Goal: Task Accomplishment & Management: Manage account settings

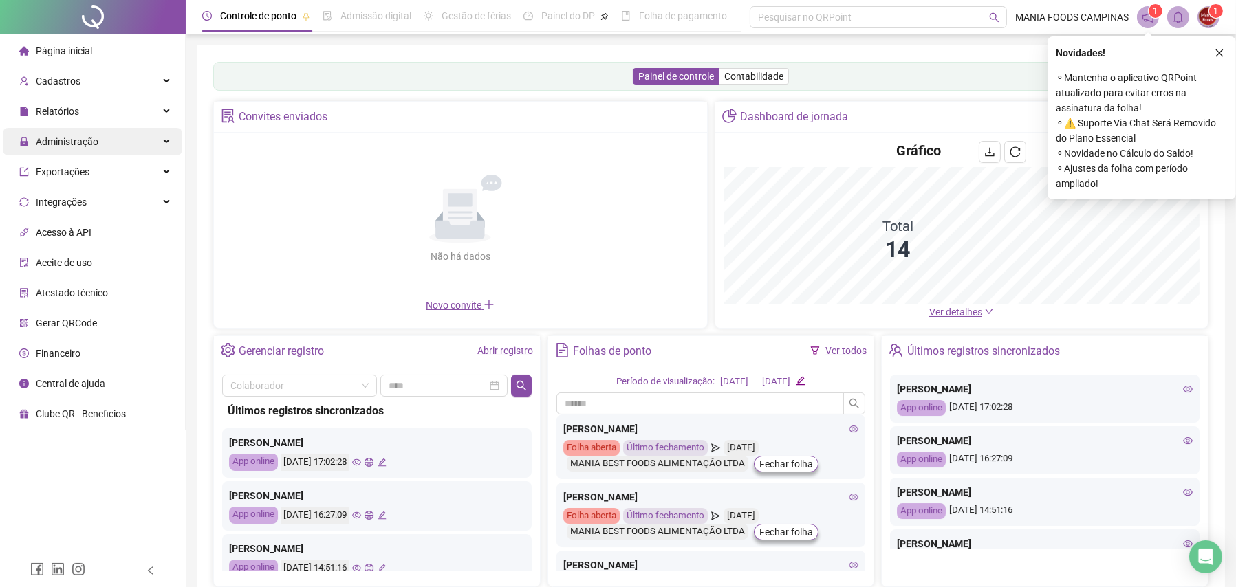
click at [44, 144] on span "Administração" at bounding box center [67, 141] width 63 height 11
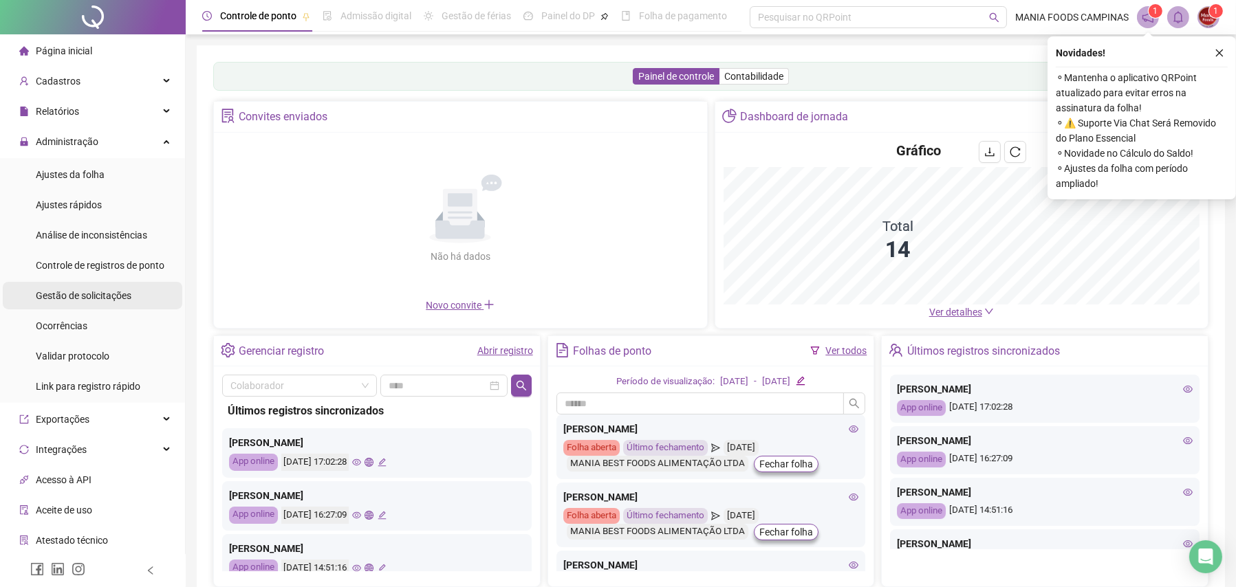
click at [102, 292] on span "Gestão de solicitações" at bounding box center [84, 295] width 96 height 11
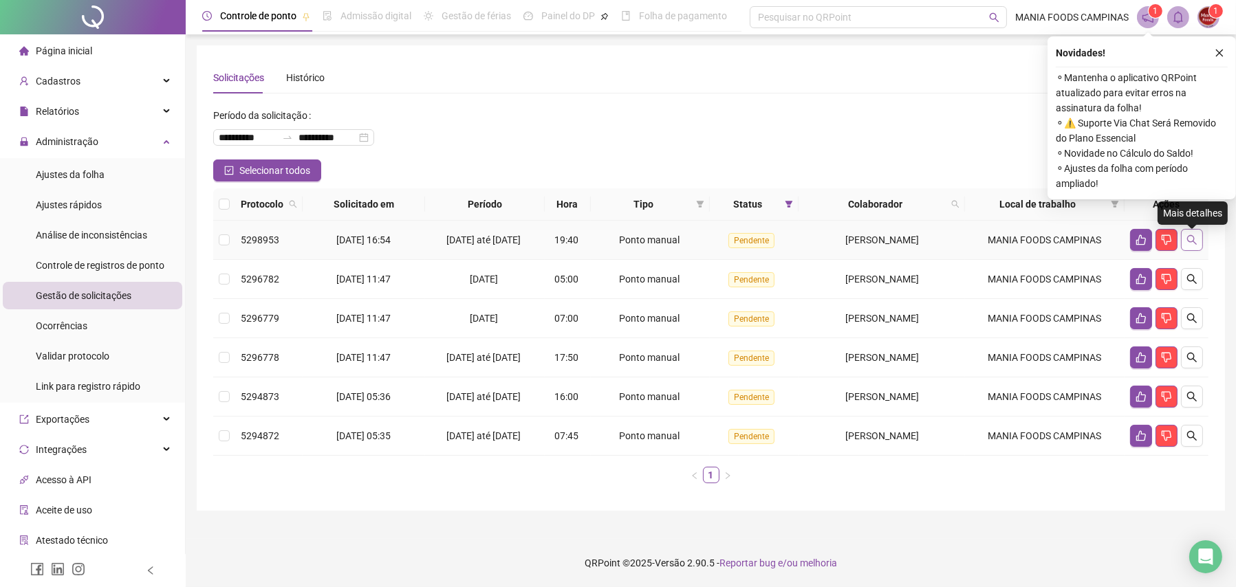
click at [1192, 246] on icon "search" at bounding box center [1192, 240] width 11 height 11
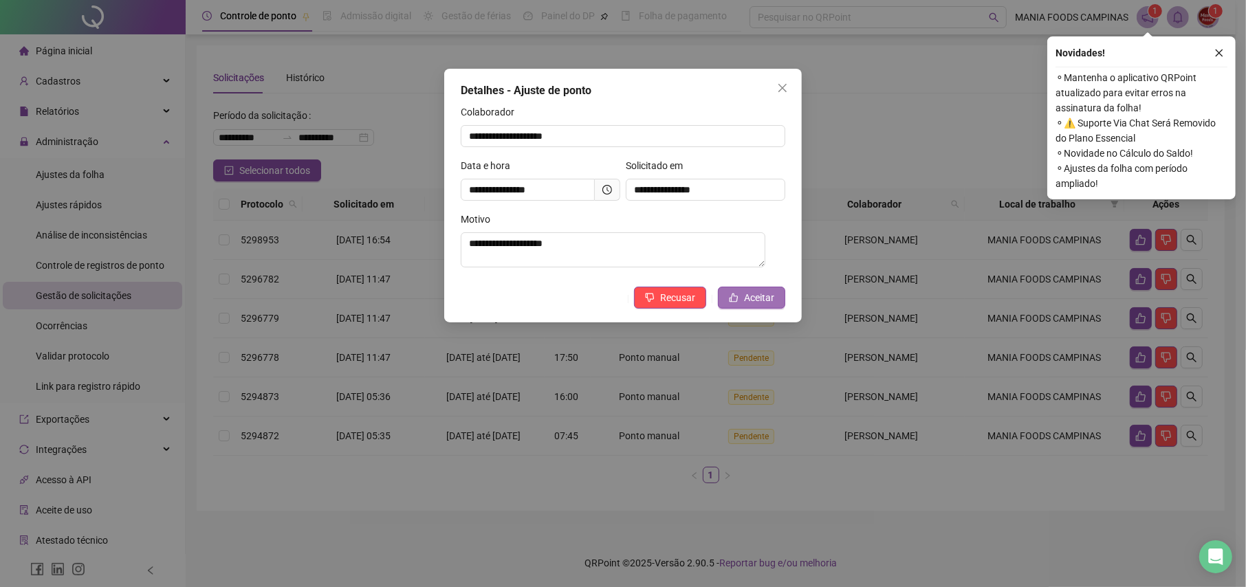
click at [759, 299] on span "Aceitar" at bounding box center [759, 297] width 30 height 15
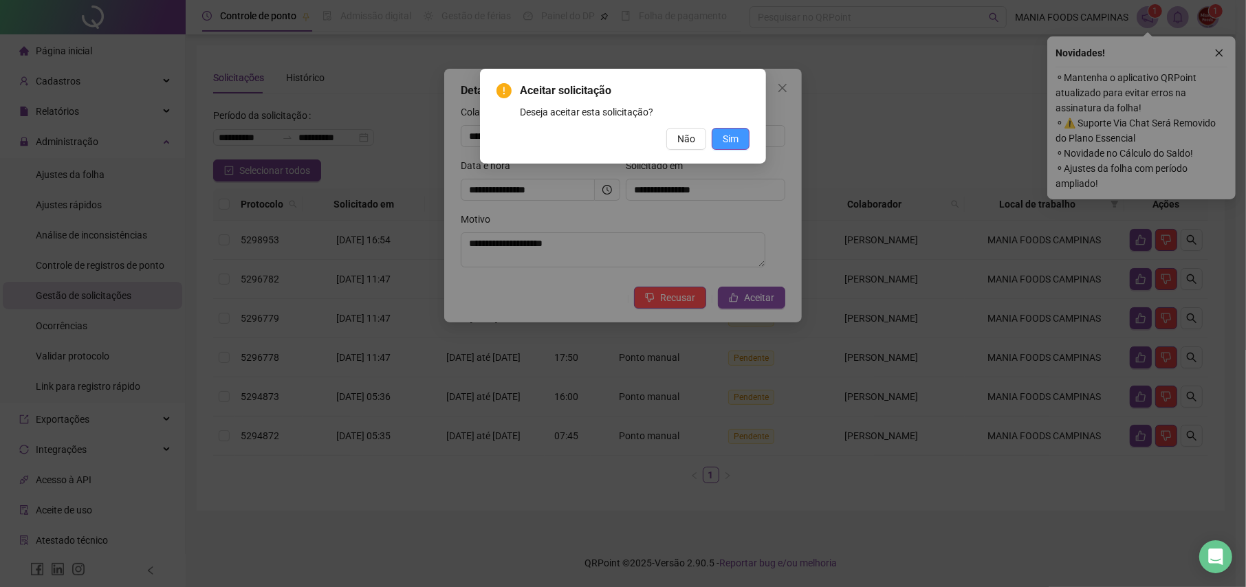
click at [731, 139] on span "Sim" at bounding box center [731, 138] width 16 height 15
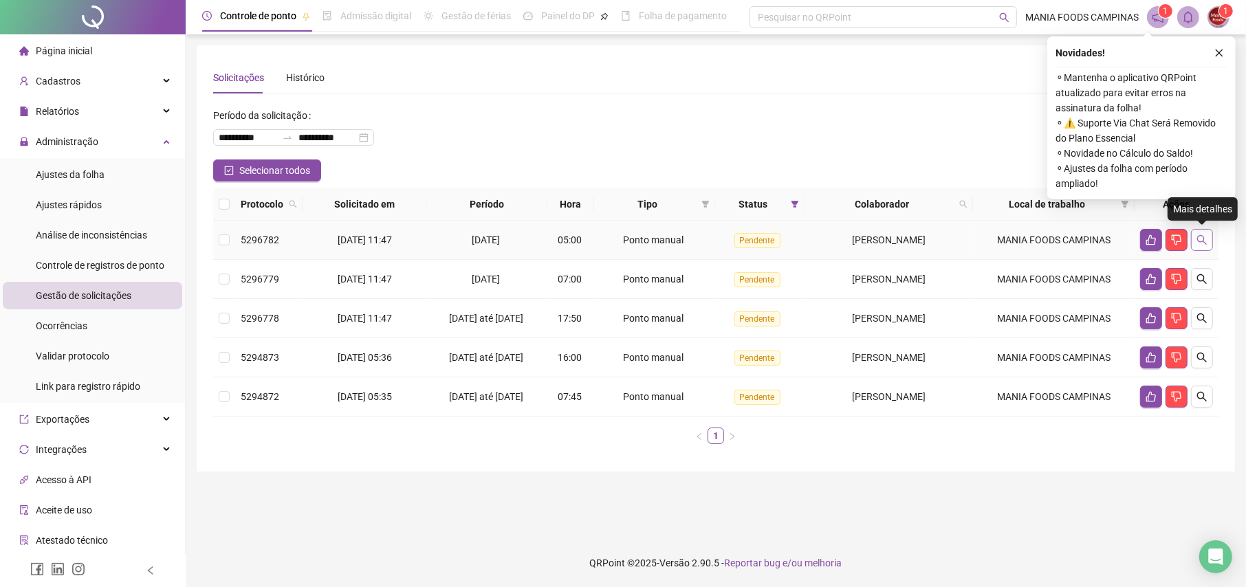
click at [1211, 242] on button "button" at bounding box center [1202, 240] width 22 height 22
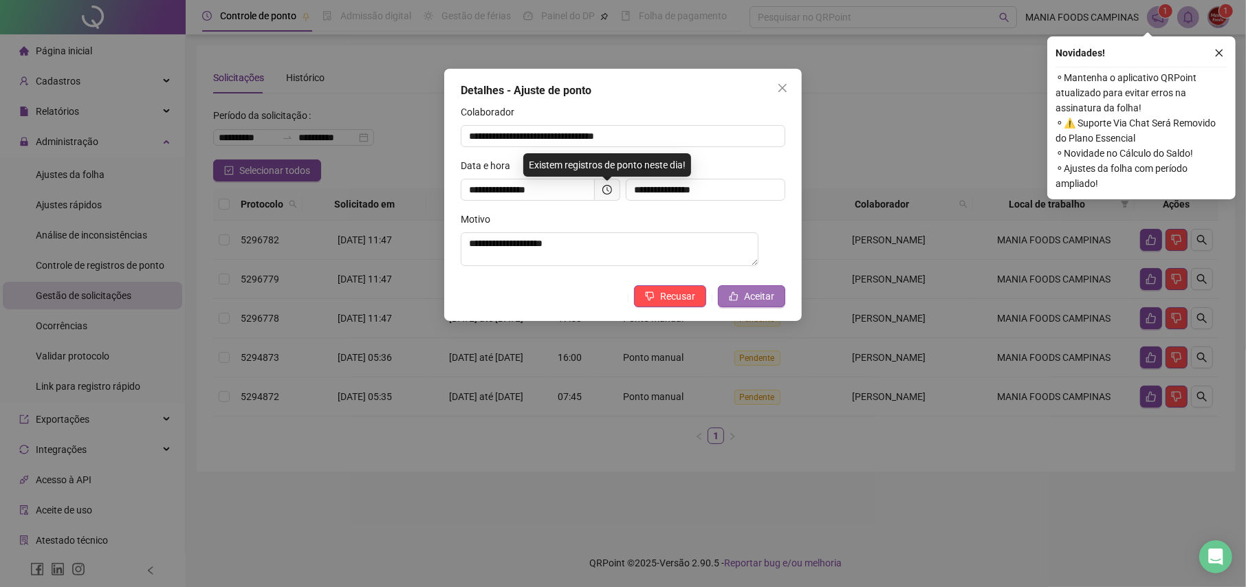
click at [739, 295] on button "Aceitar" at bounding box center [751, 296] width 67 height 22
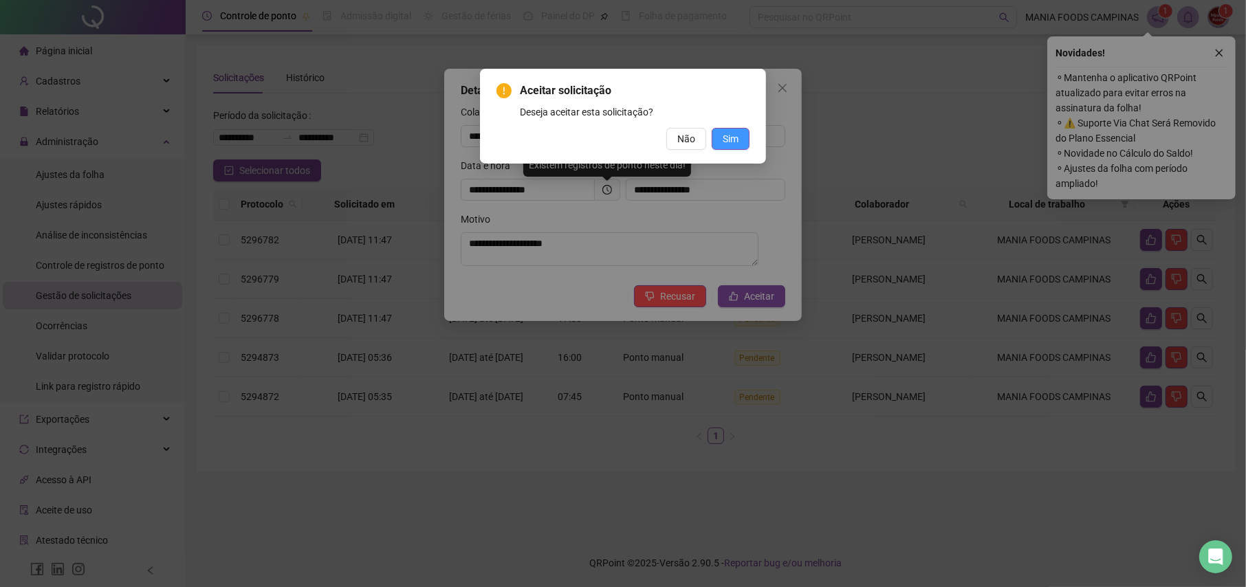
click at [737, 147] on button "Sim" at bounding box center [731, 139] width 38 height 22
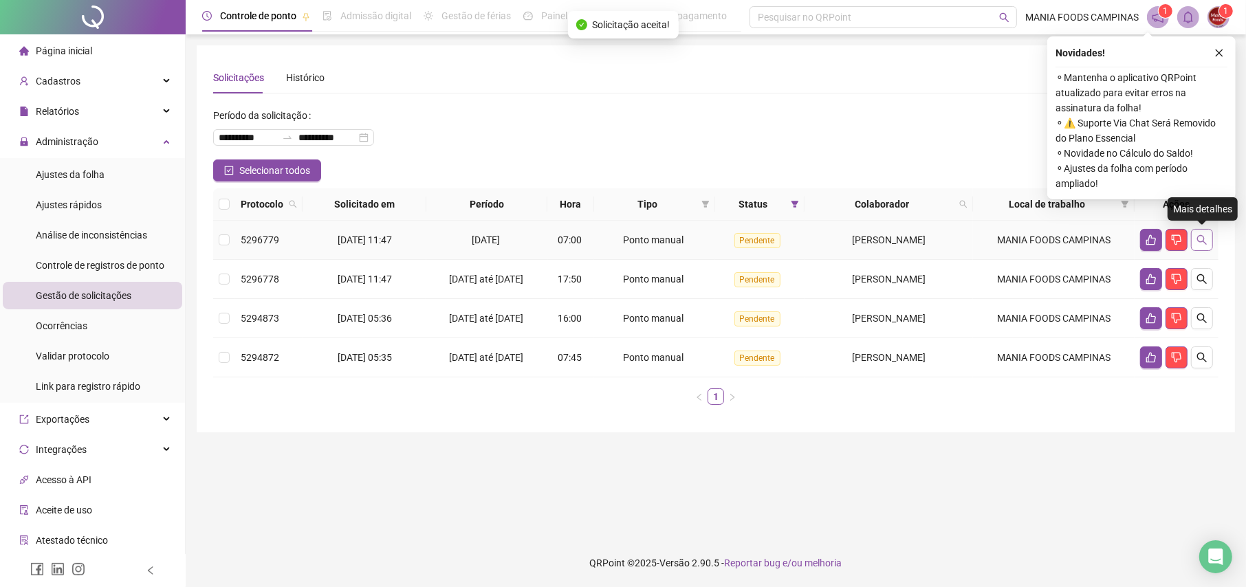
click at [1202, 235] on icon "search" at bounding box center [1202, 240] width 11 height 11
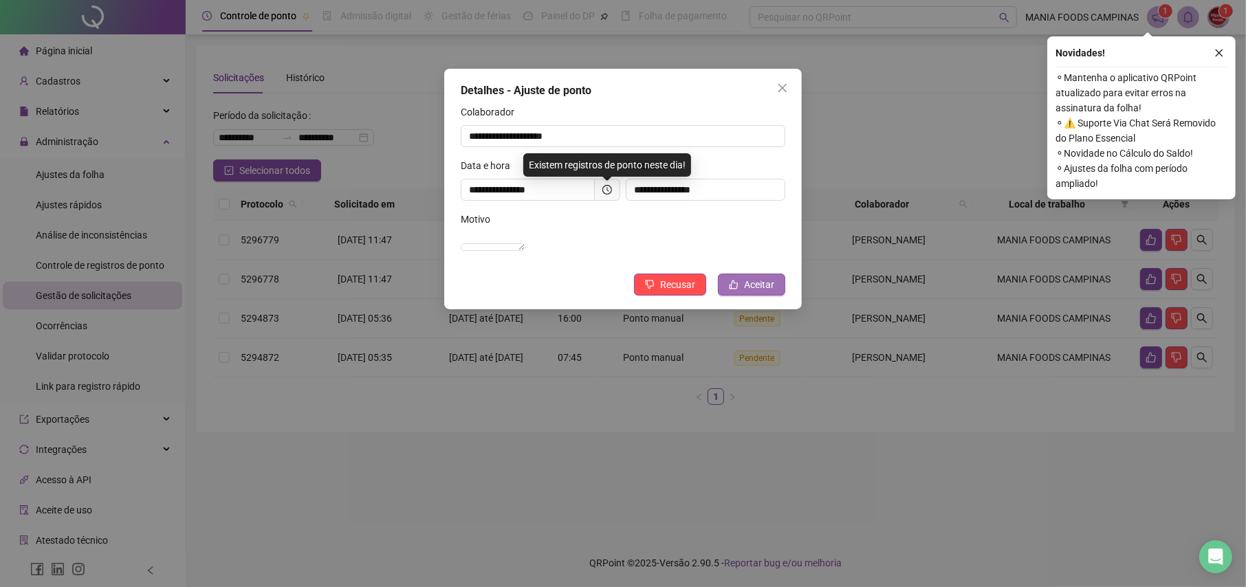
click at [743, 296] on button "Aceitar" at bounding box center [751, 285] width 67 height 22
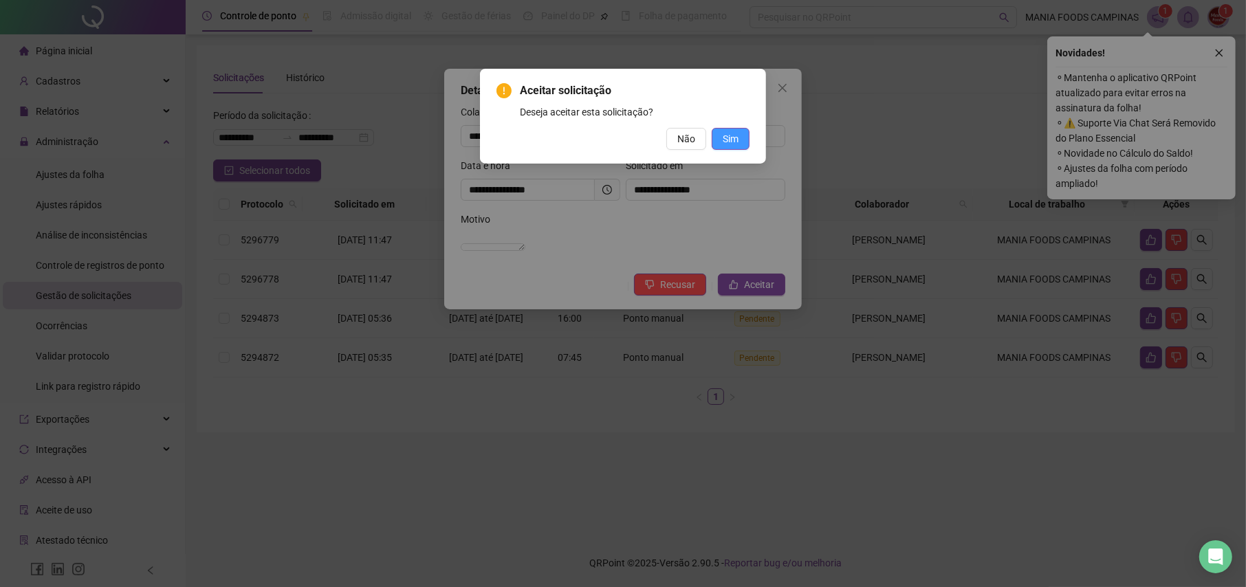
click at [726, 138] on span "Sim" at bounding box center [731, 138] width 16 height 15
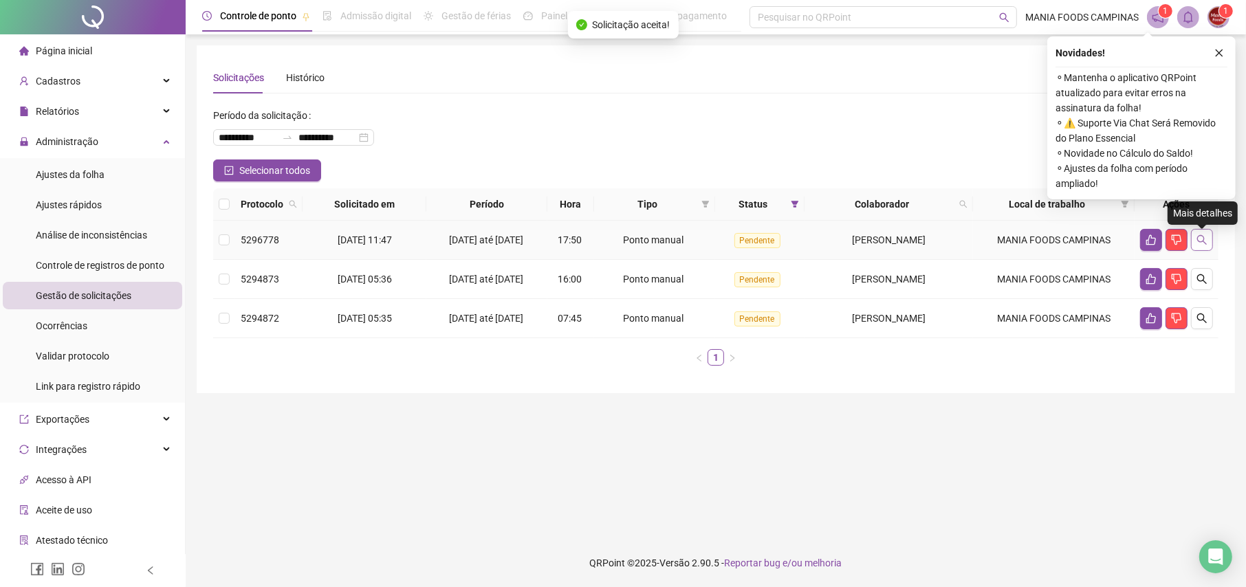
click at [1207, 244] on icon "search" at bounding box center [1202, 240] width 11 height 11
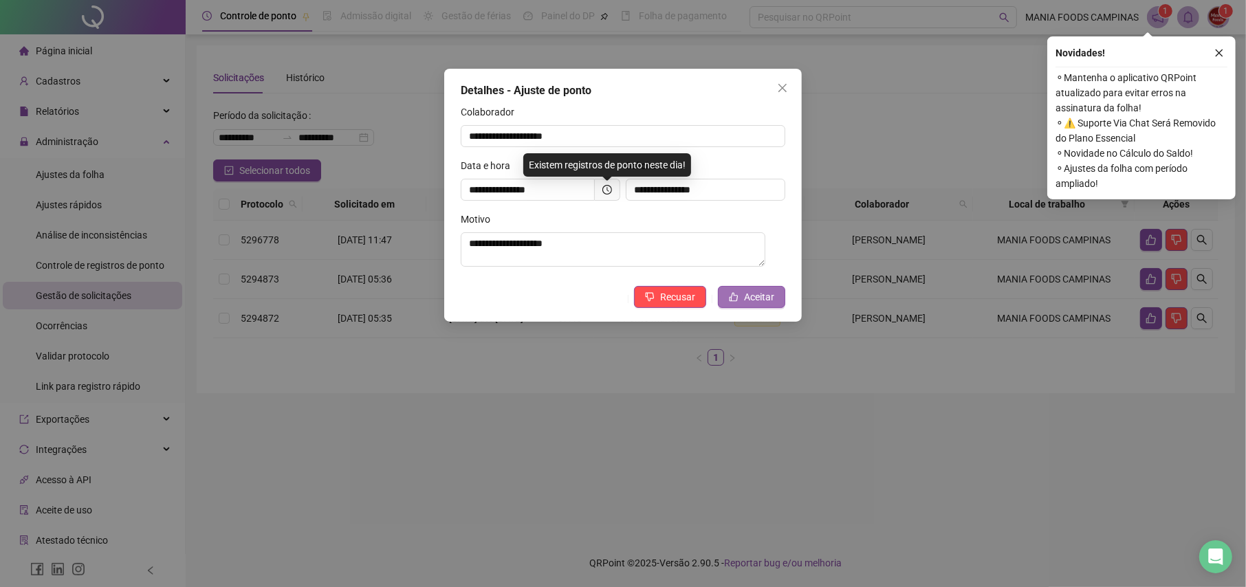
click at [746, 298] on span "Aceitar" at bounding box center [759, 297] width 30 height 15
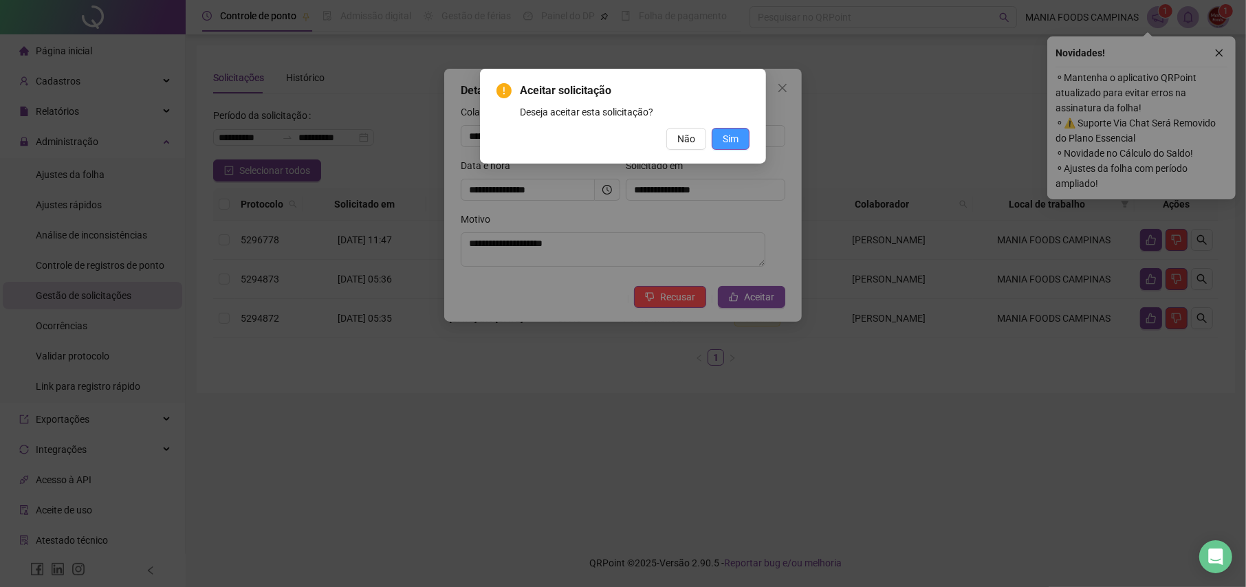
click at [731, 139] on span "Sim" at bounding box center [731, 138] width 16 height 15
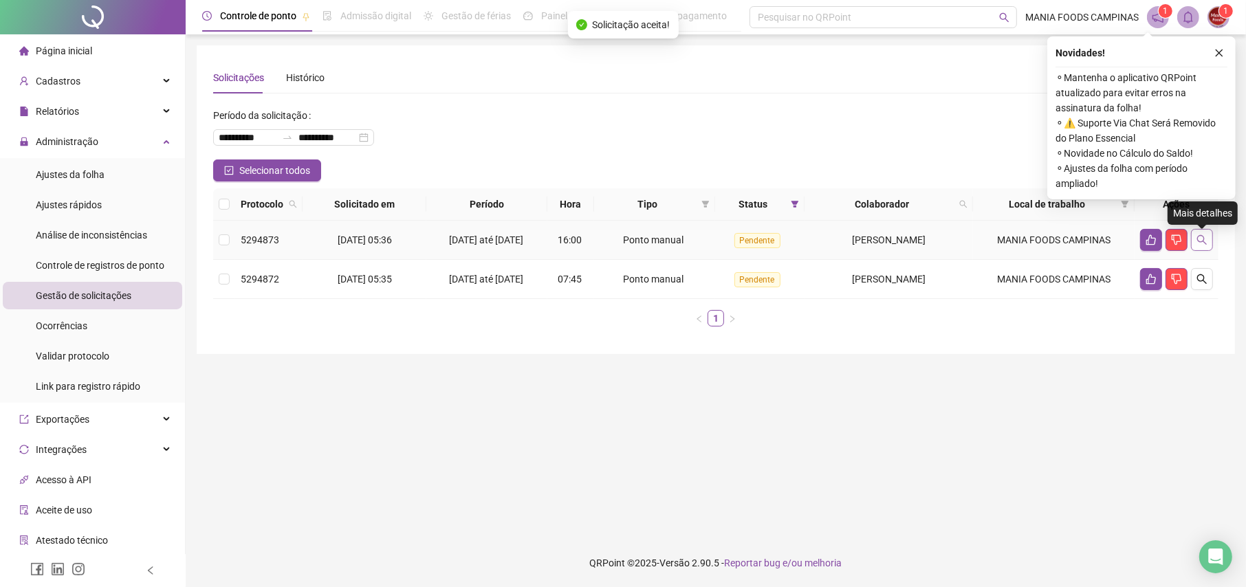
click at [1203, 243] on icon "search" at bounding box center [1202, 240] width 11 height 11
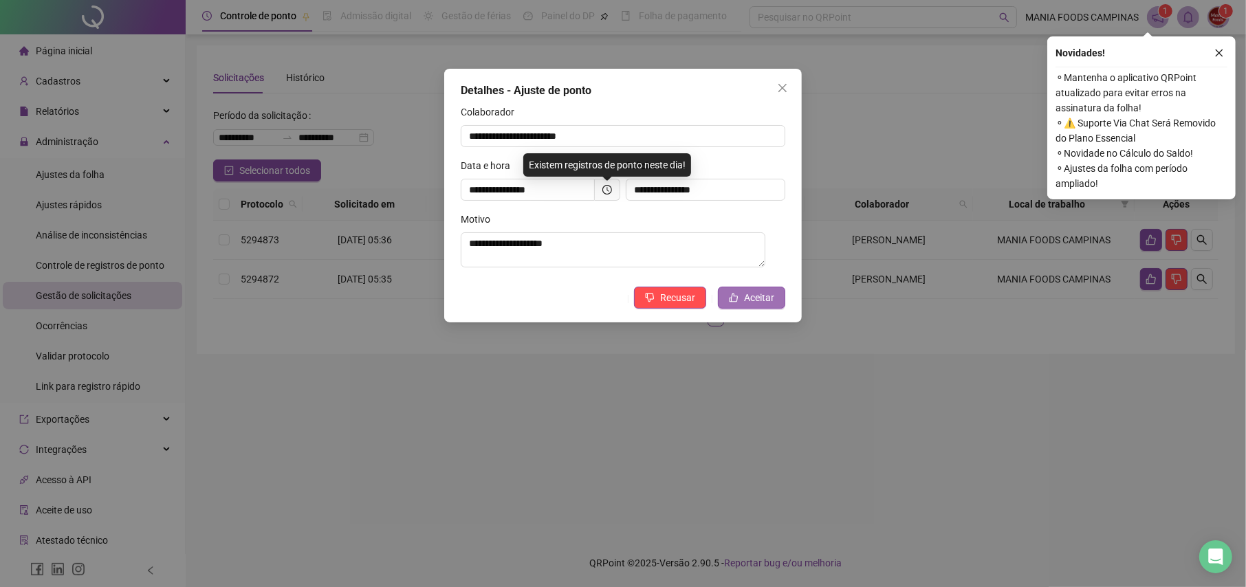
click at [759, 297] on span "Aceitar" at bounding box center [759, 297] width 30 height 15
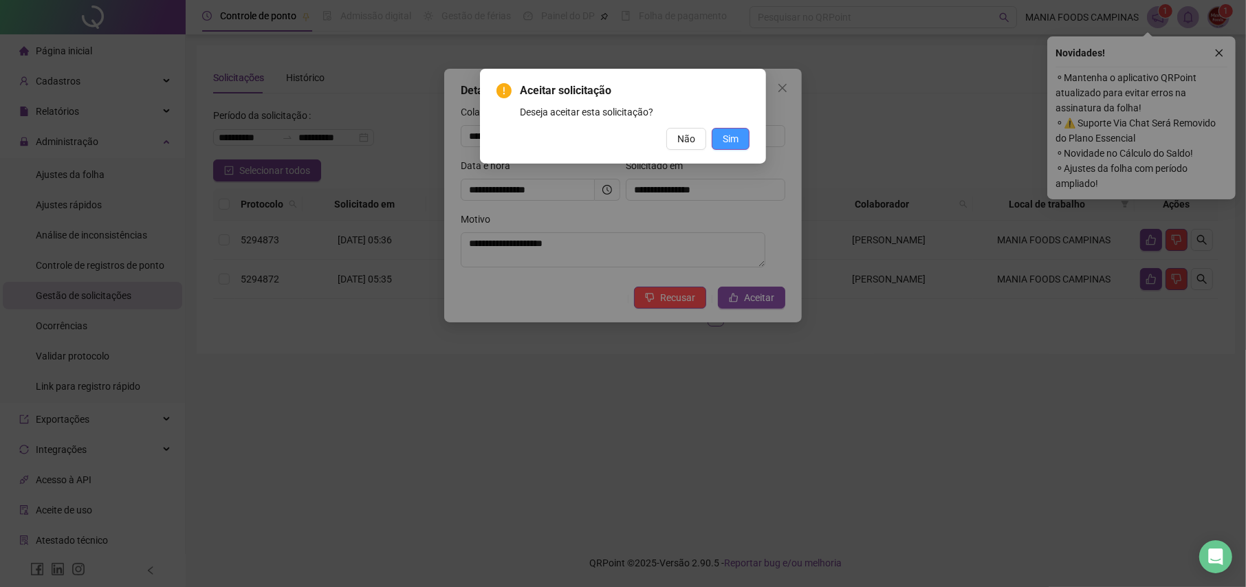
click at [734, 131] on span "Sim" at bounding box center [731, 138] width 16 height 15
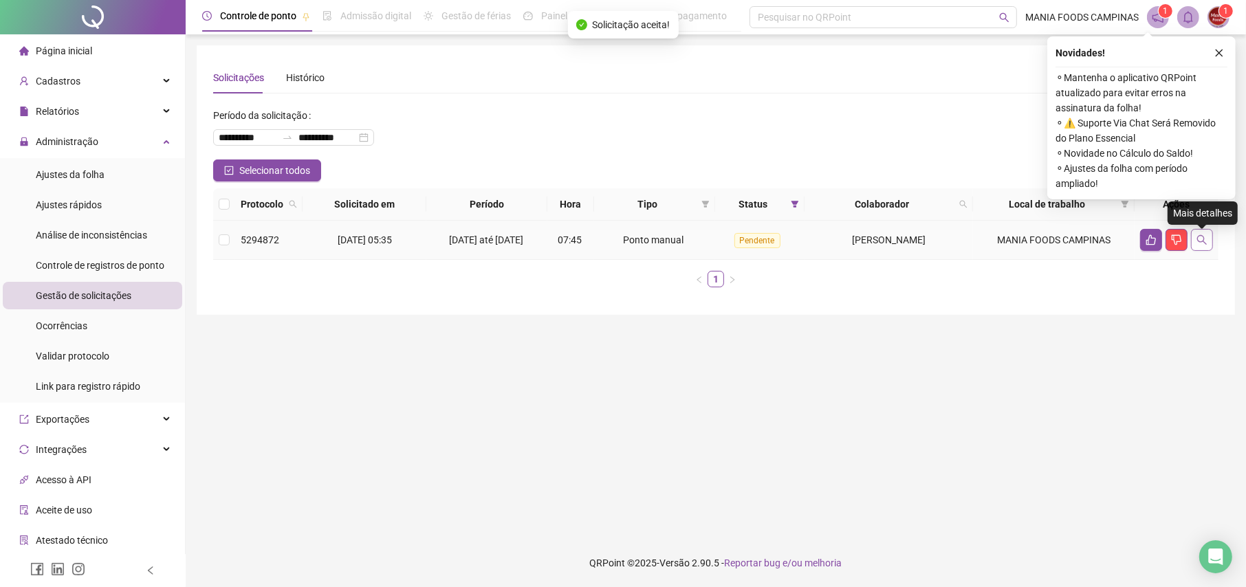
click at [1201, 242] on icon "search" at bounding box center [1202, 240] width 11 height 11
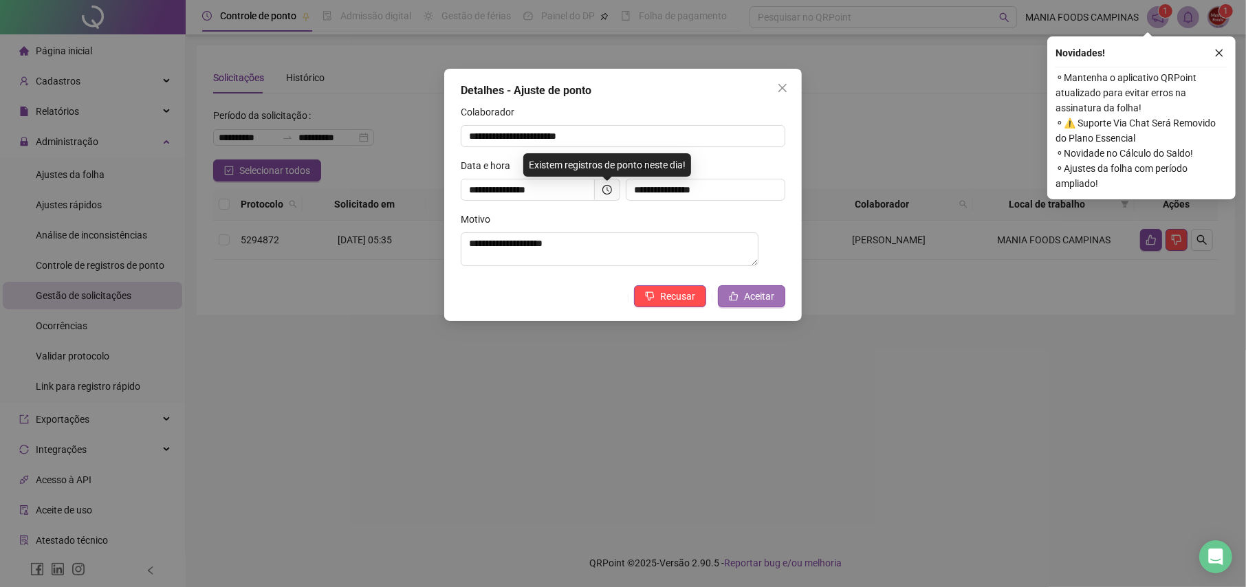
click at [750, 302] on span "Aceitar" at bounding box center [759, 296] width 30 height 15
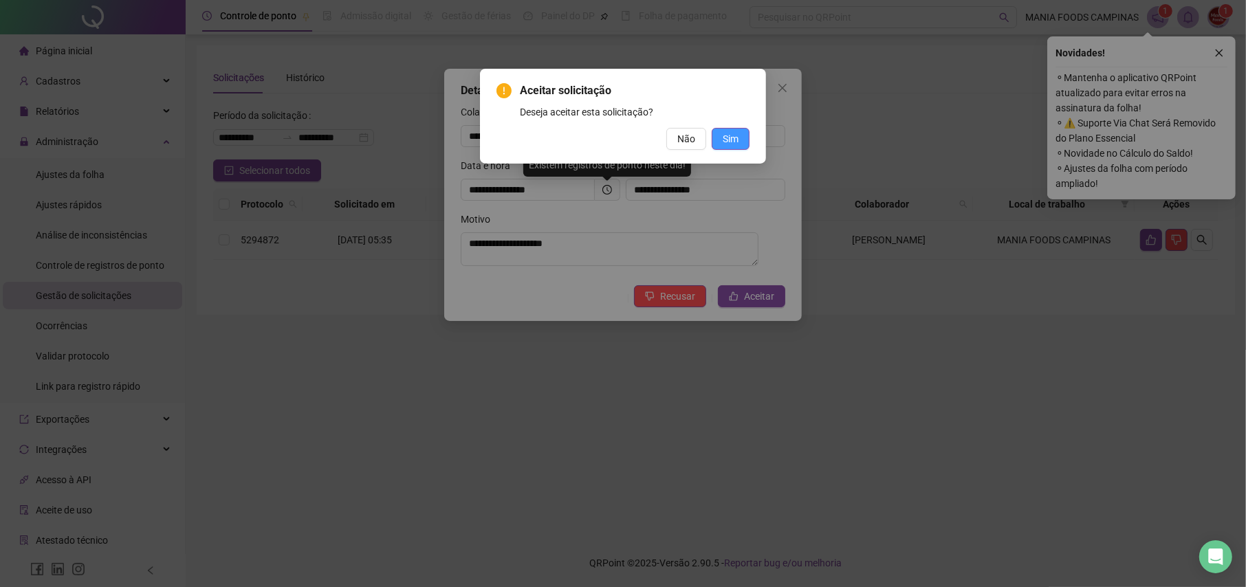
click at [728, 140] on span "Sim" at bounding box center [731, 138] width 16 height 15
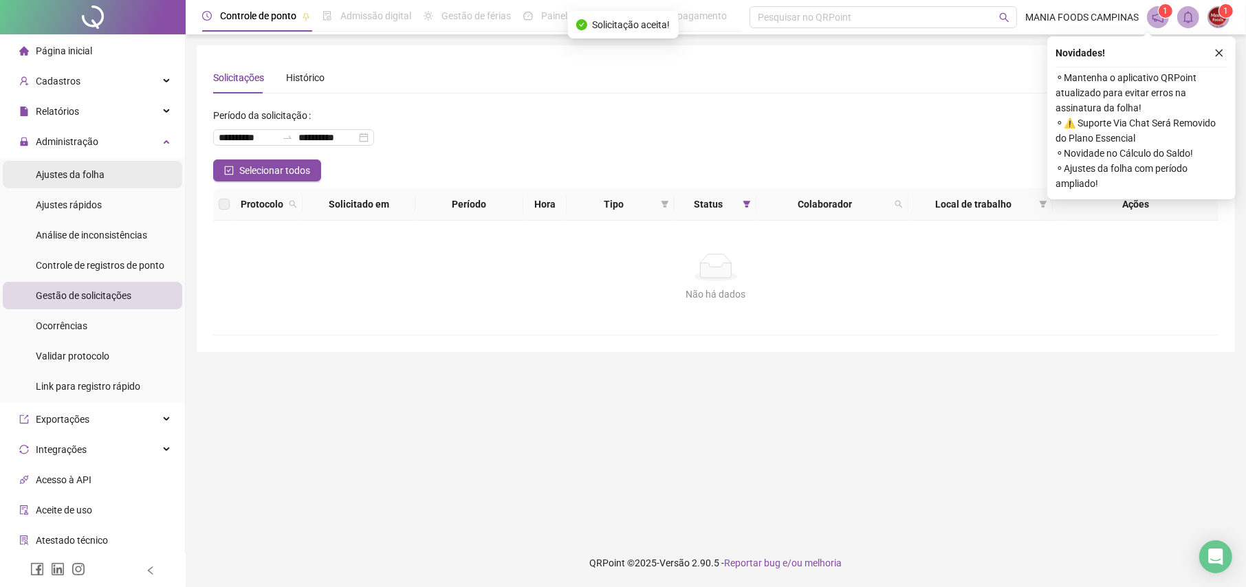
click at [49, 180] on span "Ajustes da folha" at bounding box center [70, 174] width 69 height 11
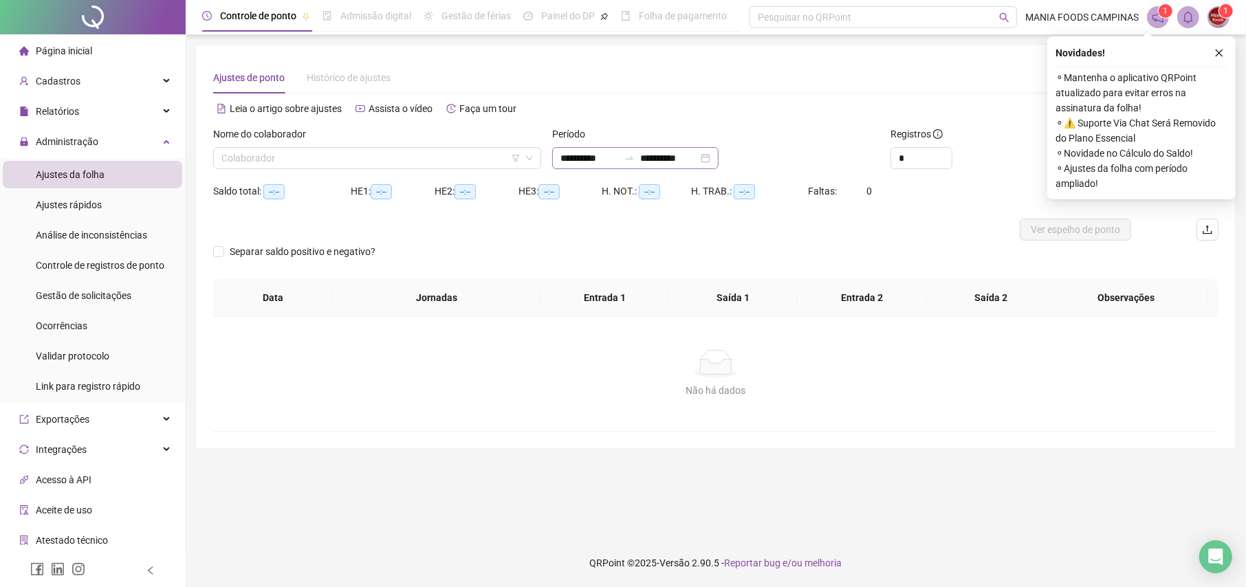
click at [719, 162] on div "**********" at bounding box center [635, 158] width 166 height 22
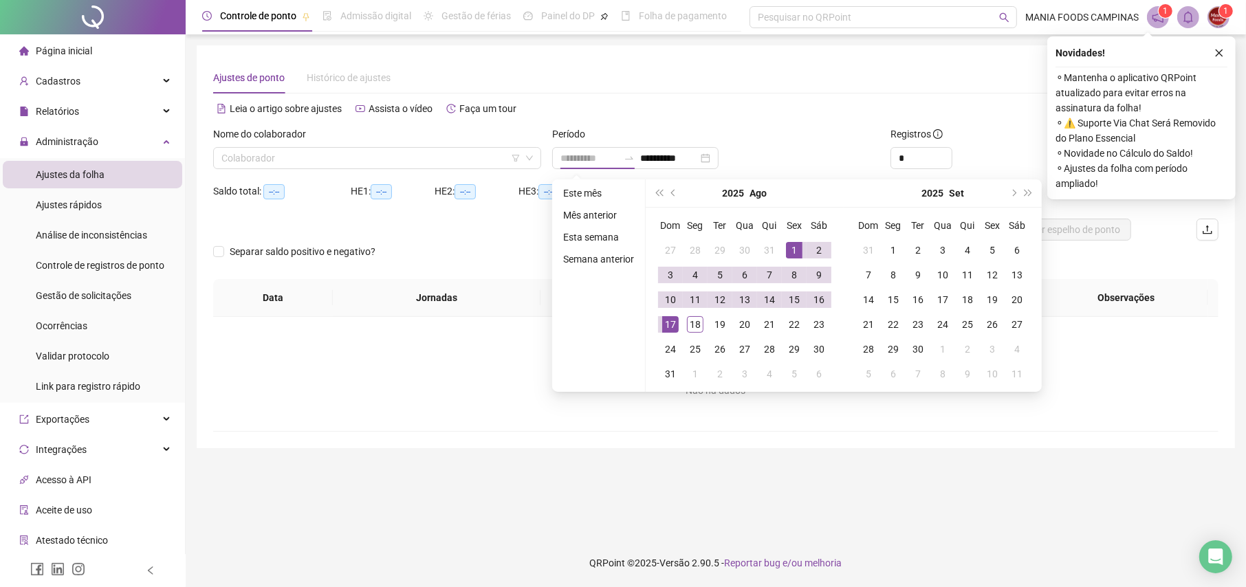
click at [795, 249] on div "1" at bounding box center [794, 250] width 17 height 17
type input "**********"
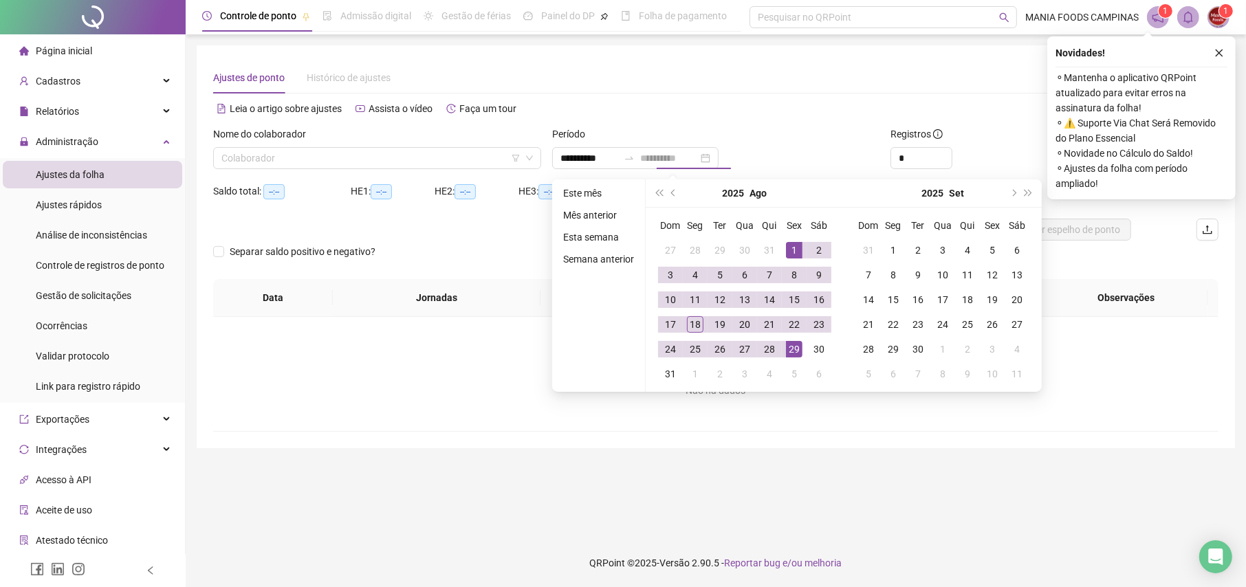
click at [797, 354] on div "29" at bounding box center [794, 349] width 17 height 17
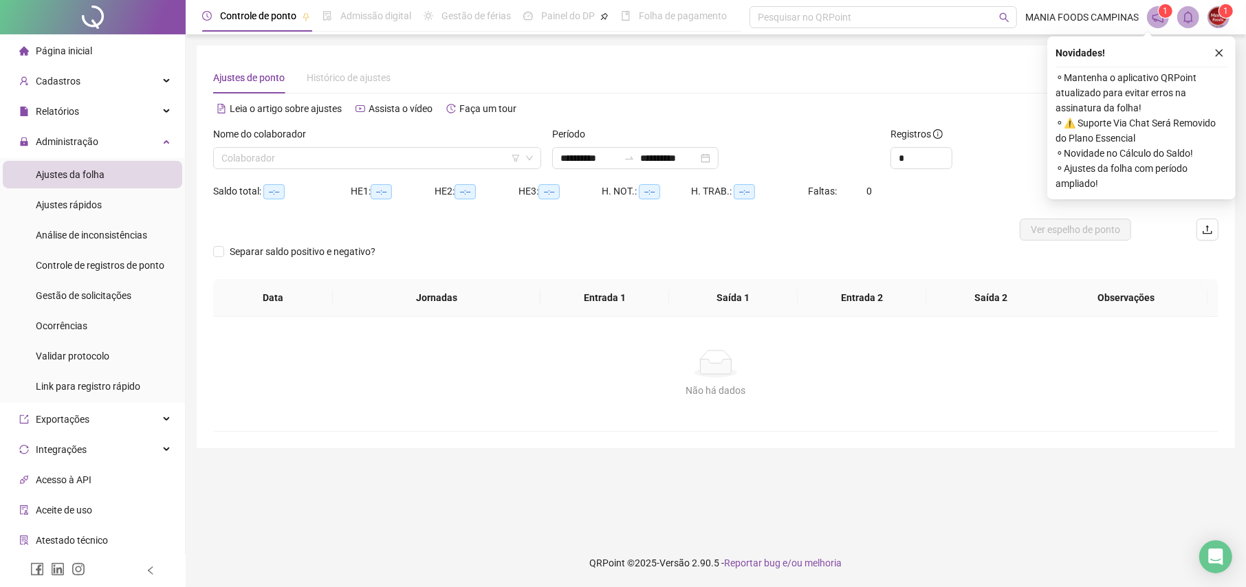
click at [282, 171] on div "Nome do colaborador Colaborador" at bounding box center [377, 154] width 339 height 54
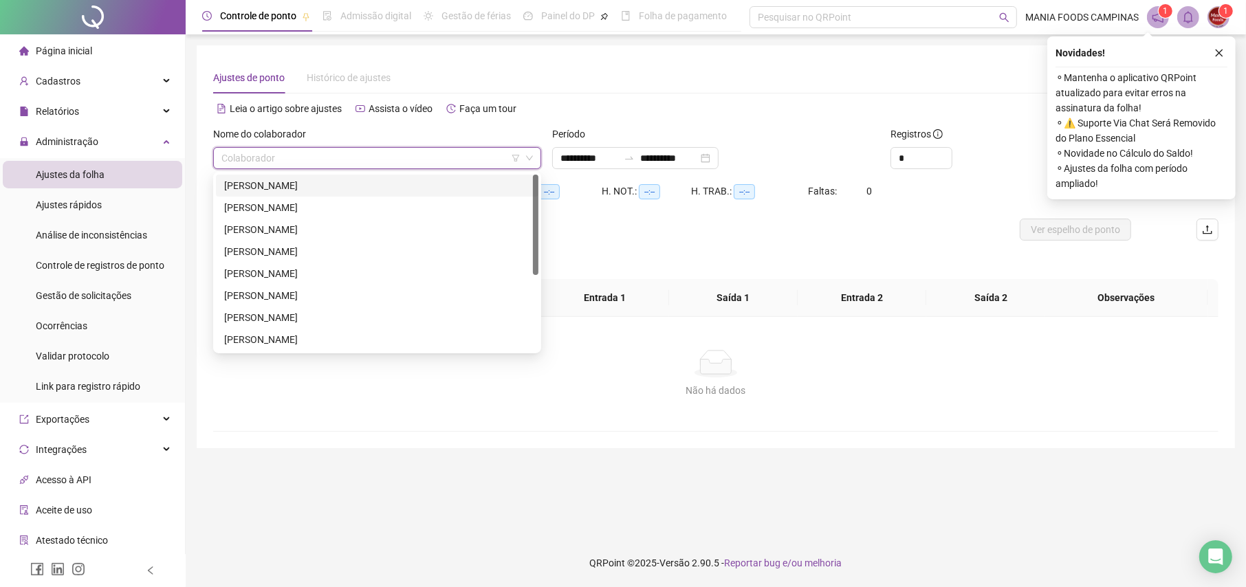
click at [280, 164] on input "search" at bounding box center [371, 158] width 299 height 21
click at [288, 184] on div "[PERSON_NAME]" at bounding box center [377, 185] width 306 height 15
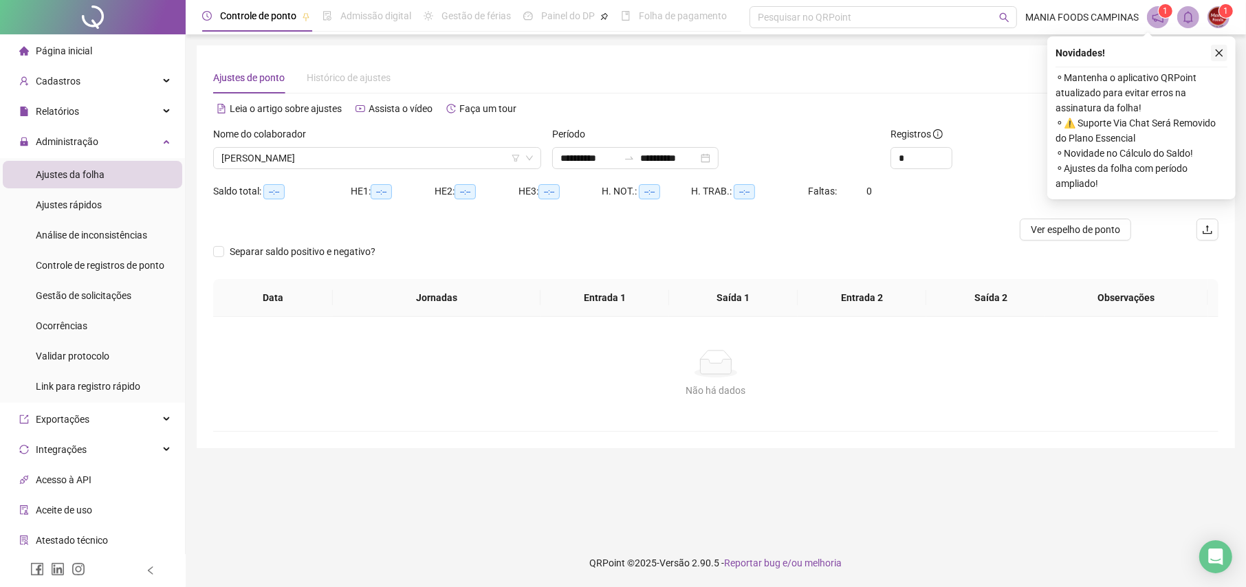
click at [1215, 52] on icon "close" at bounding box center [1220, 53] width 10 height 10
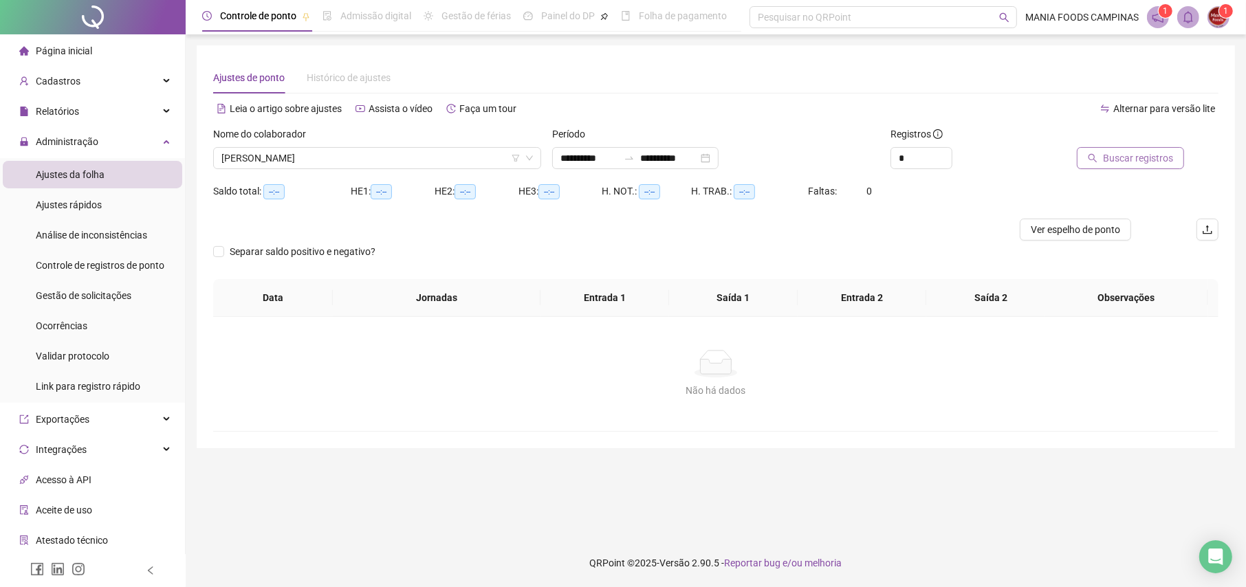
click at [1148, 161] on span "Buscar registros" at bounding box center [1138, 158] width 70 height 15
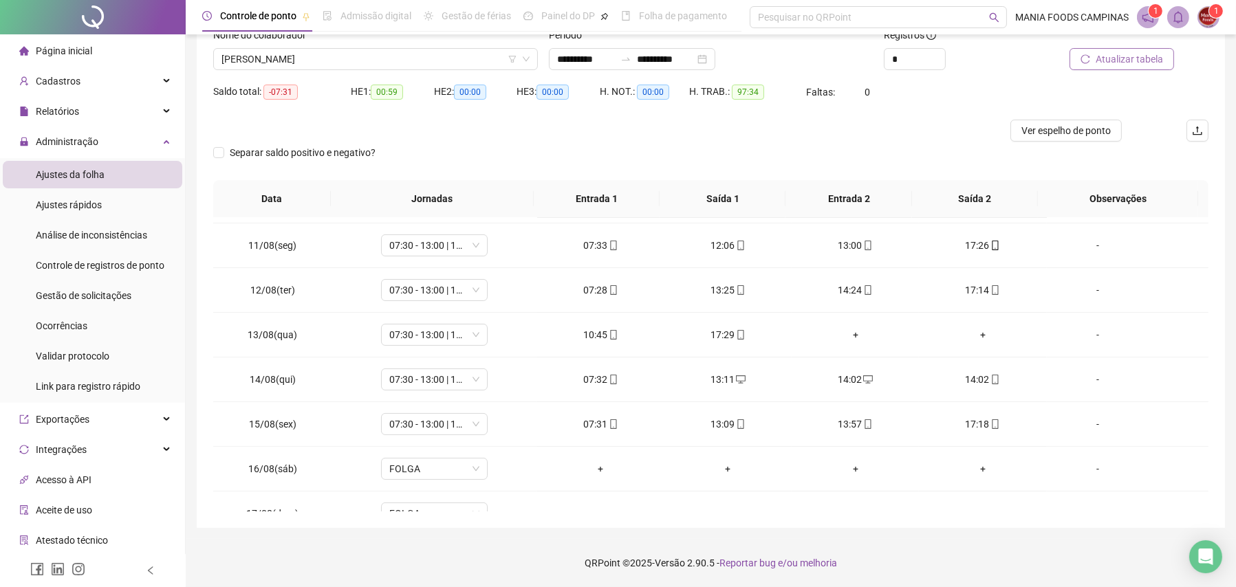
scroll to position [441, 0]
click at [385, 60] on span "[PERSON_NAME]" at bounding box center [376, 59] width 308 height 21
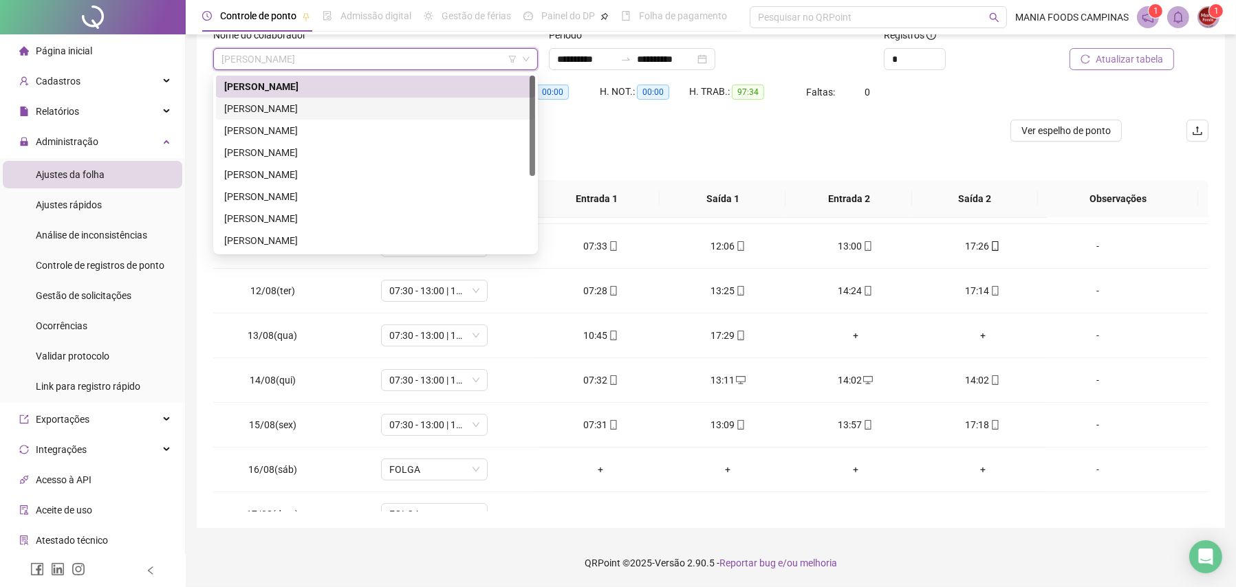
click at [301, 106] on div "[PERSON_NAME]" at bounding box center [375, 108] width 303 height 15
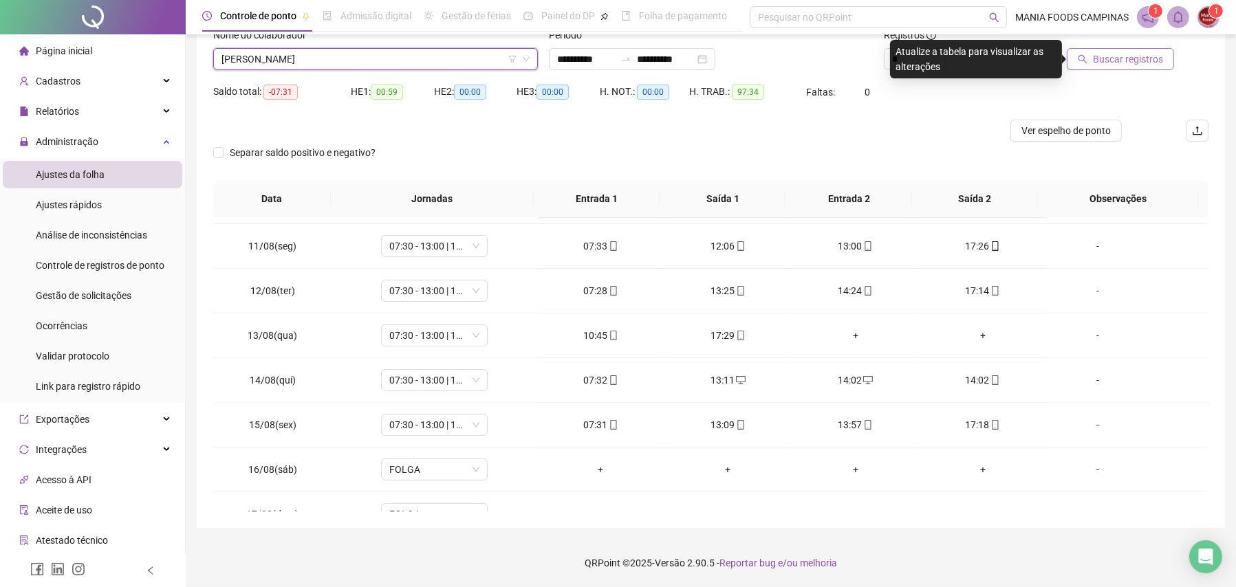
click at [1157, 56] on span "Buscar registros" at bounding box center [1128, 59] width 70 height 15
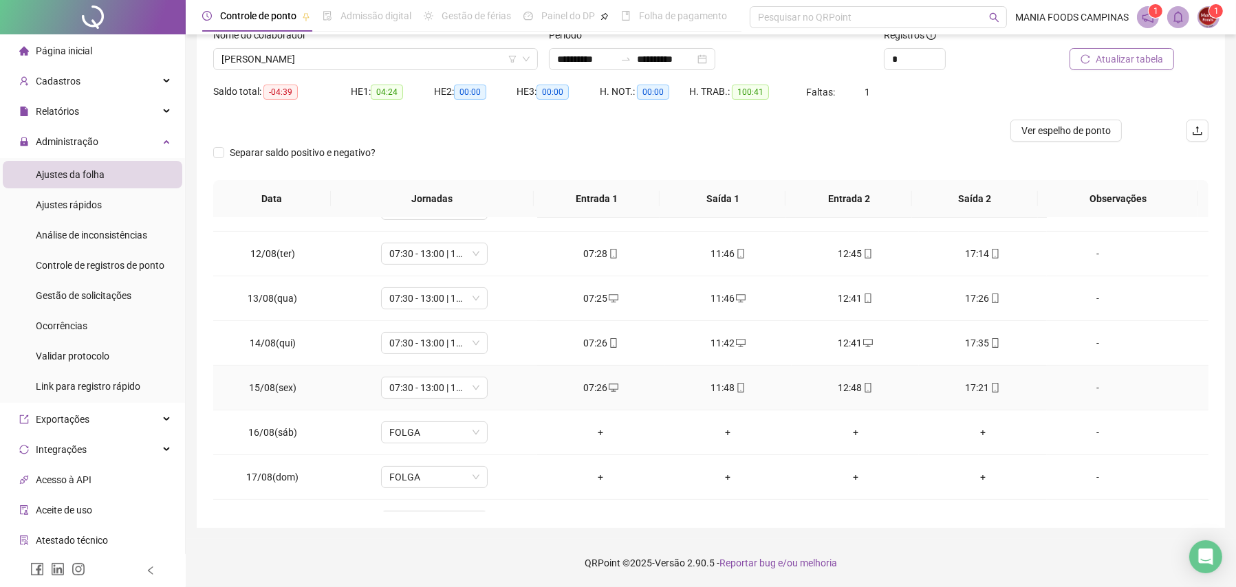
scroll to position [510, 0]
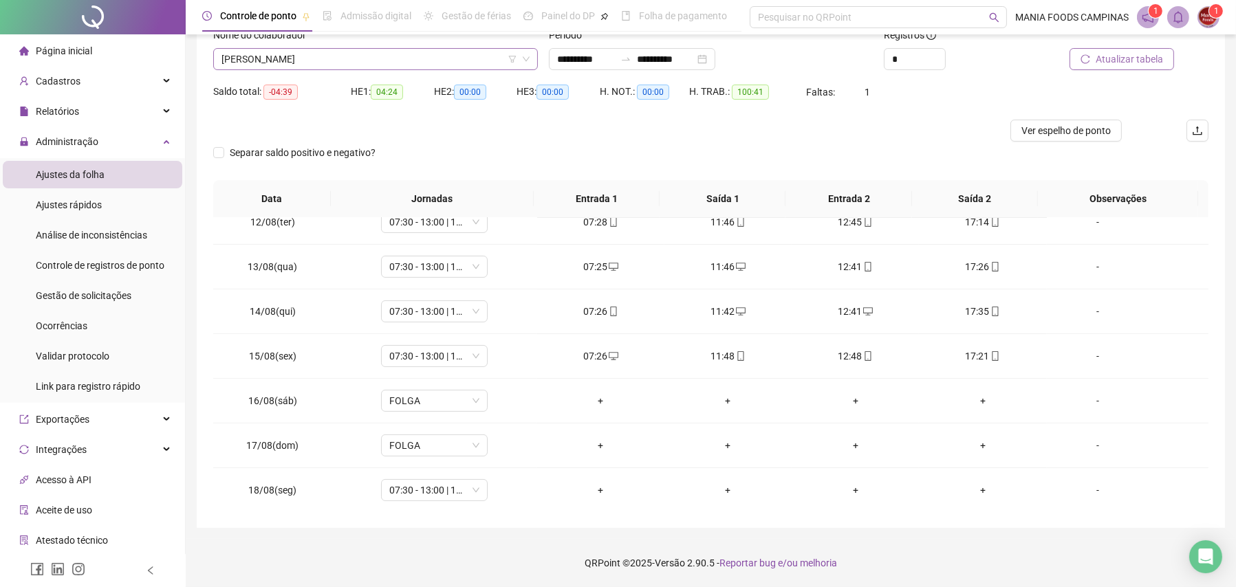
click at [318, 60] on span "[PERSON_NAME]" at bounding box center [376, 59] width 308 height 21
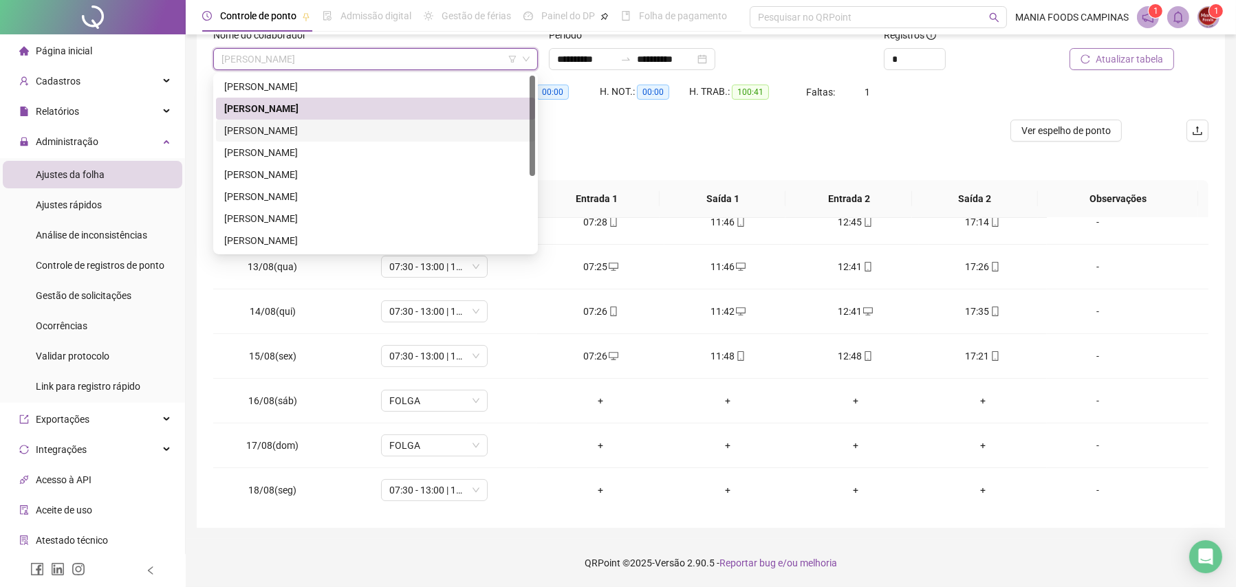
click at [272, 133] on div "[PERSON_NAME]" at bounding box center [375, 130] width 303 height 15
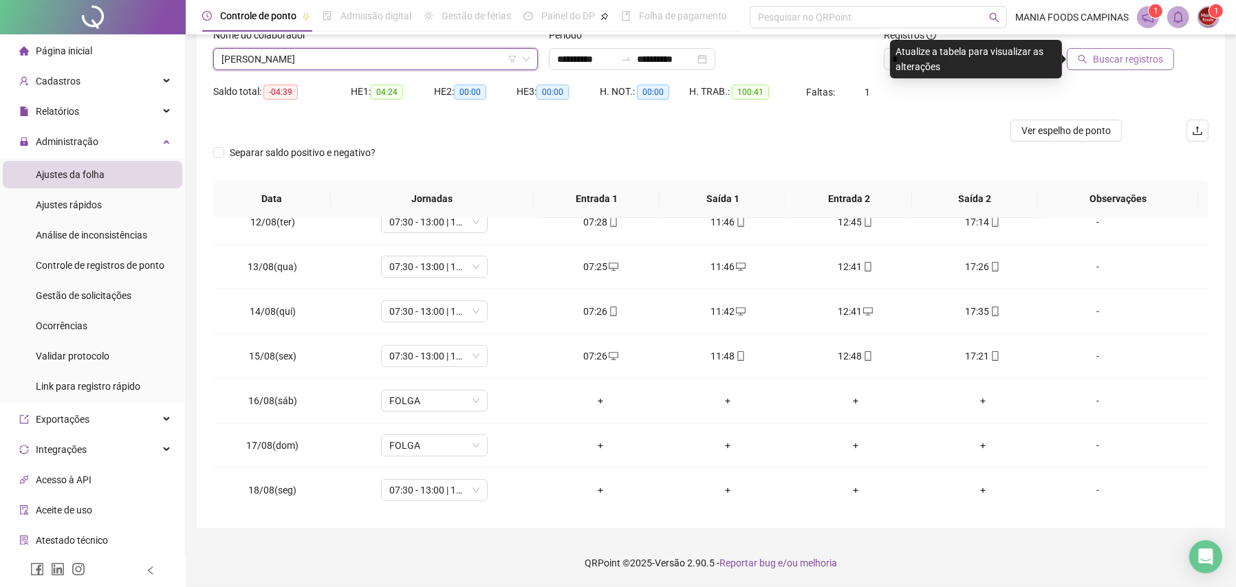
click at [1126, 55] on span "Buscar registros" at bounding box center [1128, 59] width 70 height 15
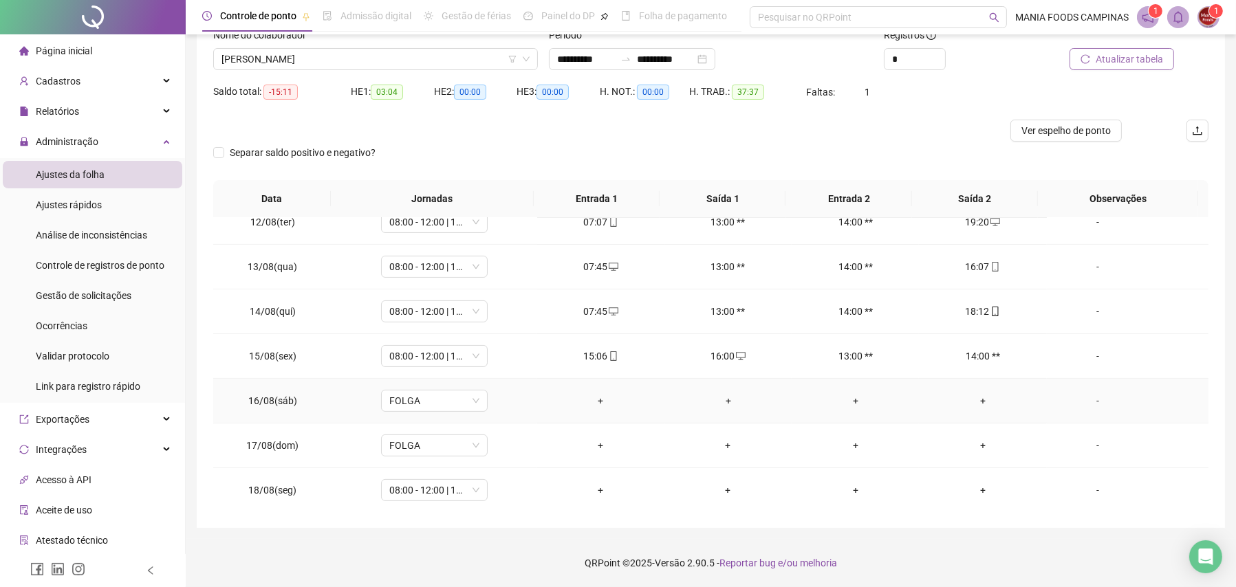
scroll to position [235, 0]
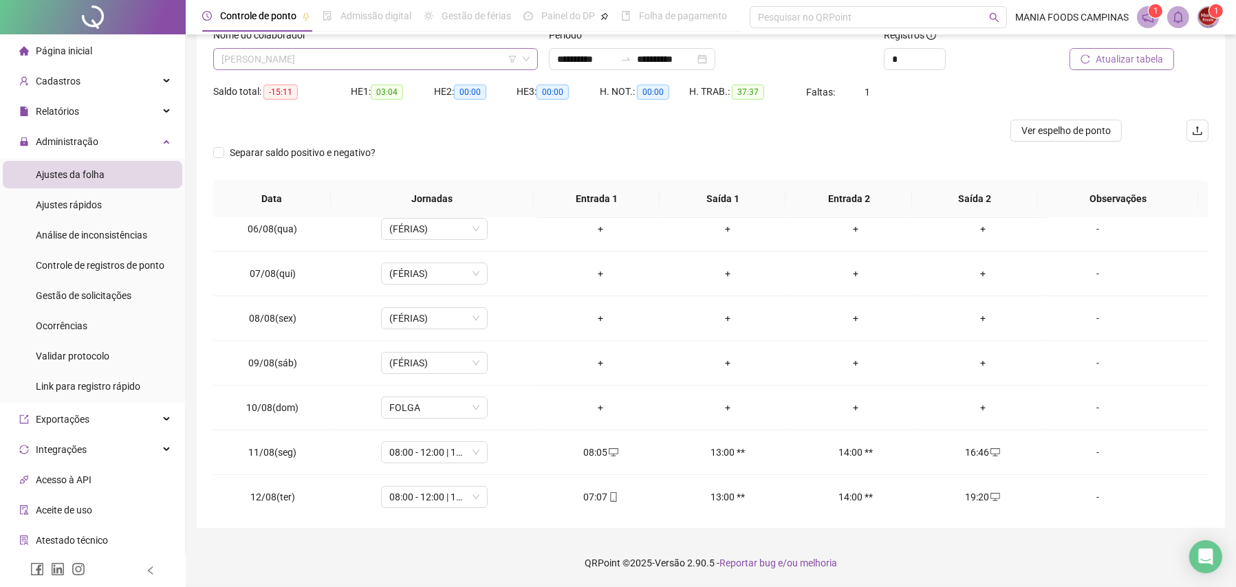
click at [310, 60] on span "[PERSON_NAME]" at bounding box center [376, 59] width 308 height 21
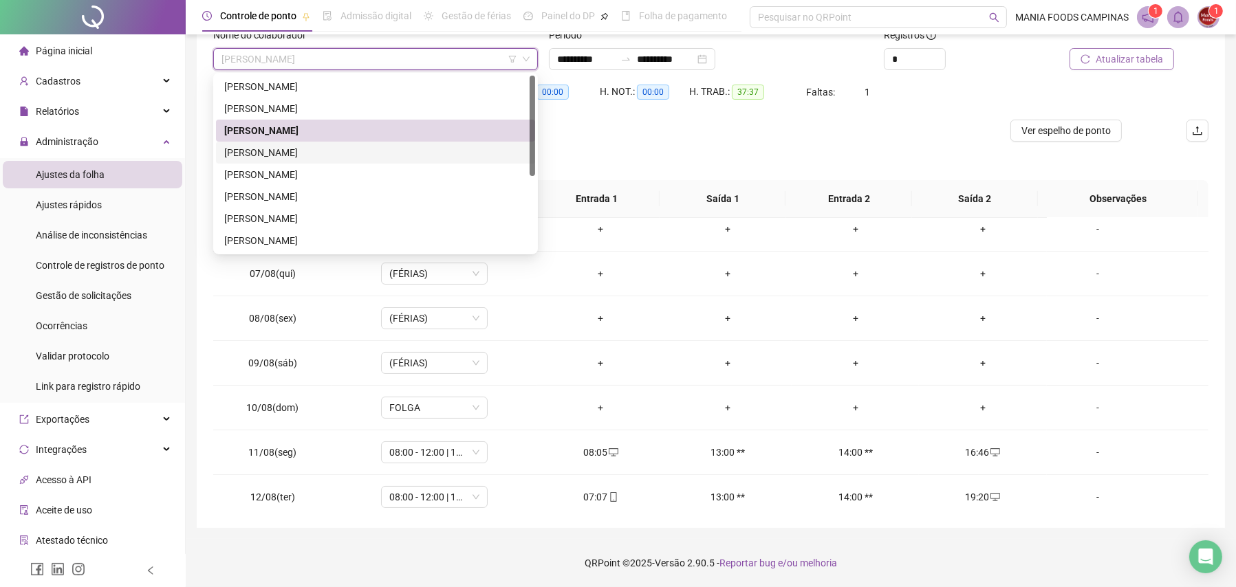
click at [271, 155] on div "[PERSON_NAME]" at bounding box center [375, 152] width 303 height 15
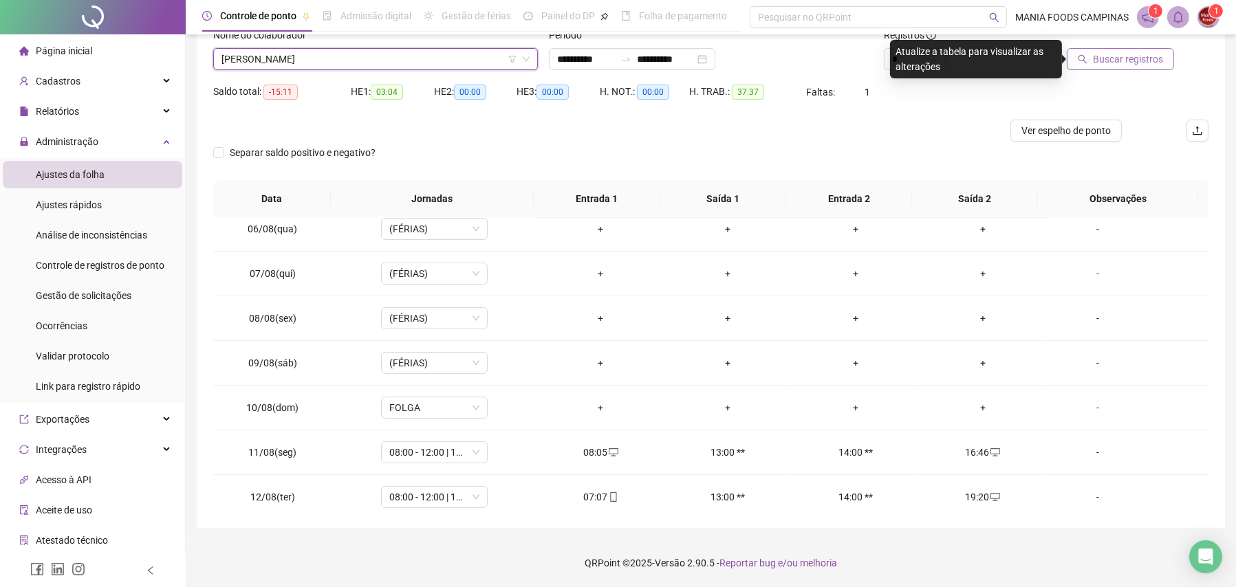
click at [1111, 64] on span "Buscar registros" at bounding box center [1128, 59] width 70 height 15
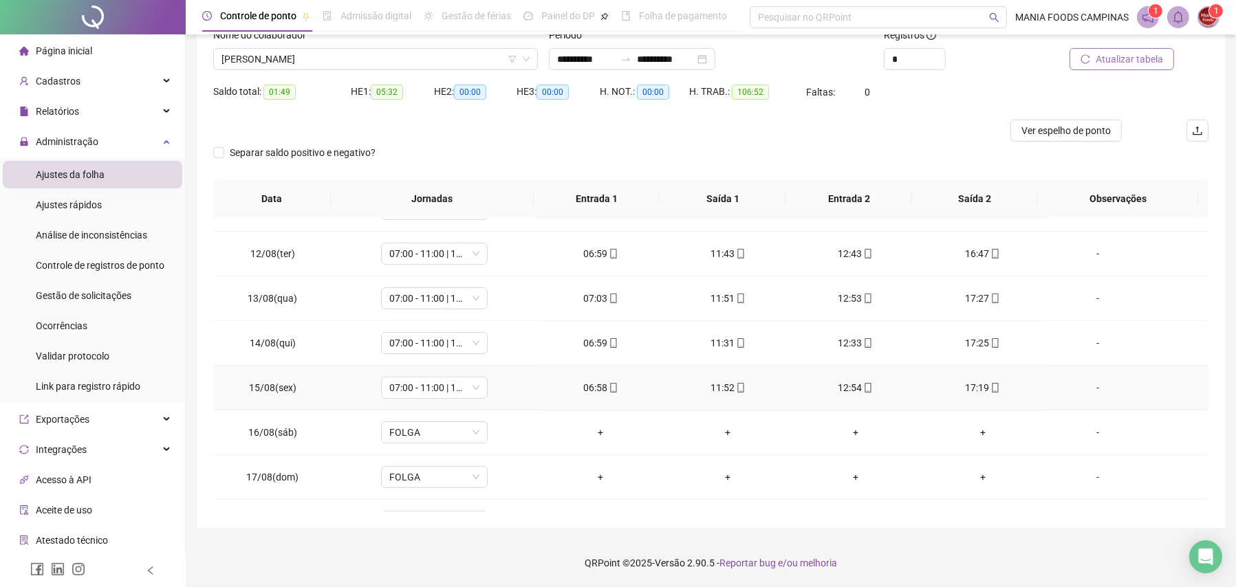
scroll to position [510, 0]
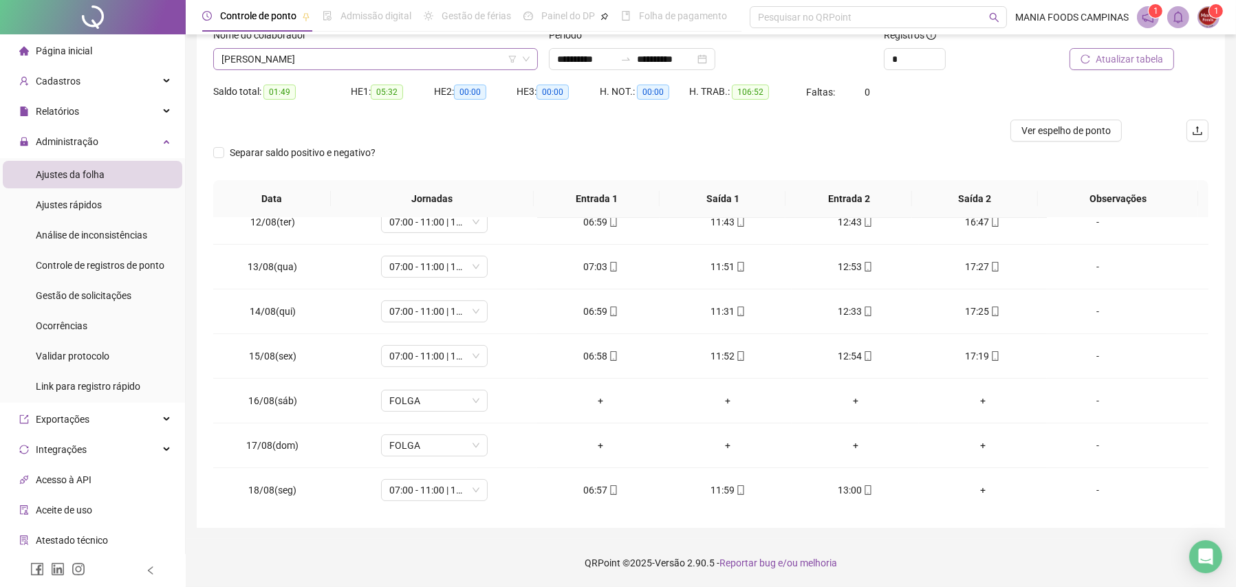
click at [307, 65] on span "[PERSON_NAME]" at bounding box center [376, 59] width 308 height 21
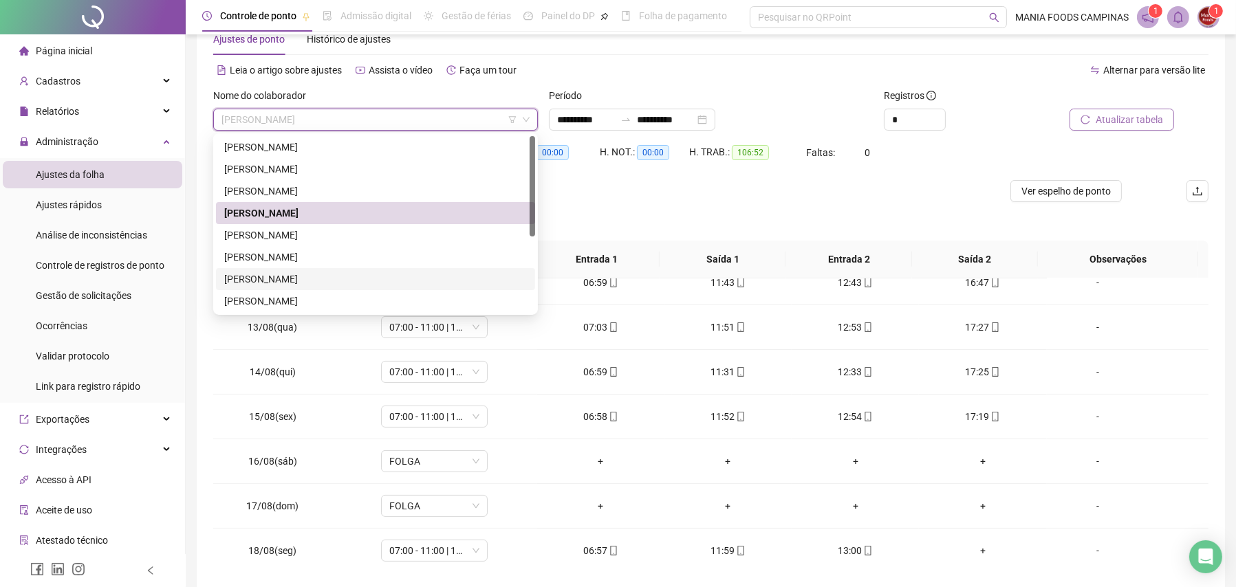
scroll to position [0, 0]
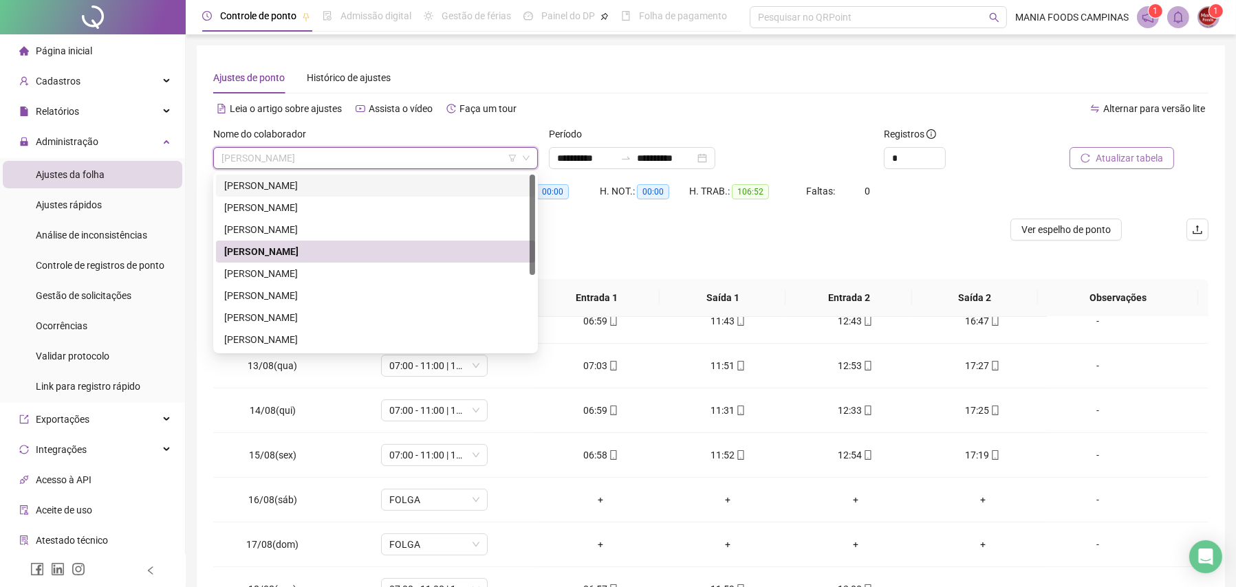
click at [328, 189] on div "[PERSON_NAME]" at bounding box center [375, 185] width 303 height 15
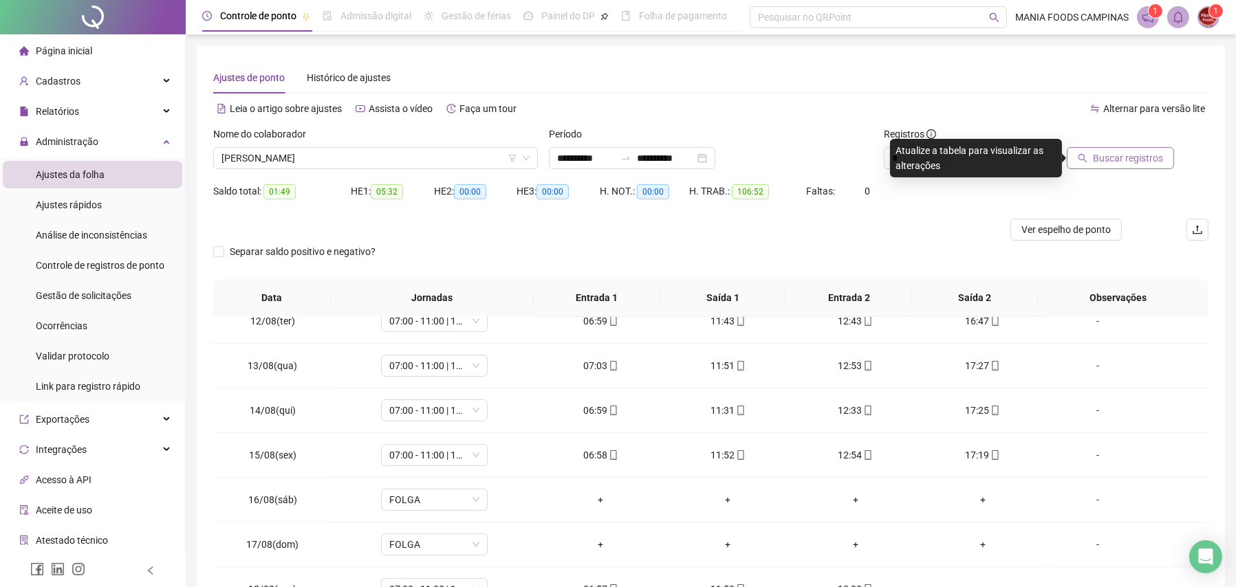
click at [1158, 165] on span "Buscar registros" at bounding box center [1128, 158] width 70 height 15
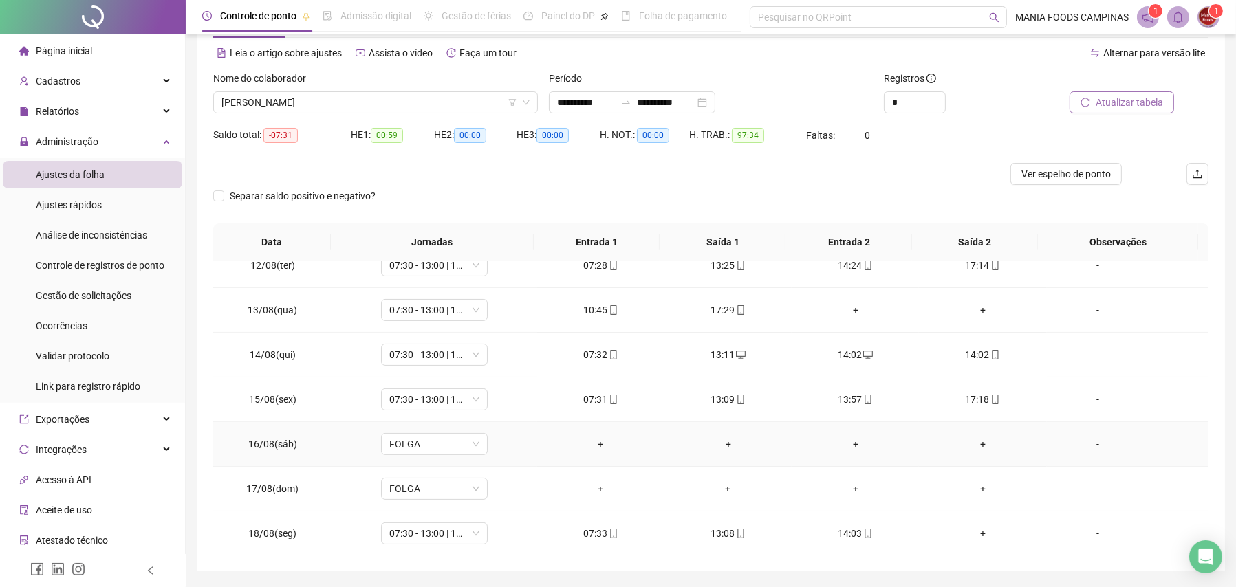
scroll to position [99, 0]
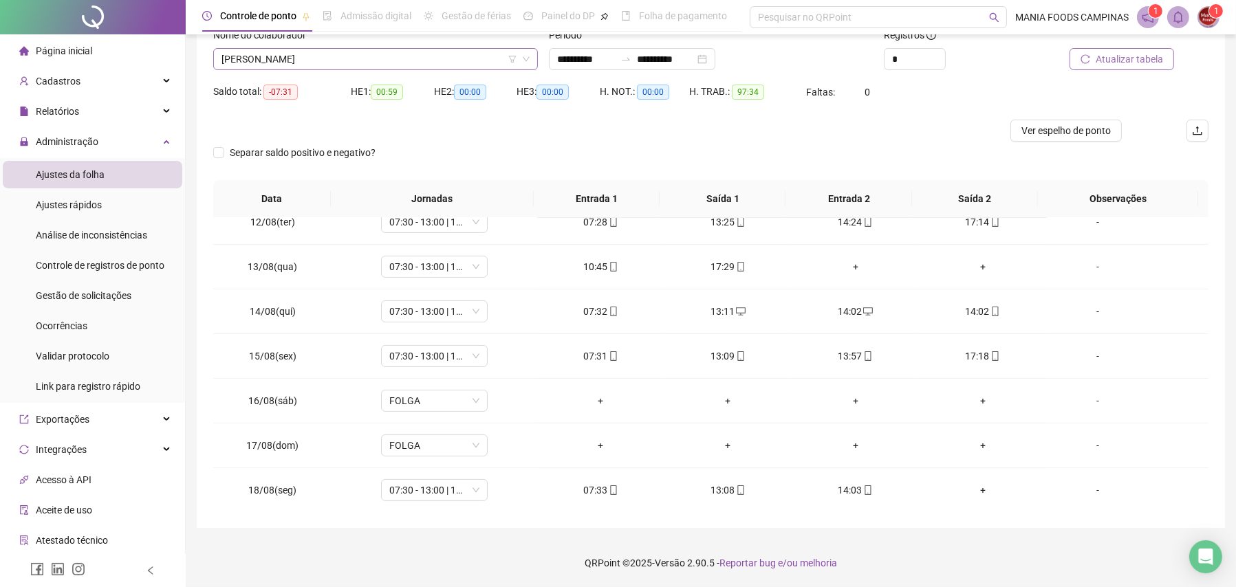
click at [279, 61] on span "[PERSON_NAME]" at bounding box center [376, 59] width 308 height 21
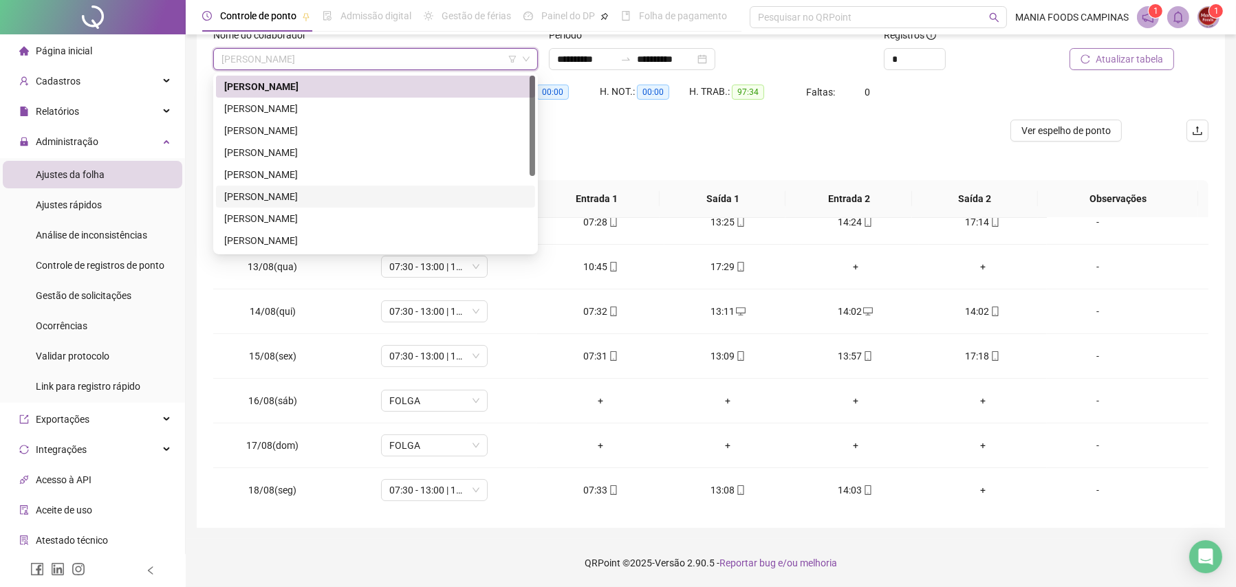
click at [262, 197] on div "[PERSON_NAME]" at bounding box center [375, 196] width 303 height 15
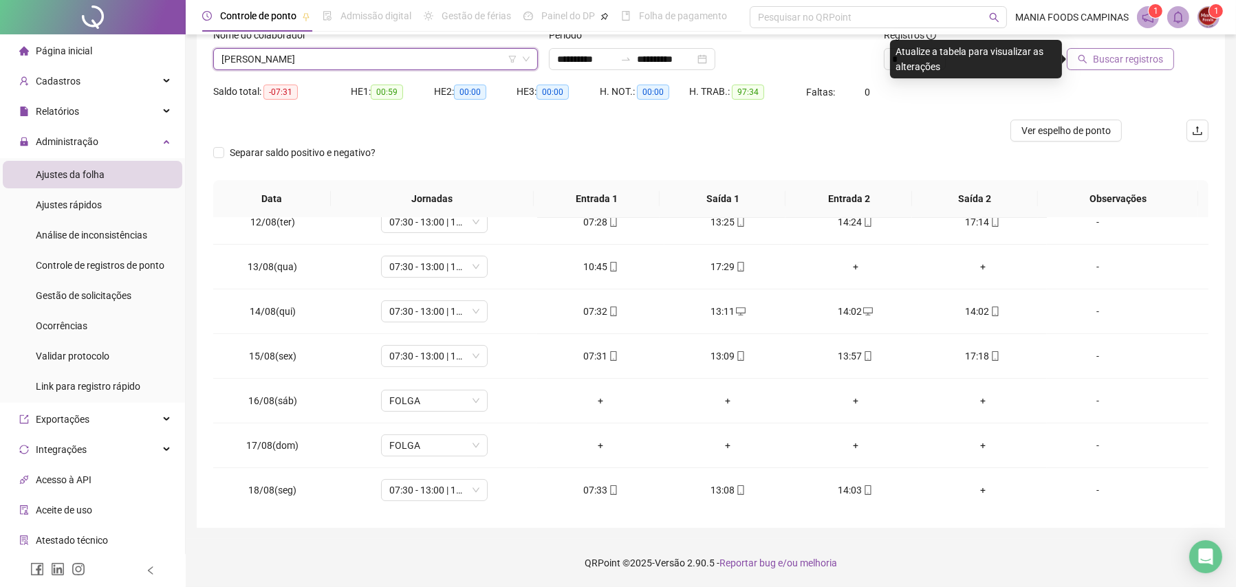
click at [1152, 67] on button "Buscar registros" at bounding box center [1120, 59] width 107 height 22
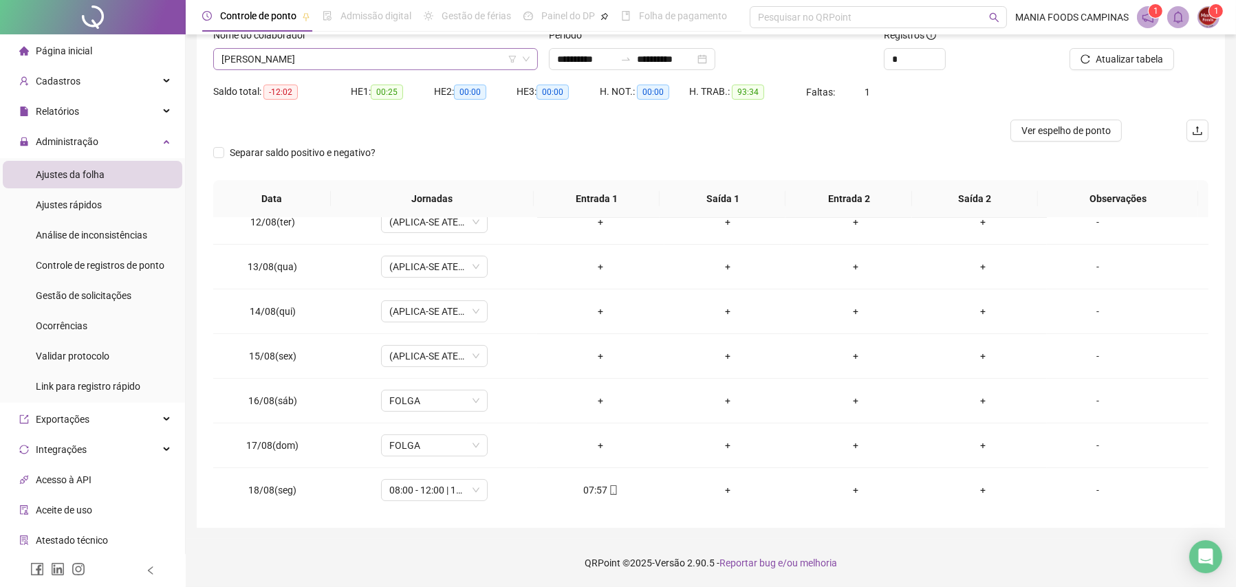
click at [294, 64] on span "[PERSON_NAME]" at bounding box center [376, 59] width 308 height 21
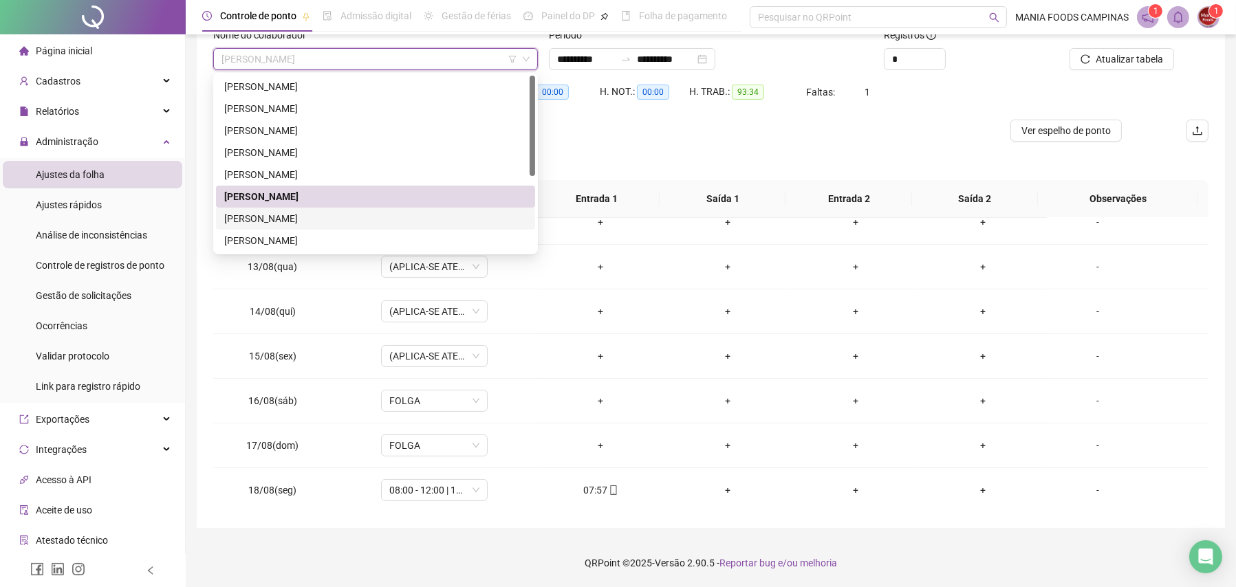
click at [298, 220] on div "[PERSON_NAME]" at bounding box center [375, 218] width 303 height 15
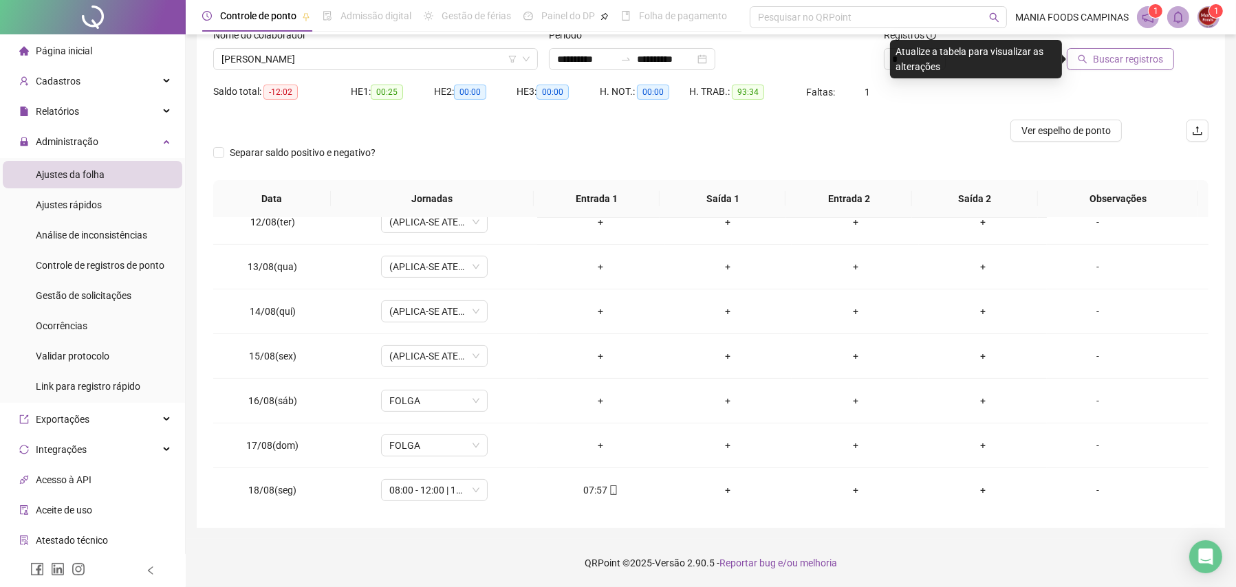
click at [1090, 67] on button "Buscar registros" at bounding box center [1120, 59] width 107 height 22
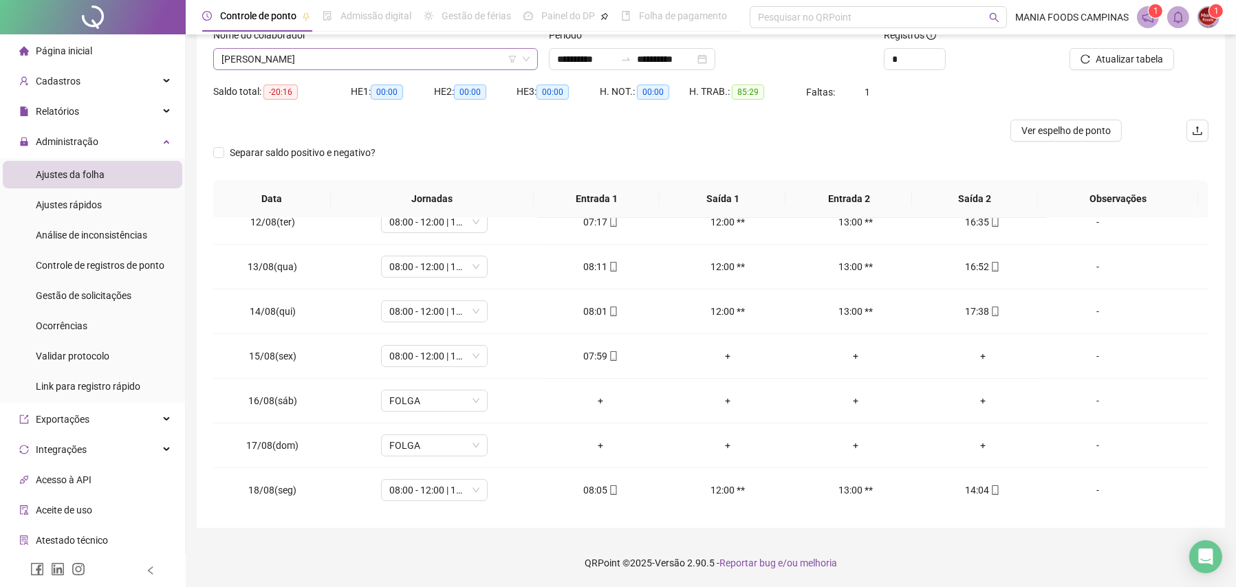
click at [376, 60] on span "[PERSON_NAME]" at bounding box center [376, 59] width 308 height 21
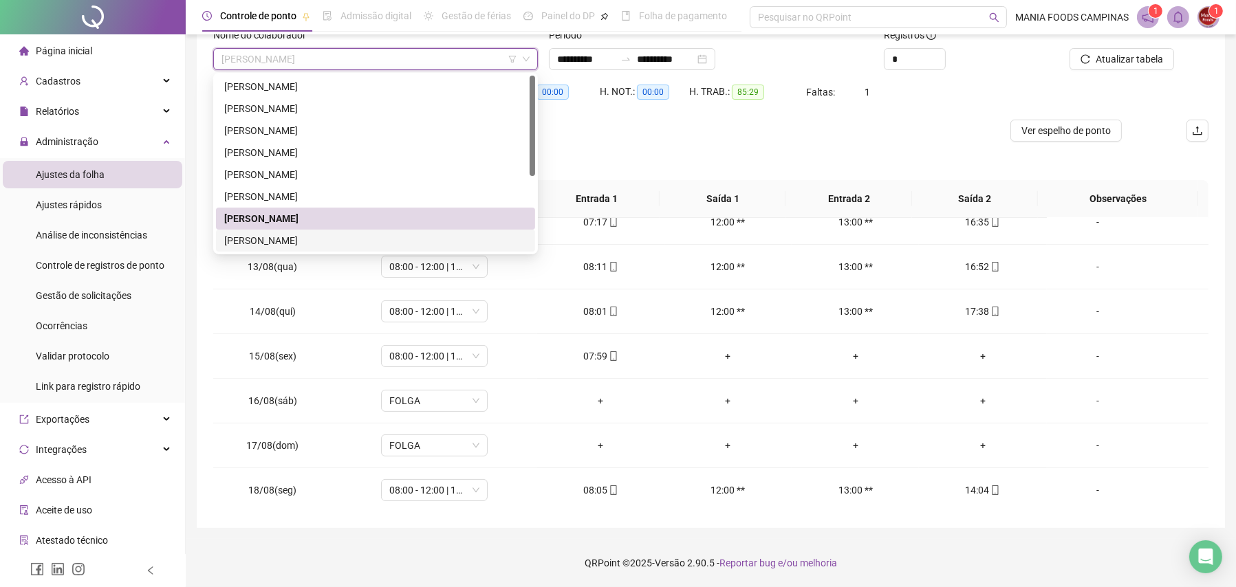
click at [286, 237] on div "[PERSON_NAME]" at bounding box center [375, 240] width 303 height 15
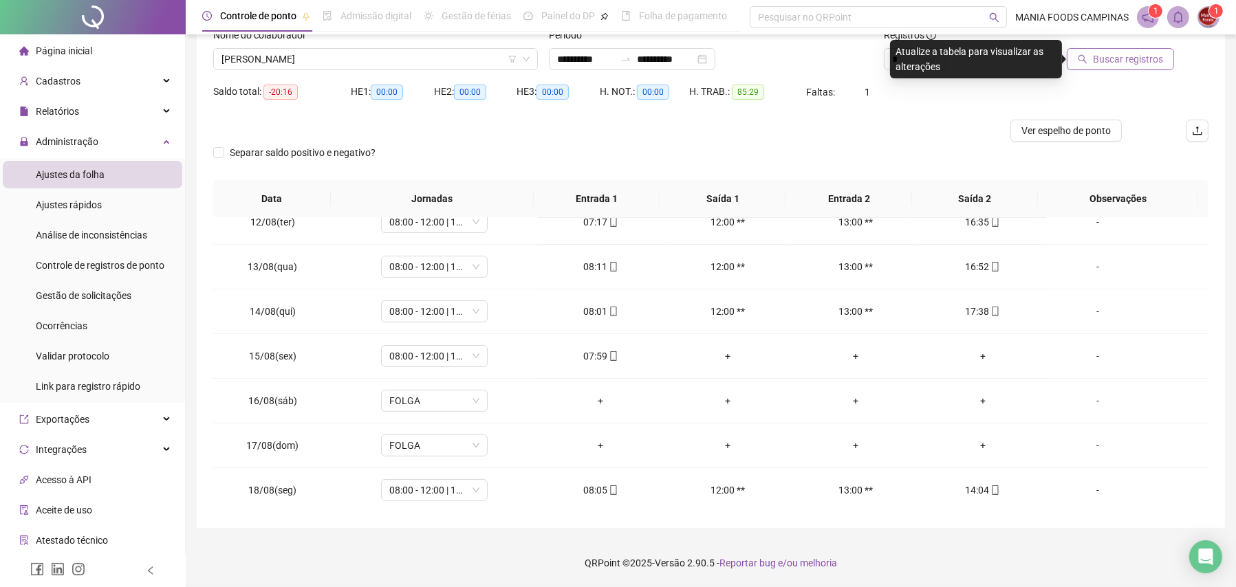
click at [1132, 61] on span "Buscar registros" at bounding box center [1128, 59] width 70 height 15
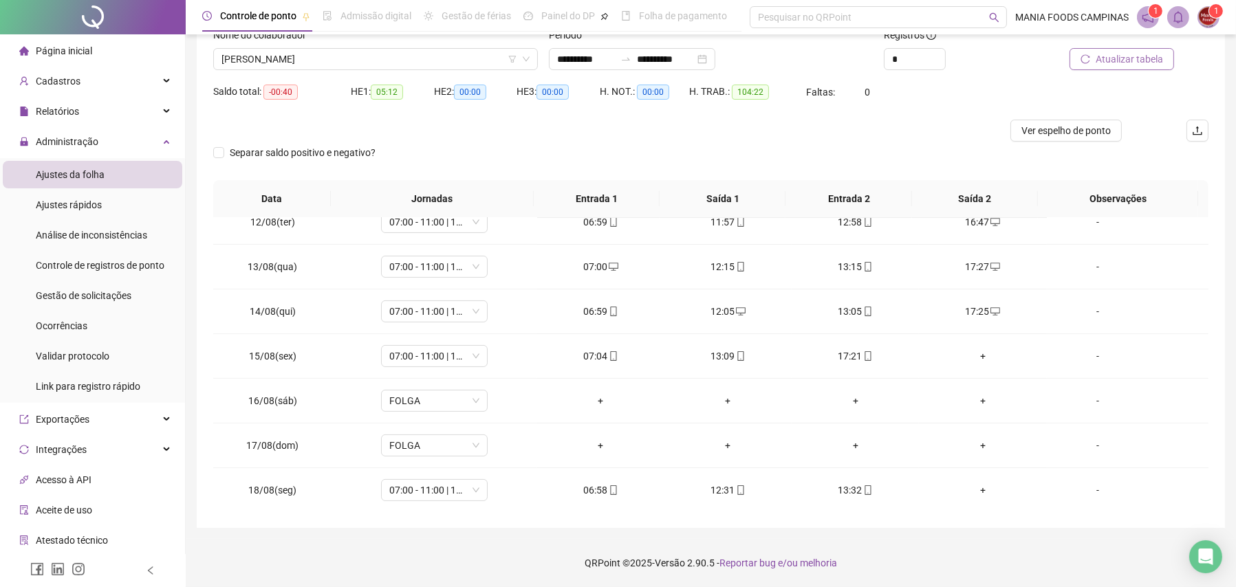
click at [325, 72] on div "Nome do colaborador [PERSON_NAME]" at bounding box center [376, 55] width 336 height 54
click at [374, 61] on span "[PERSON_NAME]" at bounding box center [376, 59] width 308 height 21
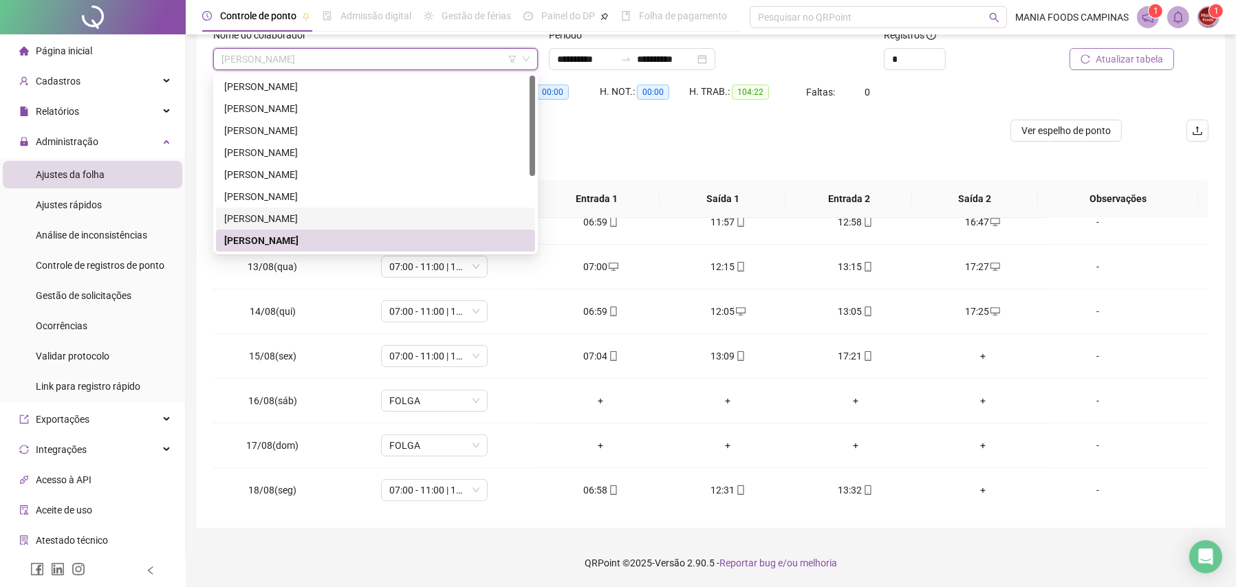
scroll to position [132, 0]
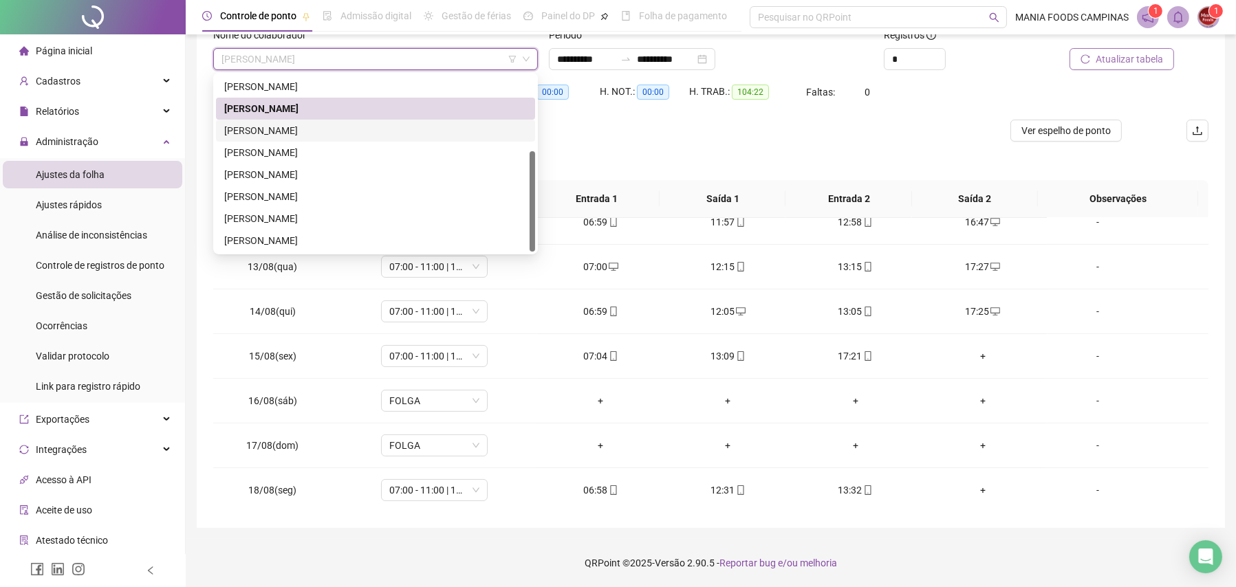
click at [303, 125] on div "[PERSON_NAME]" at bounding box center [375, 130] width 303 height 15
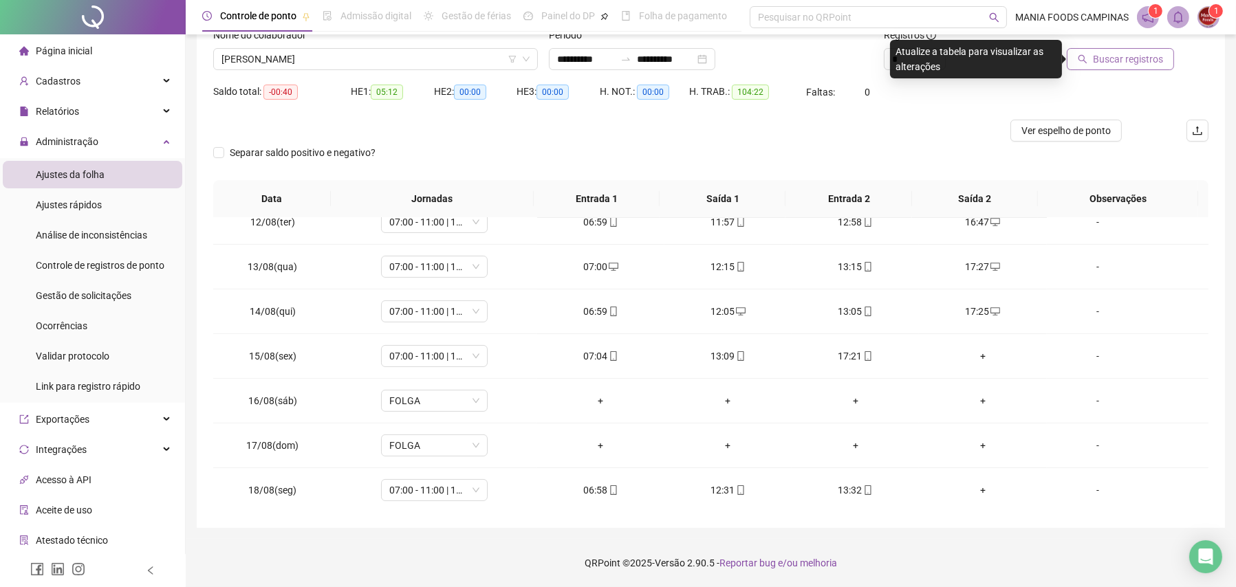
click at [1101, 63] on span "Buscar registros" at bounding box center [1128, 59] width 70 height 15
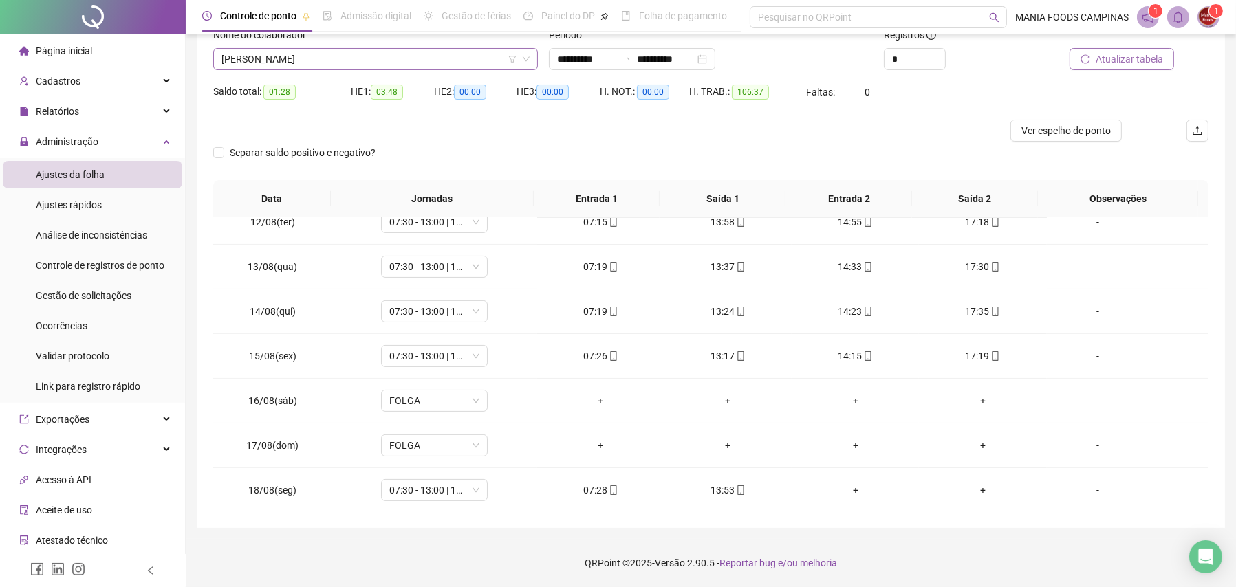
click at [332, 59] on span "[PERSON_NAME]" at bounding box center [376, 59] width 308 height 21
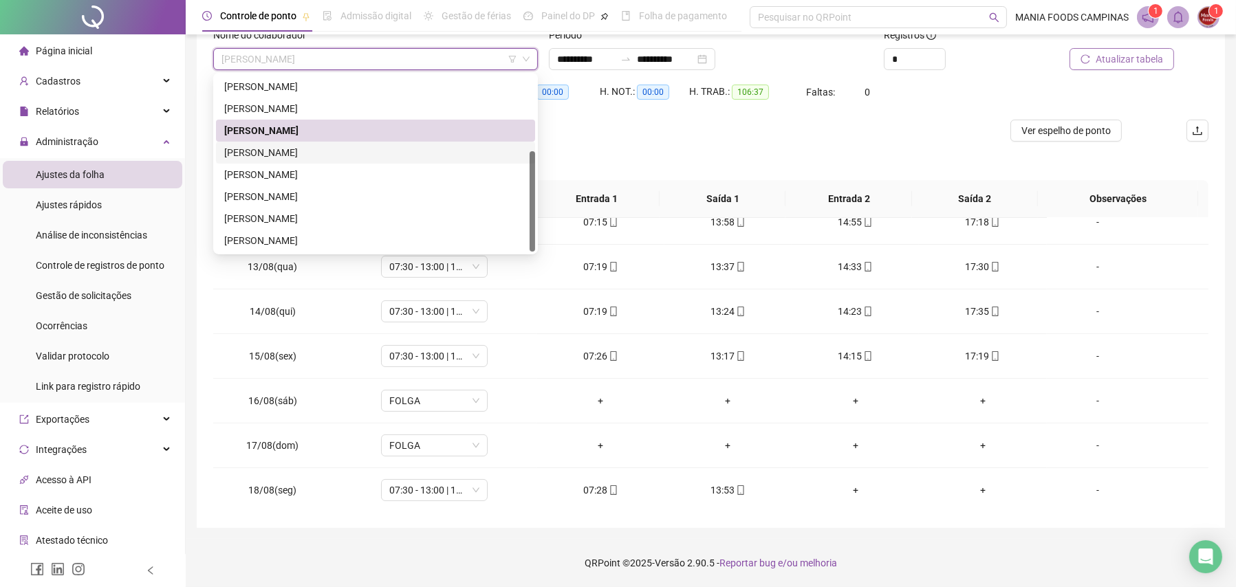
click at [345, 147] on div "[PERSON_NAME]" at bounding box center [375, 152] width 303 height 15
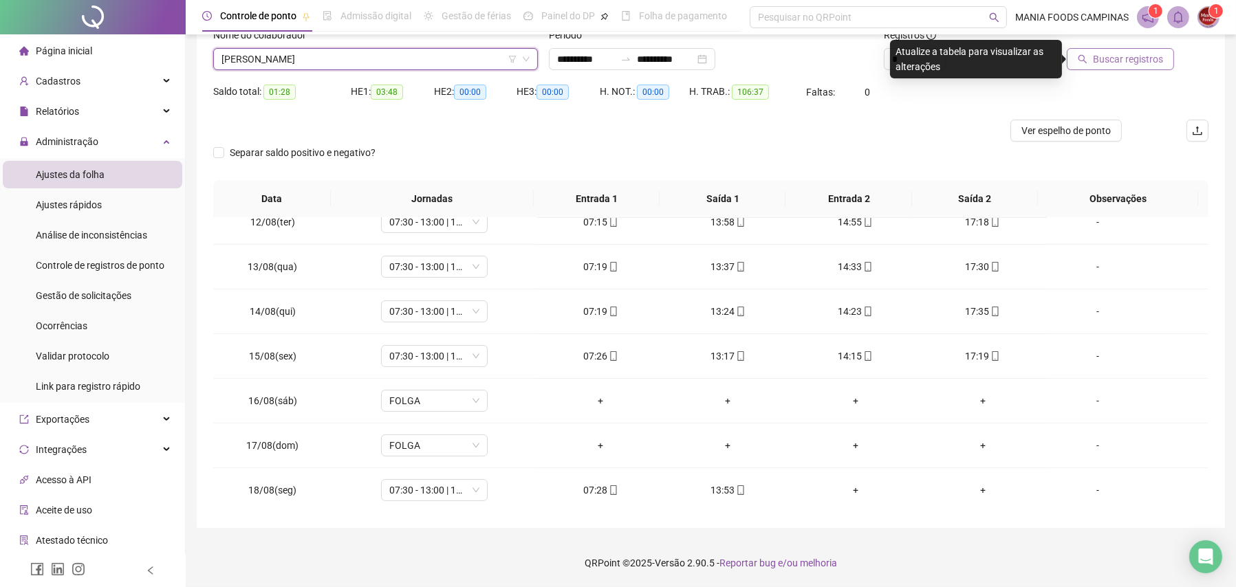
click at [1112, 61] on span "Buscar registros" at bounding box center [1128, 59] width 70 height 15
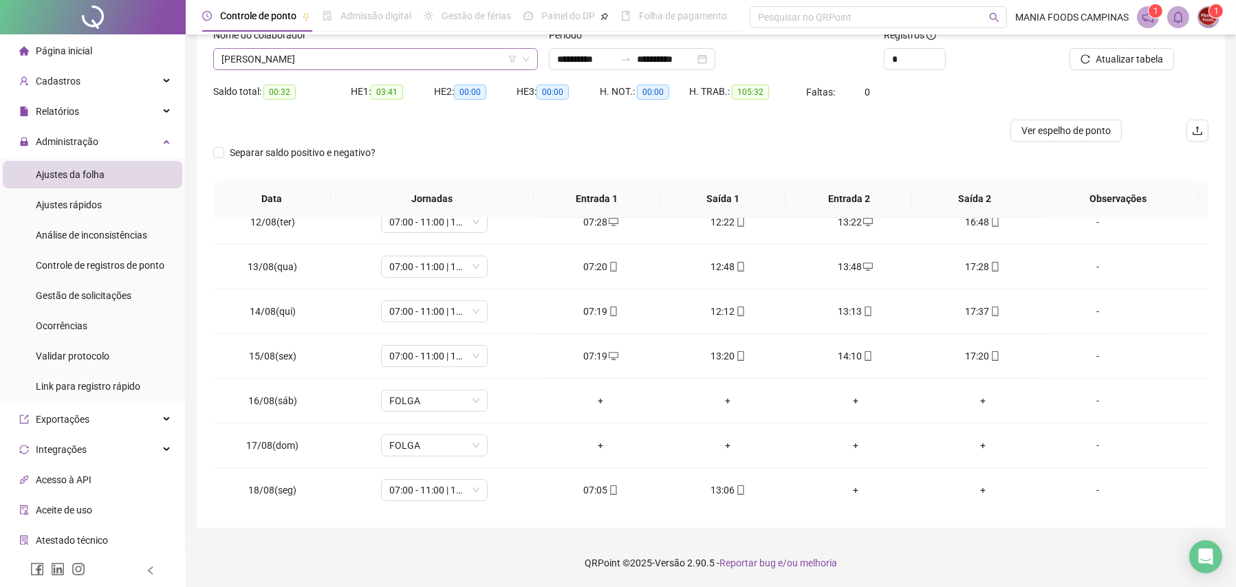
click at [270, 63] on span "[PERSON_NAME]" at bounding box center [376, 59] width 308 height 21
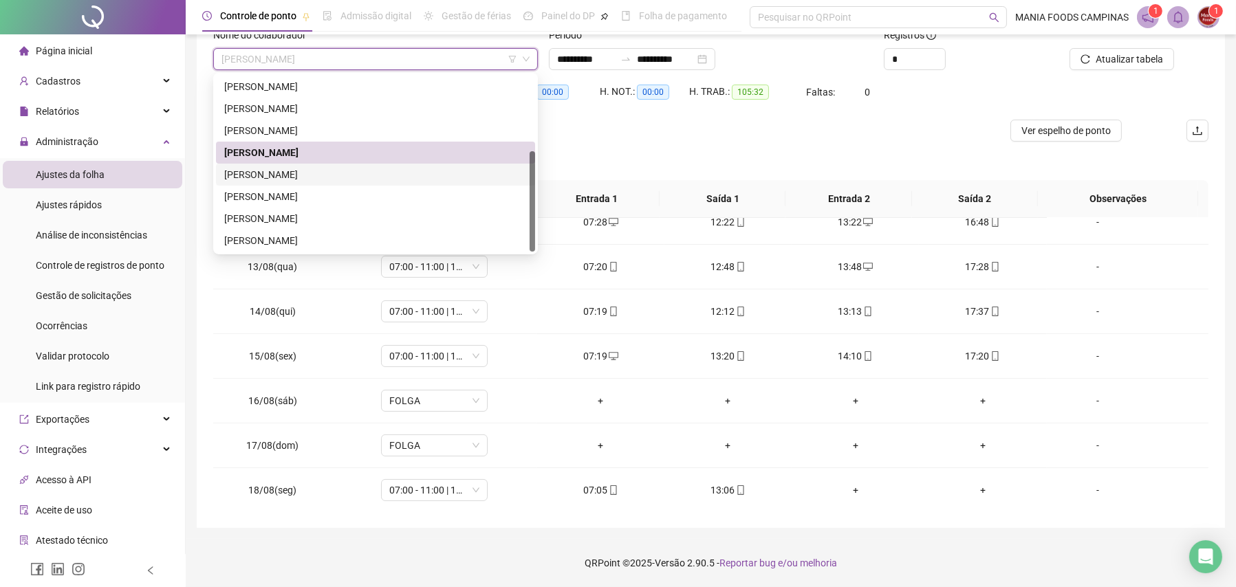
click at [262, 170] on div "[PERSON_NAME]" at bounding box center [375, 174] width 303 height 15
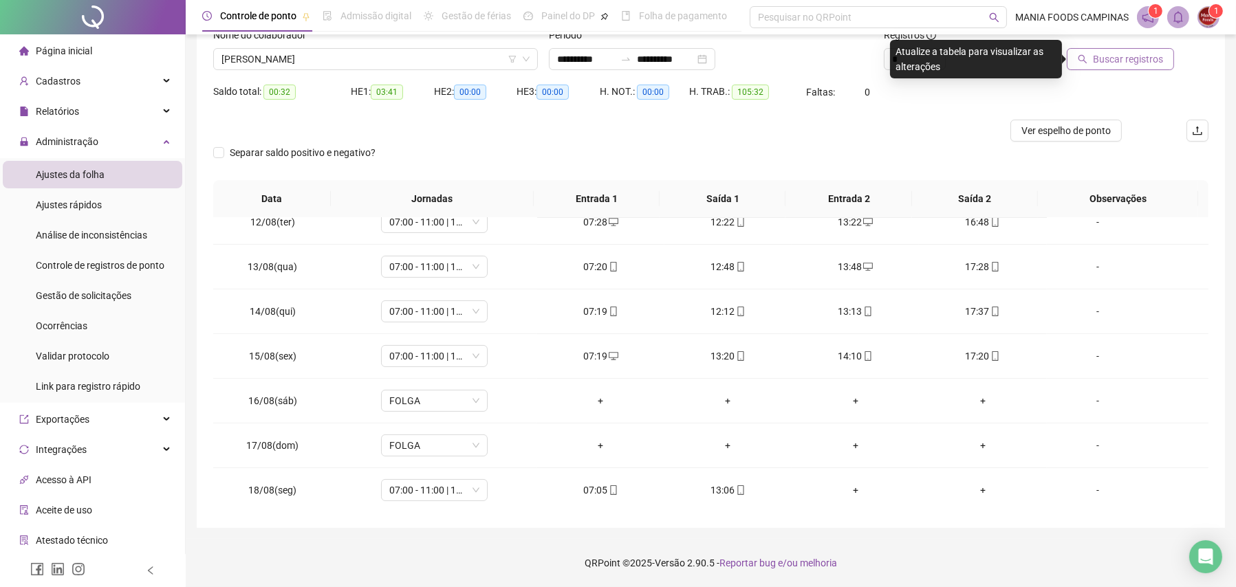
click at [1152, 61] on span "Buscar registros" at bounding box center [1128, 59] width 70 height 15
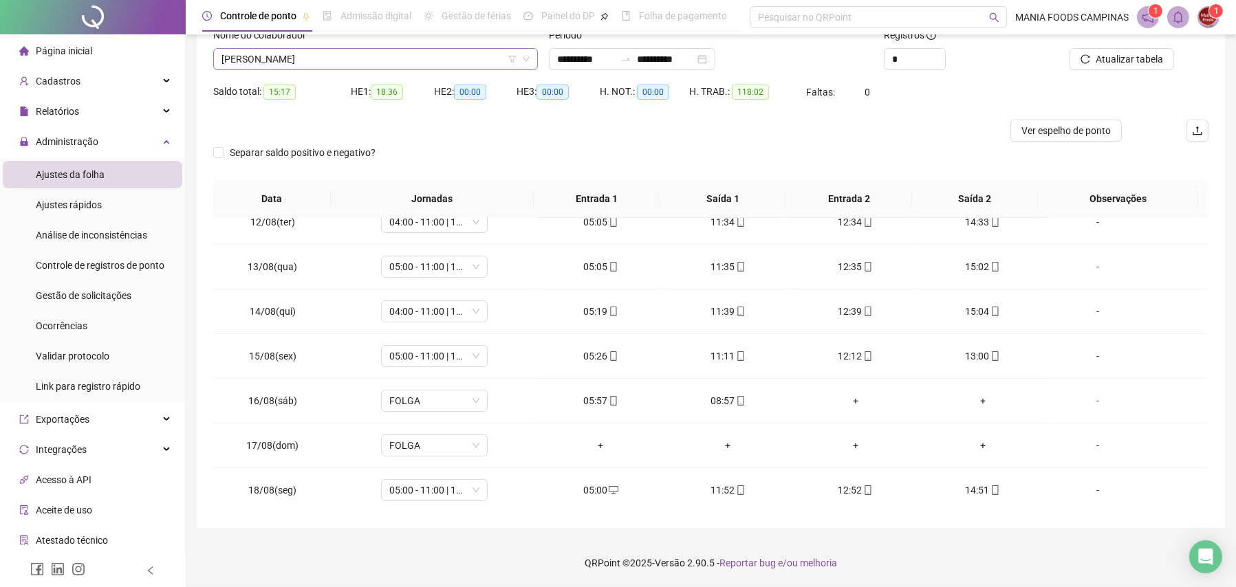
click at [298, 61] on span "[PERSON_NAME]" at bounding box center [376, 59] width 308 height 21
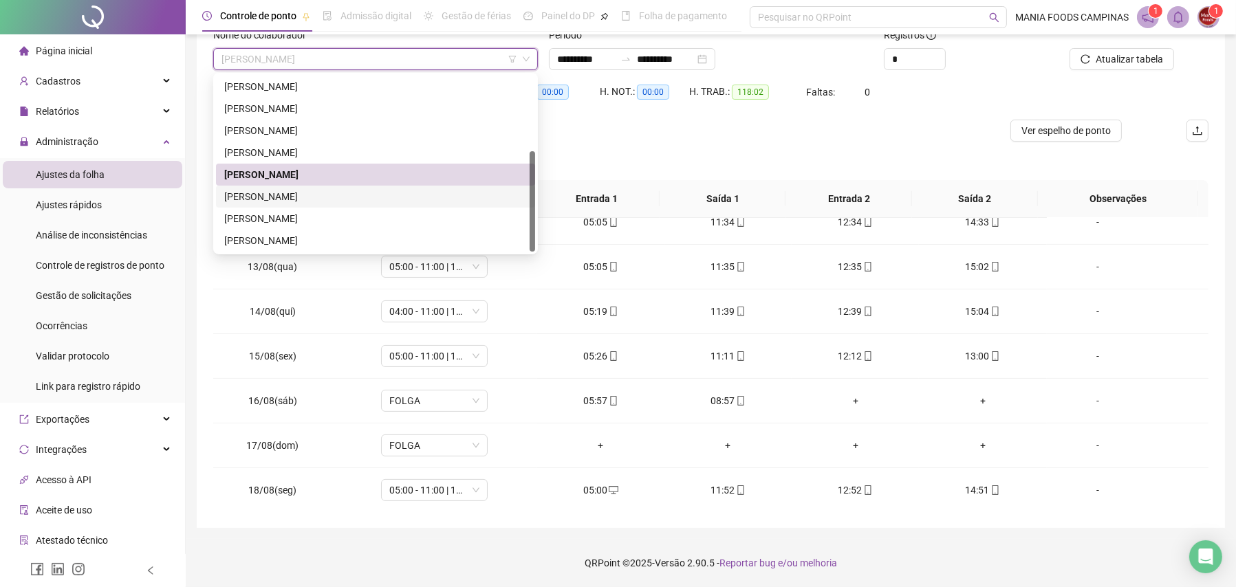
click at [262, 196] on div "[PERSON_NAME]" at bounding box center [375, 196] width 303 height 15
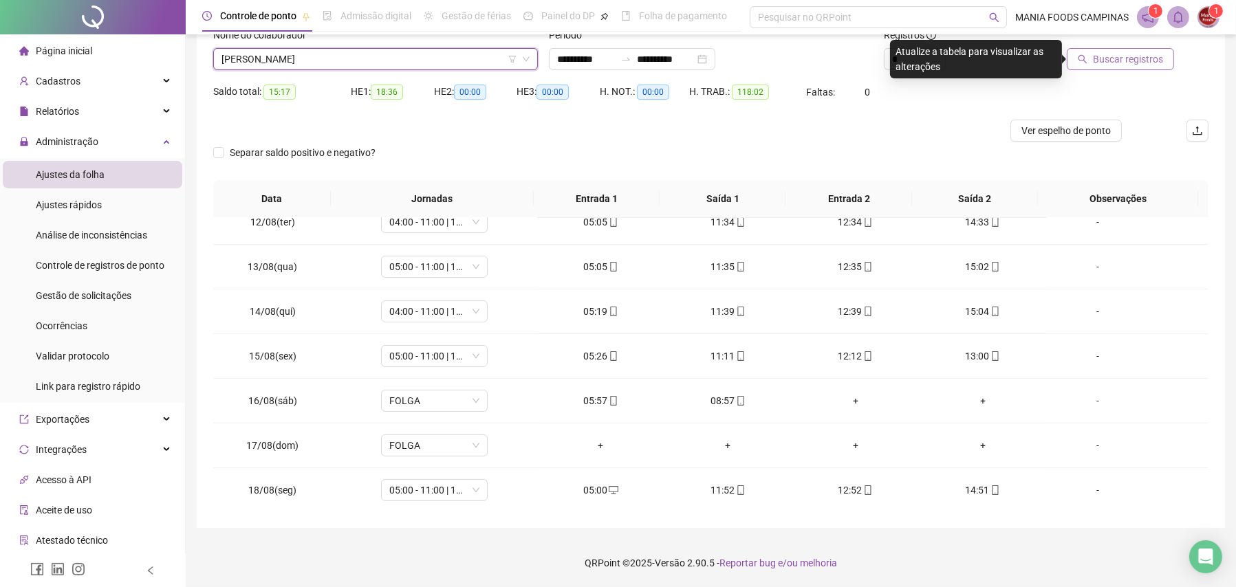
click at [1101, 61] on span "Buscar registros" at bounding box center [1128, 59] width 70 height 15
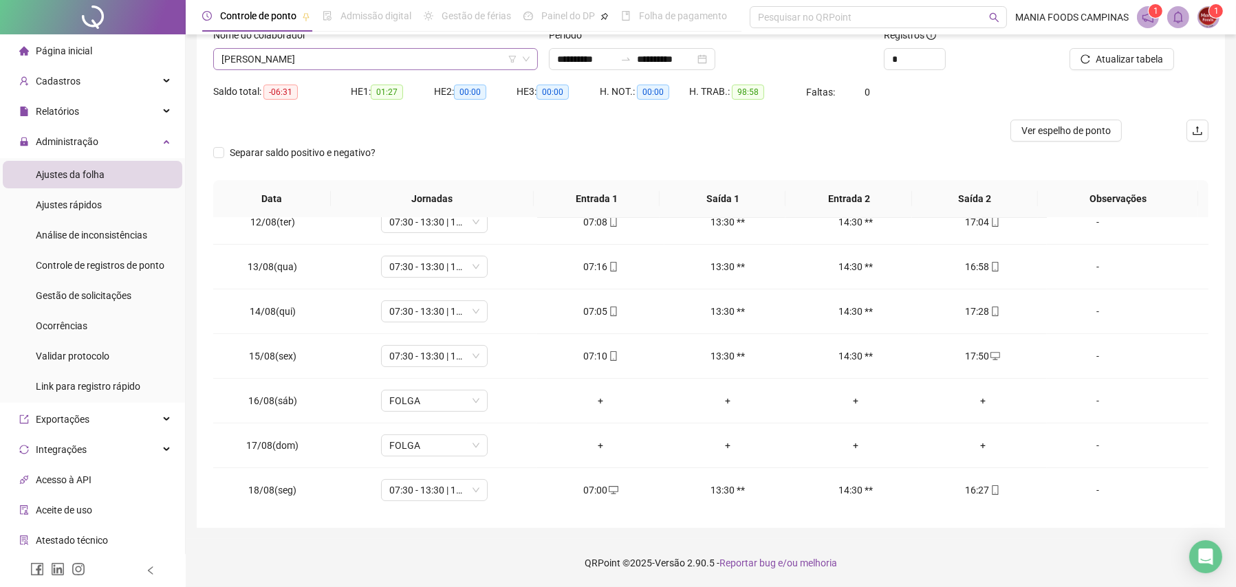
click at [338, 65] on span "[PERSON_NAME]" at bounding box center [376, 59] width 308 height 21
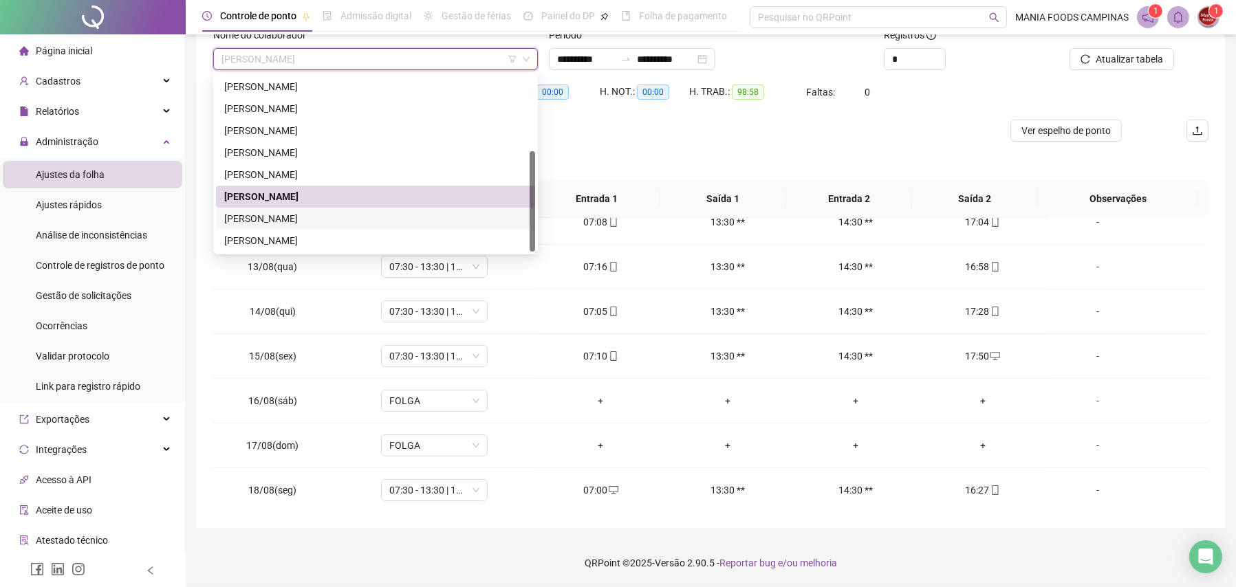
click at [305, 215] on div "[PERSON_NAME]" at bounding box center [375, 218] width 303 height 15
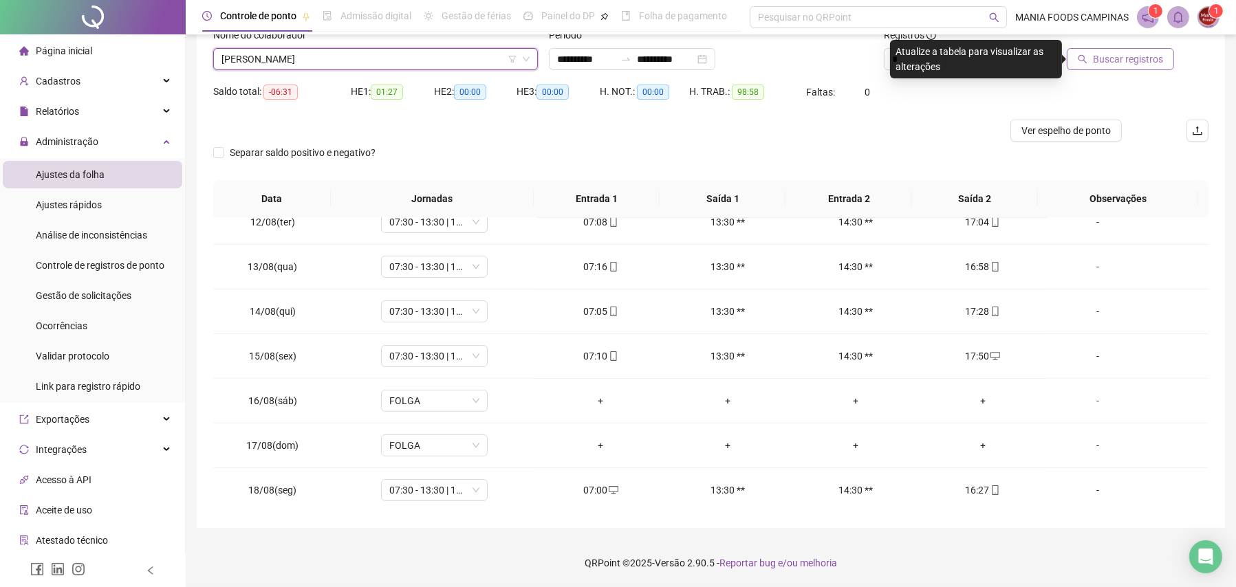
click at [1110, 57] on span "Buscar registros" at bounding box center [1128, 59] width 70 height 15
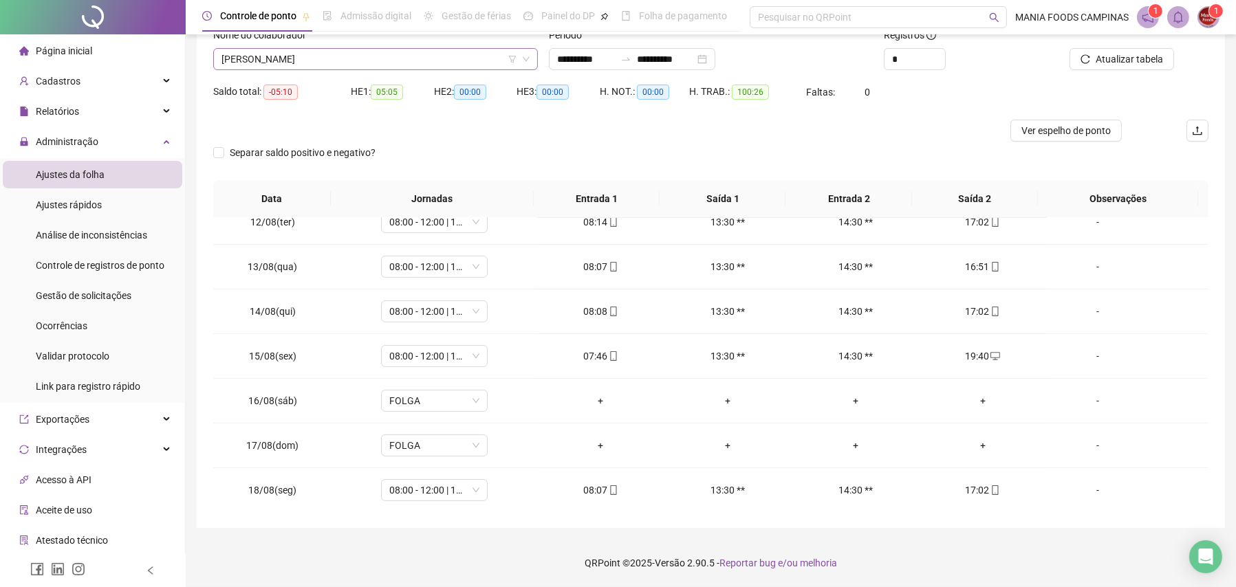
click at [324, 63] on span "[PERSON_NAME]" at bounding box center [376, 59] width 308 height 21
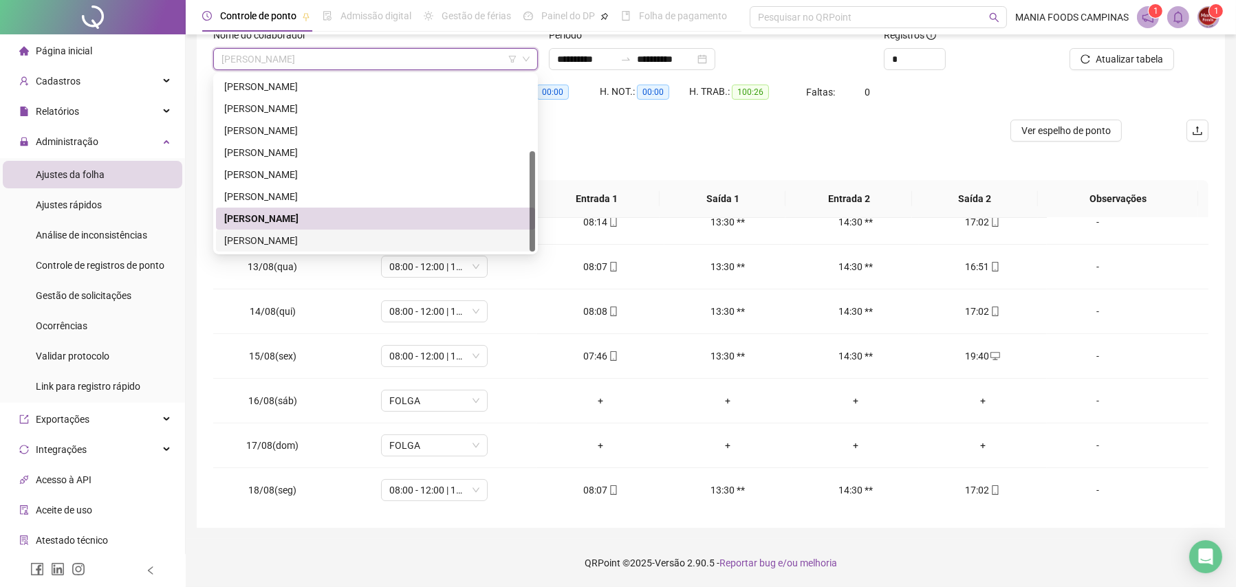
click at [309, 244] on div "[PERSON_NAME]" at bounding box center [375, 240] width 303 height 15
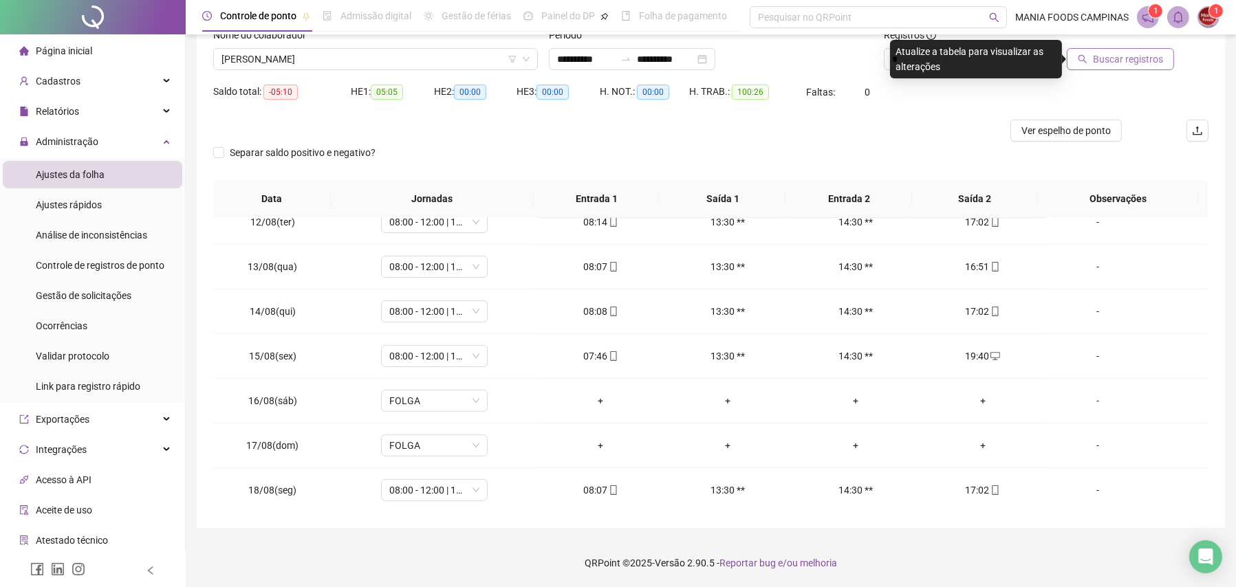
click at [1135, 56] on span "Buscar registros" at bounding box center [1128, 59] width 70 height 15
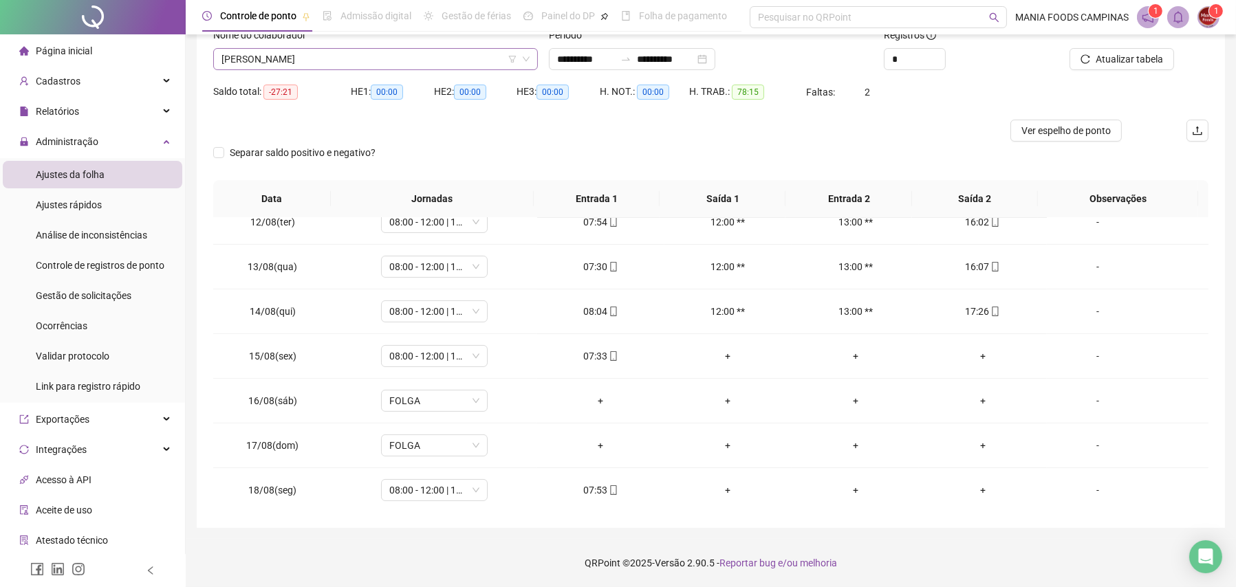
click at [246, 61] on span "[PERSON_NAME]" at bounding box center [376, 59] width 308 height 21
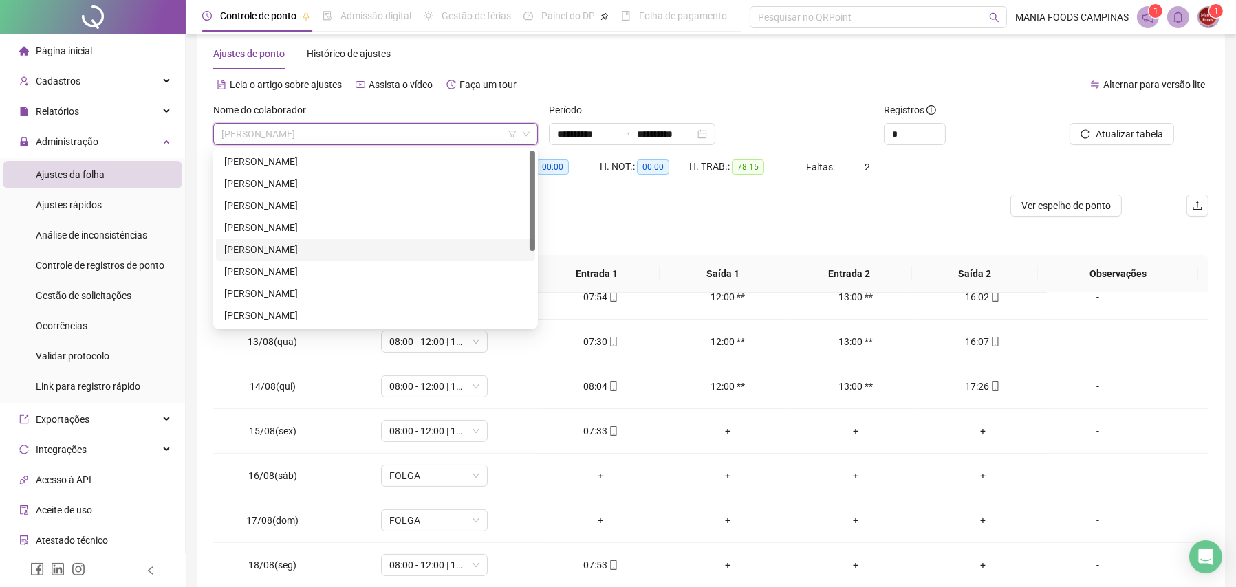
scroll to position [0, 0]
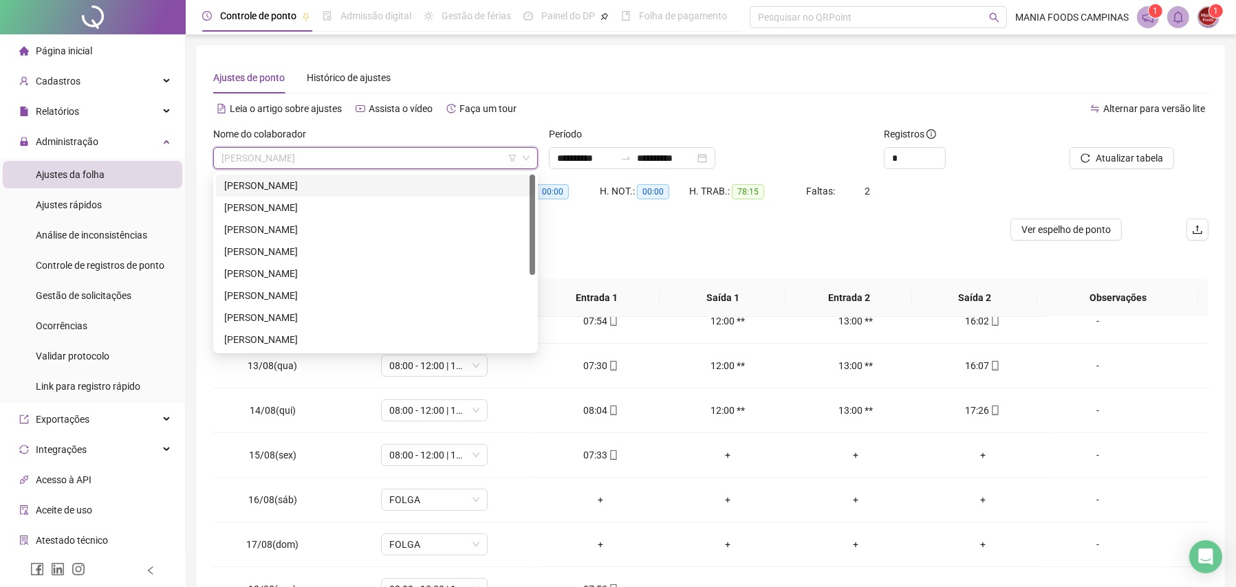
click at [281, 178] on div "[PERSON_NAME]" at bounding box center [375, 185] width 303 height 15
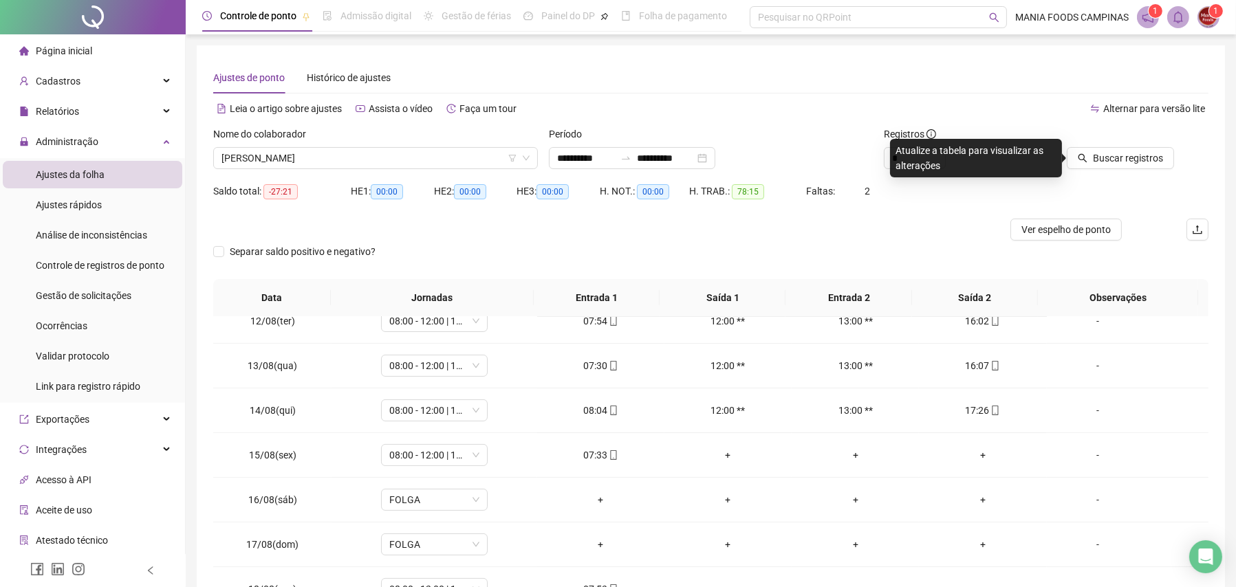
click at [668, 248] on div "Separar saldo positivo e negativo?" at bounding box center [710, 260] width 995 height 39
click at [448, 165] on span "[PERSON_NAME]" at bounding box center [376, 158] width 308 height 21
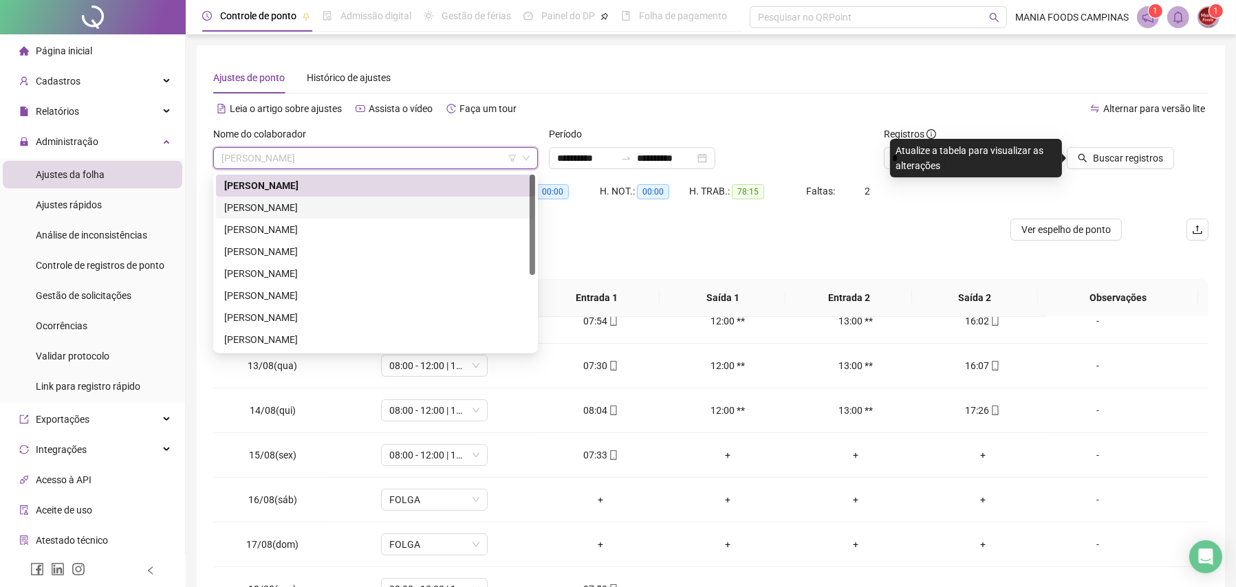
drag, startPoint x: 305, startPoint y: 202, endPoint x: 331, endPoint y: 195, distance: 26.2
click at [305, 202] on div "[PERSON_NAME]" at bounding box center [375, 207] width 303 height 15
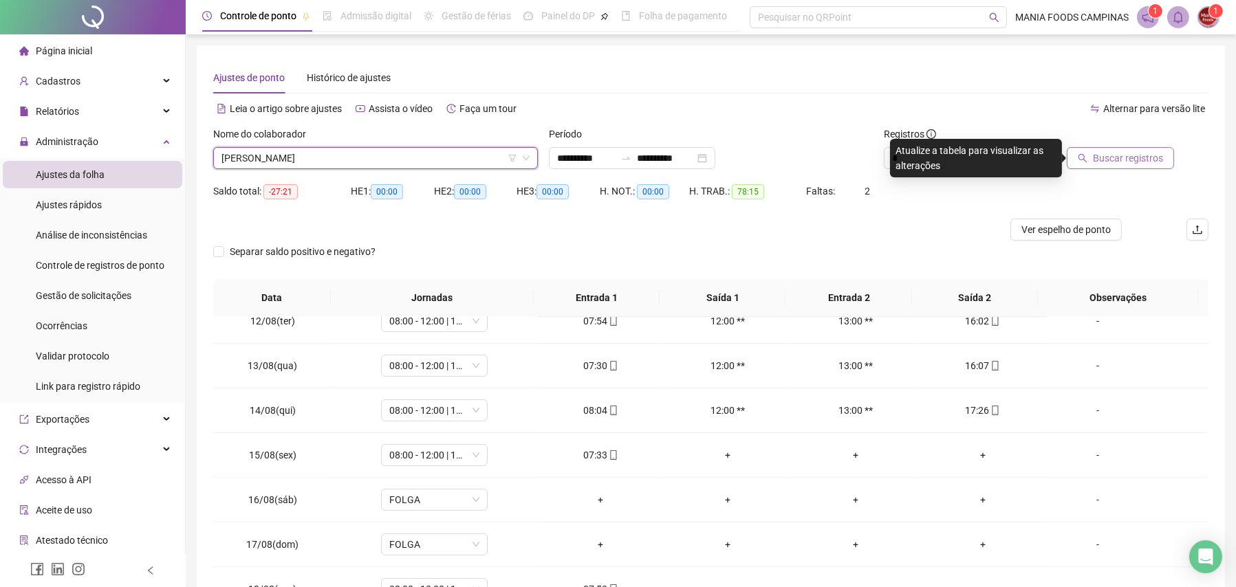
click at [1145, 147] on button "Buscar registros" at bounding box center [1120, 158] width 107 height 22
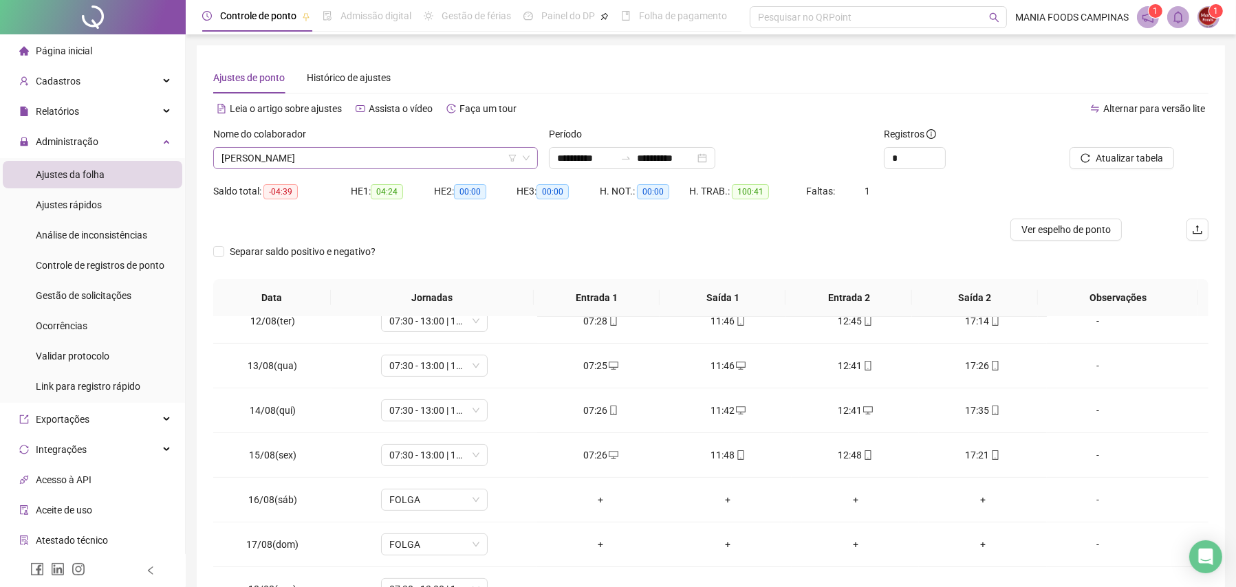
click at [352, 160] on span "[PERSON_NAME]" at bounding box center [376, 158] width 308 height 21
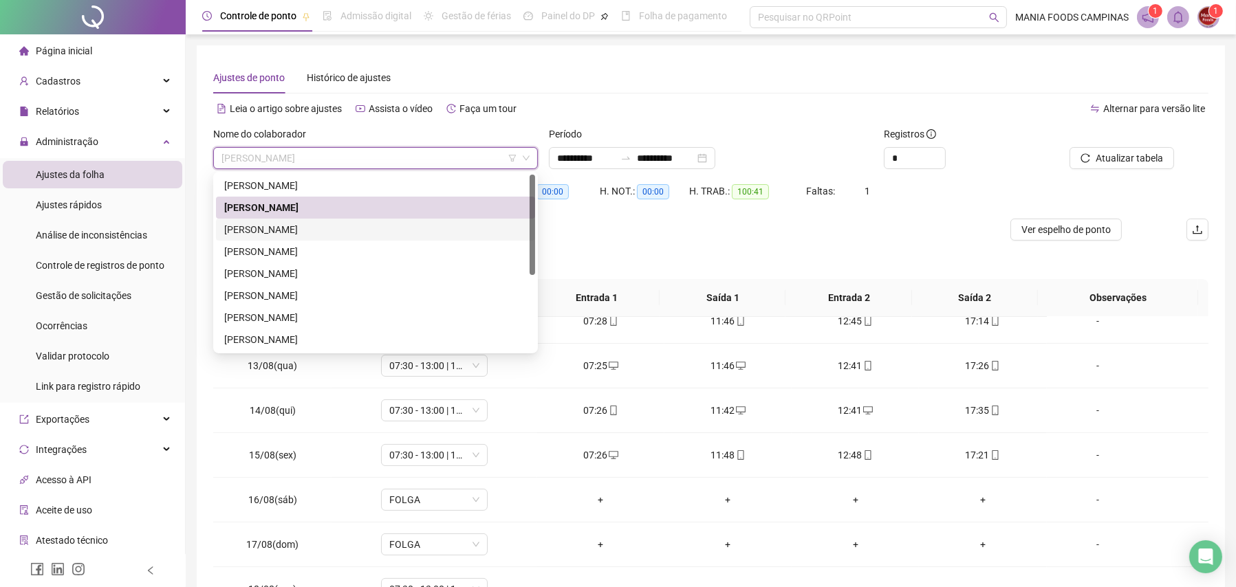
click at [311, 223] on div "[PERSON_NAME]" at bounding box center [375, 229] width 303 height 15
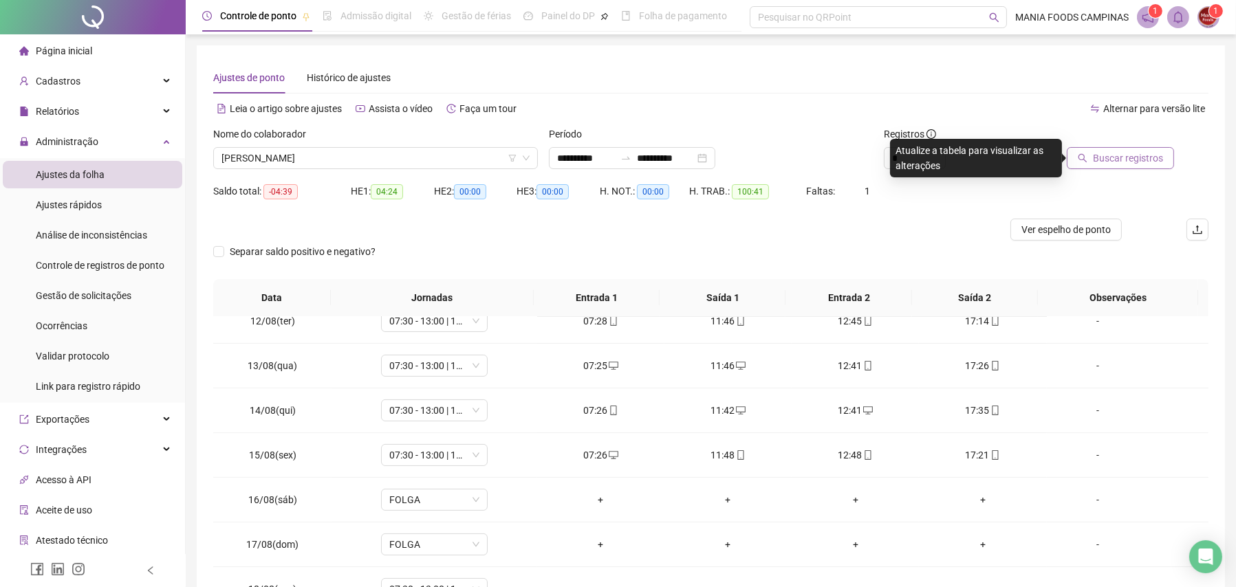
click at [1123, 155] on span "Buscar registros" at bounding box center [1128, 158] width 70 height 15
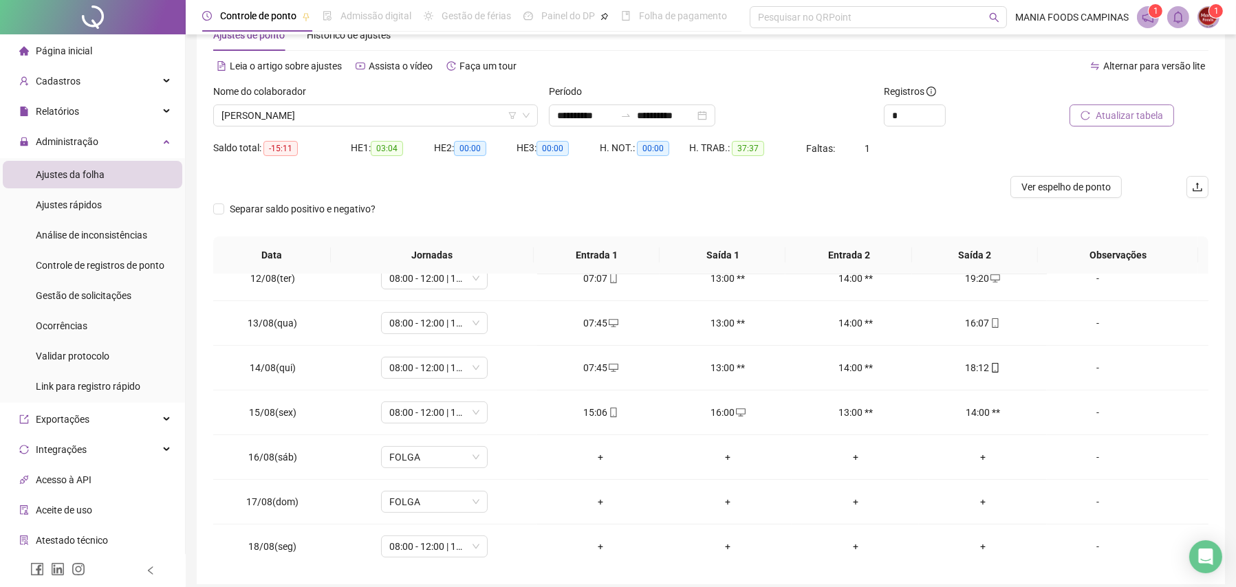
scroll to position [99, 0]
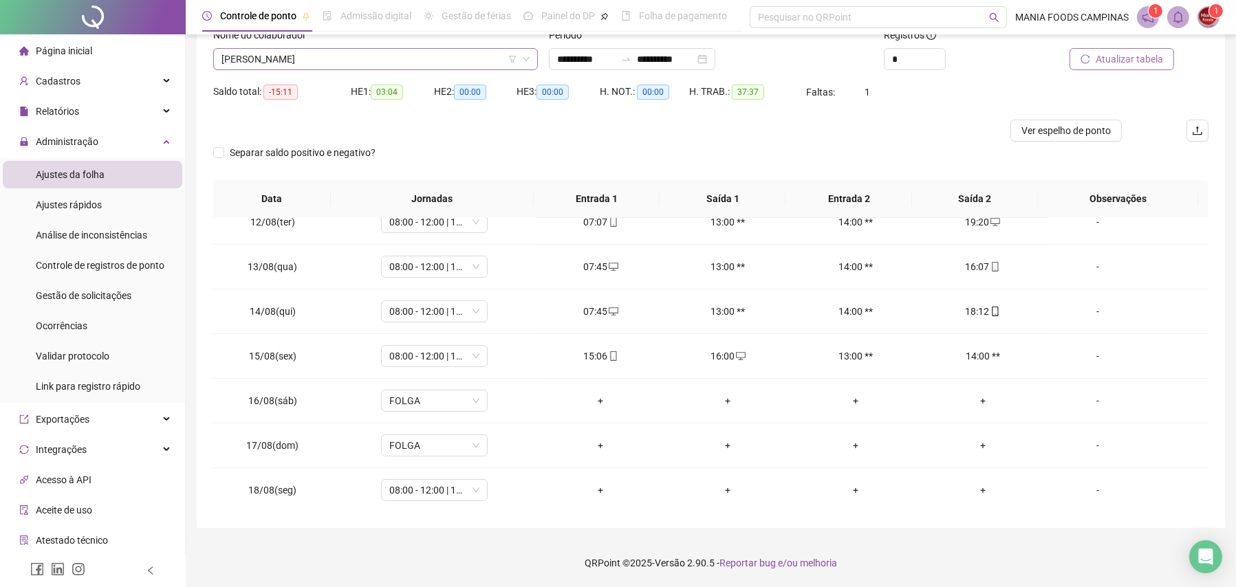
click at [490, 56] on span "[PERSON_NAME]" at bounding box center [376, 59] width 308 height 21
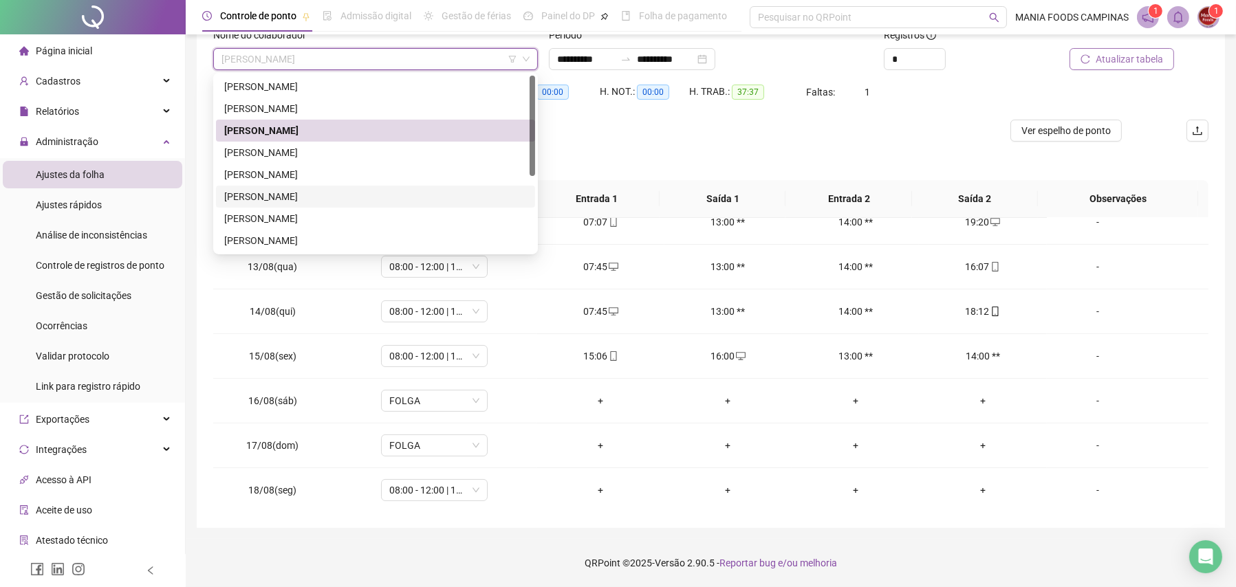
click at [283, 193] on div "[PERSON_NAME]" at bounding box center [375, 196] width 303 height 15
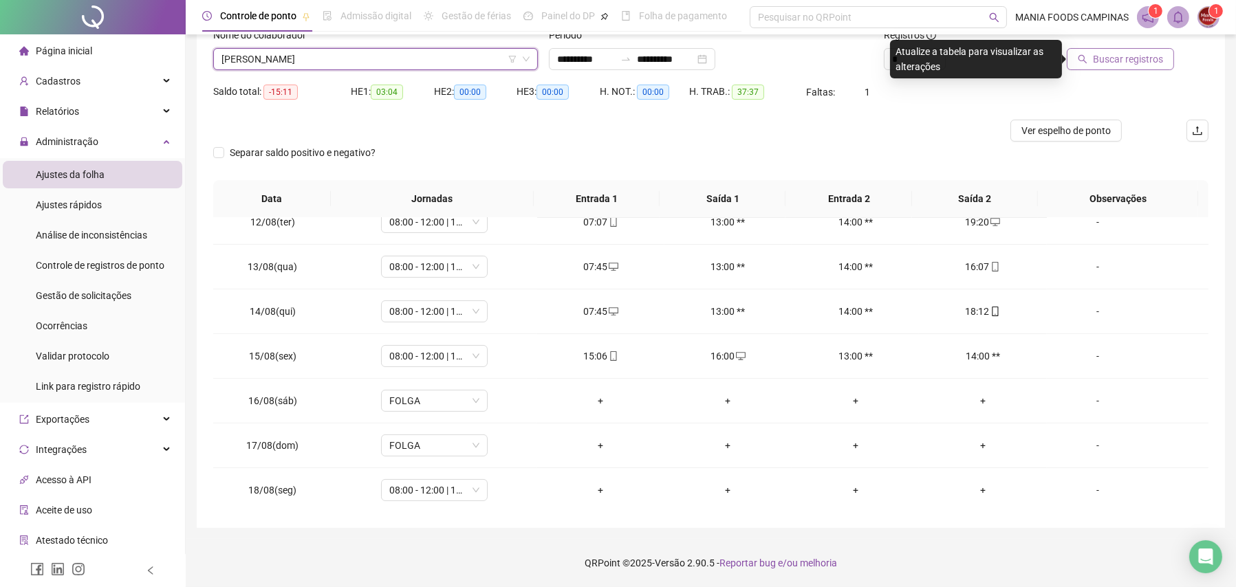
click at [1103, 56] on span "Buscar registros" at bounding box center [1128, 59] width 70 height 15
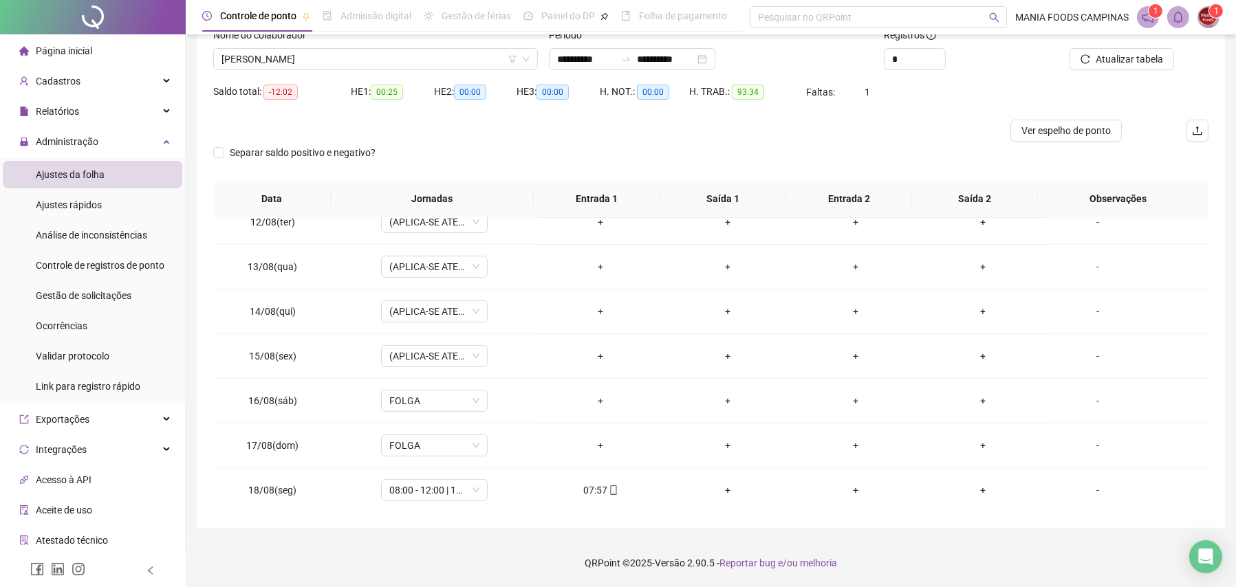
click at [299, 47] on div "Nome do colaborador" at bounding box center [375, 38] width 325 height 21
click at [305, 56] on span "[PERSON_NAME]" at bounding box center [376, 59] width 308 height 21
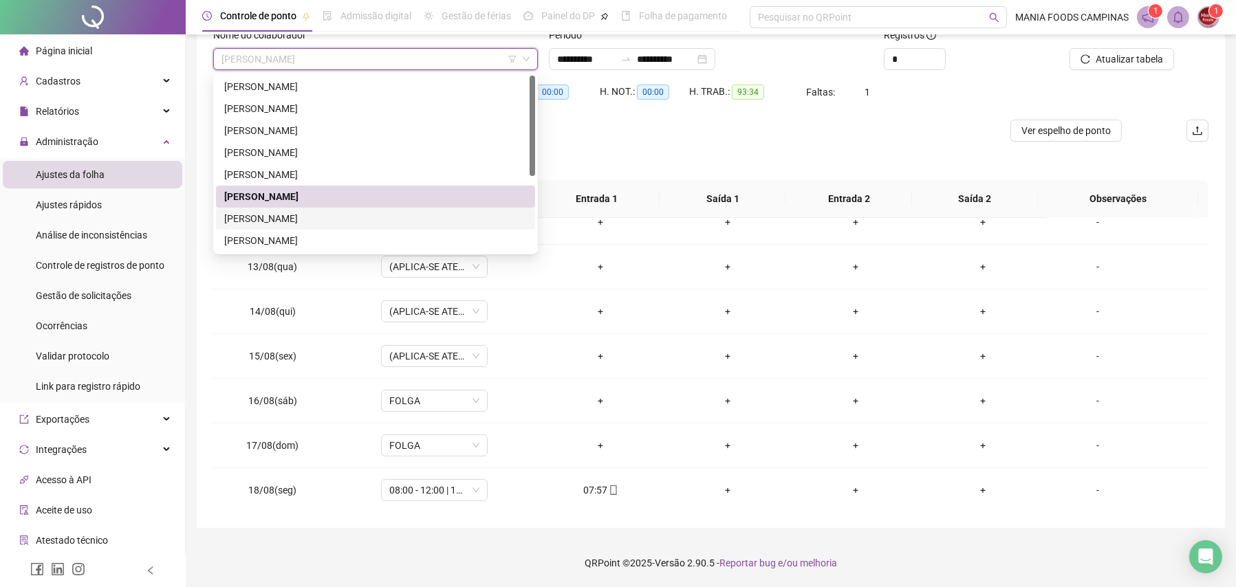
click at [261, 219] on div "[PERSON_NAME]" at bounding box center [375, 218] width 303 height 15
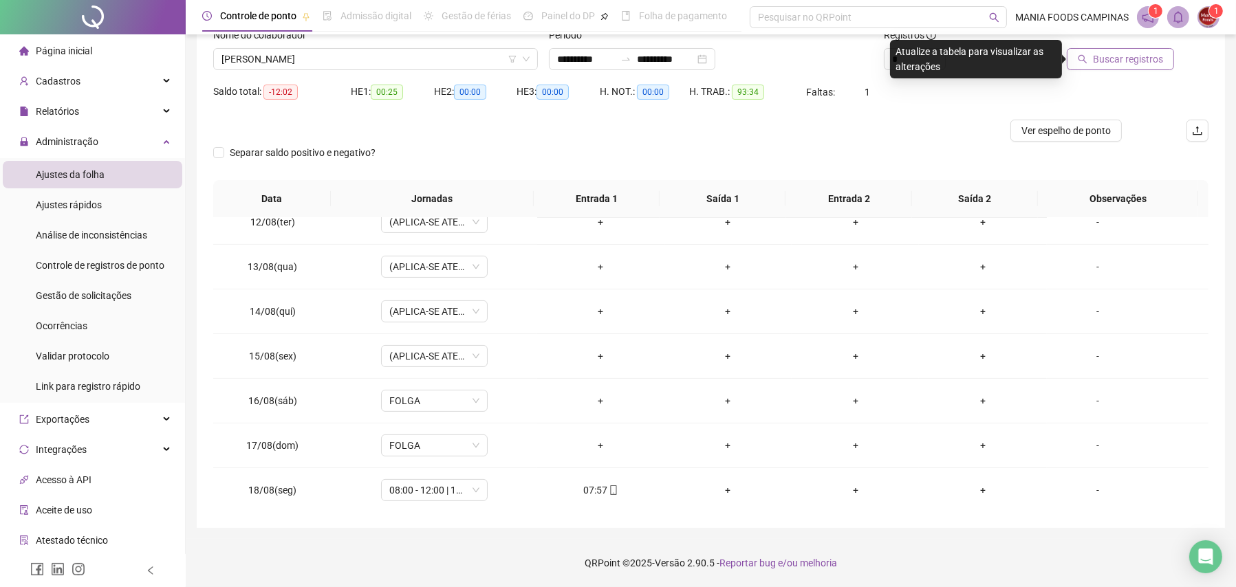
click at [1121, 56] on span "Buscar registros" at bounding box center [1128, 59] width 70 height 15
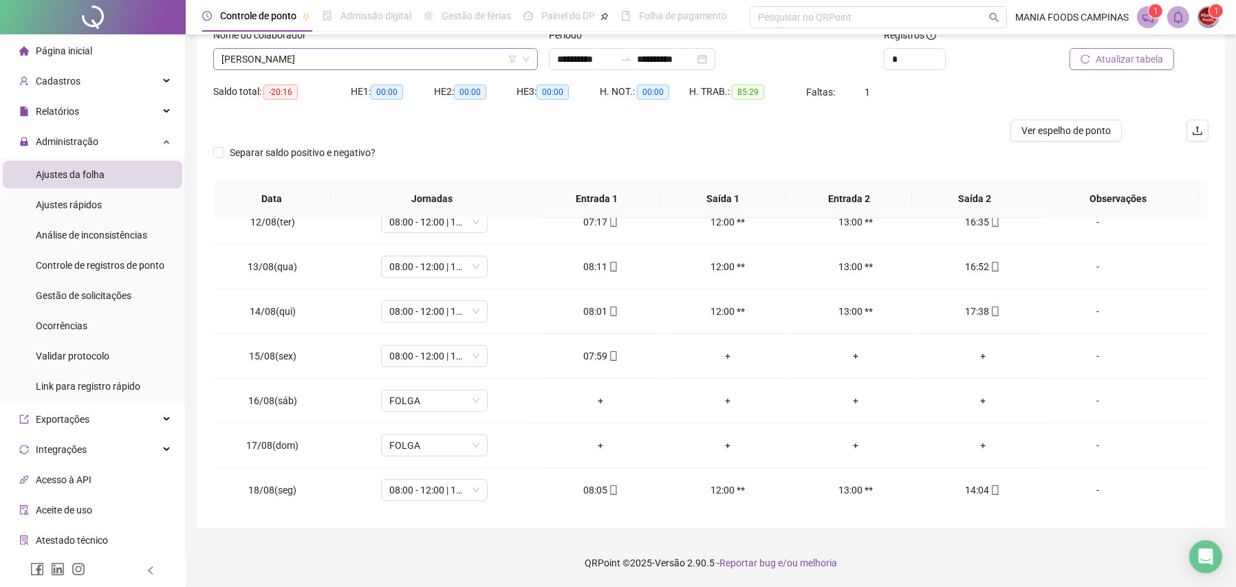
click at [484, 61] on span "[PERSON_NAME]" at bounding box center [376, 59] width 308 height 21
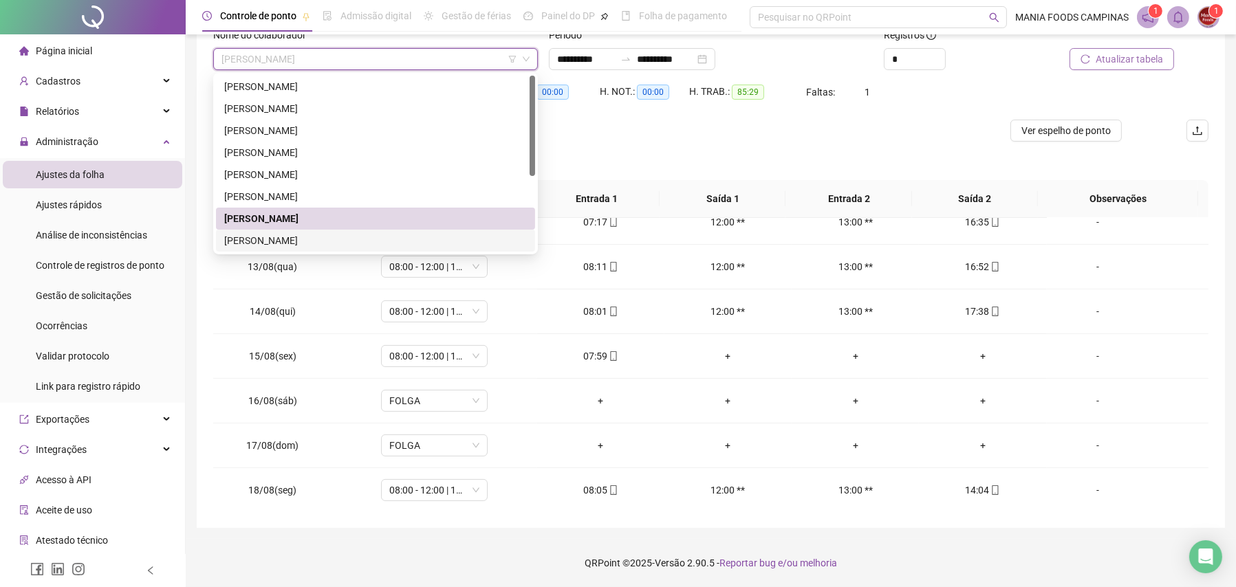
click at [310, 234] on div "[PERSON_NAME]" at bounding box center [375, 240] width 303 height 15
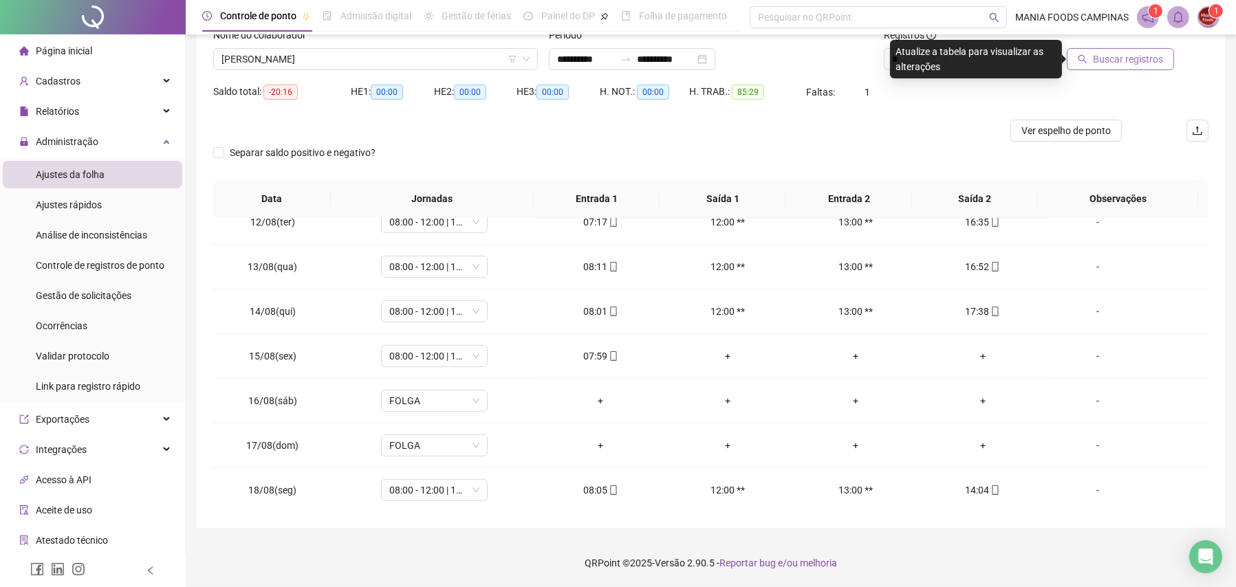
click at [1108, 52] on span "Buscar registros" at bounding box center [1128, 59] width 70 height 15
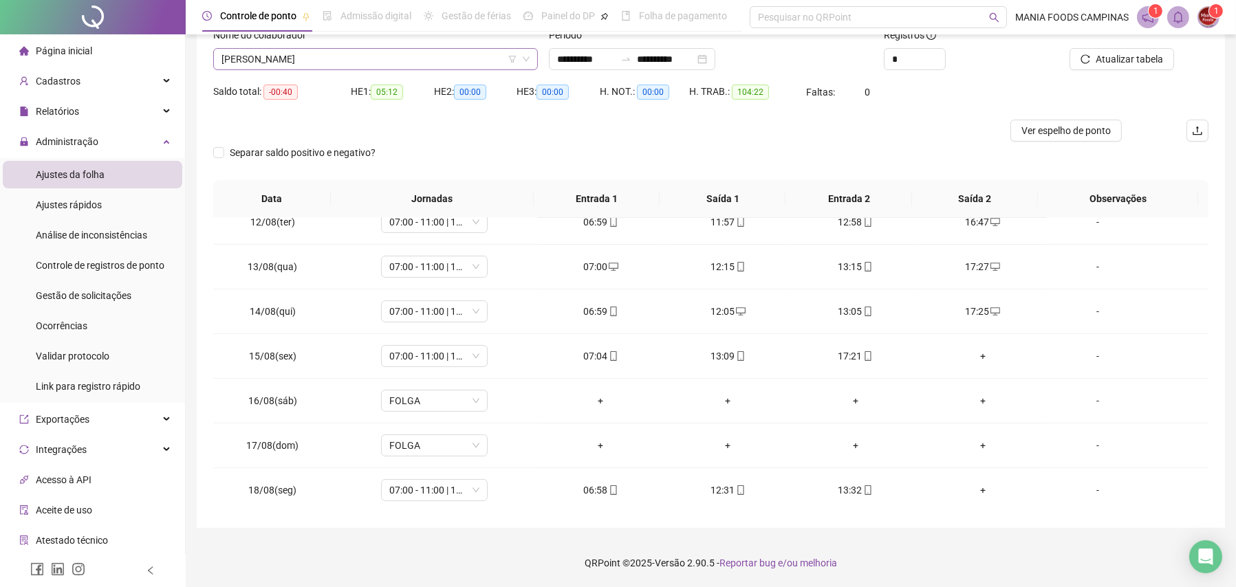
click at [309, 52] on span "[PERSON_NAME]" at bounding box center [376, 59] width 308 height 21
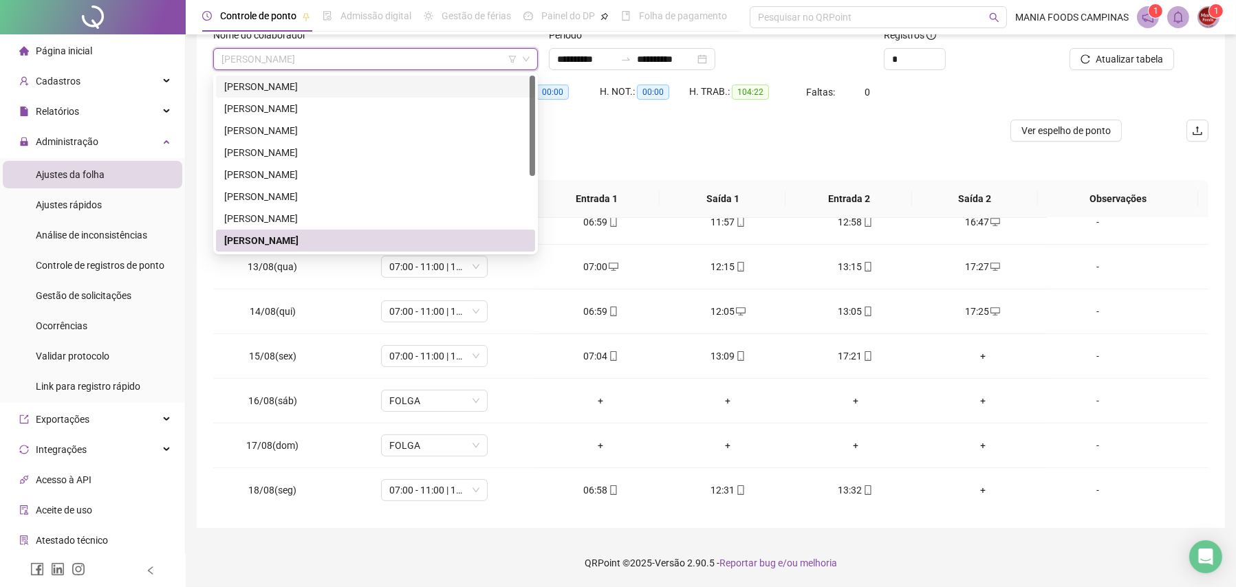
scroll to position [132, 0]
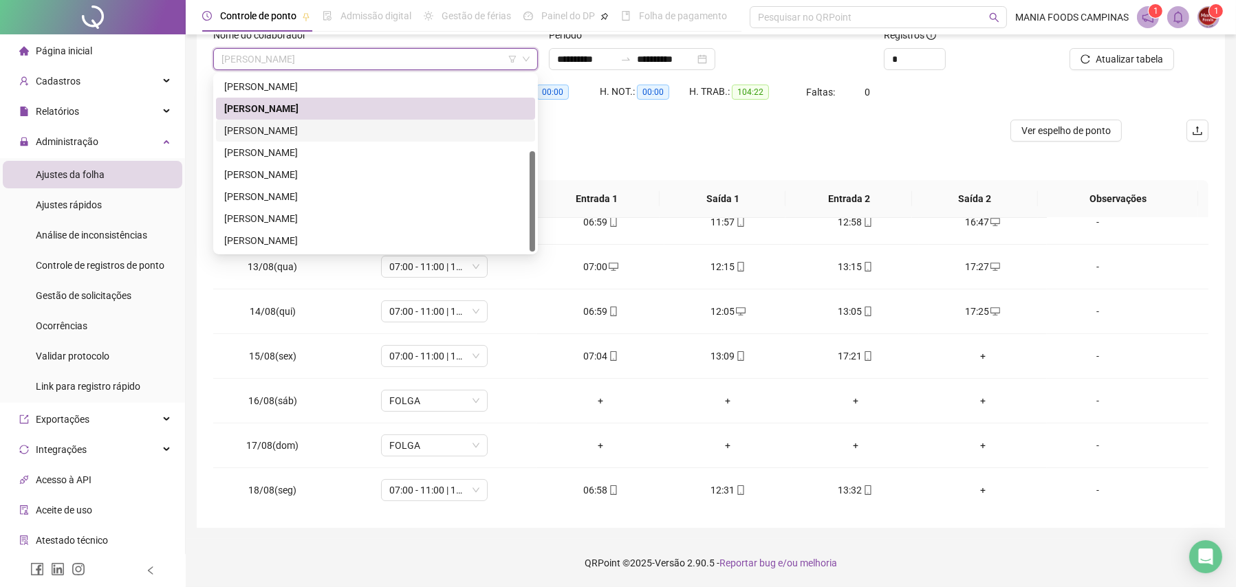
click at [305, 125] on div "[PERSON_NAME]" at bounding box center [375, 130] width 303 height 15
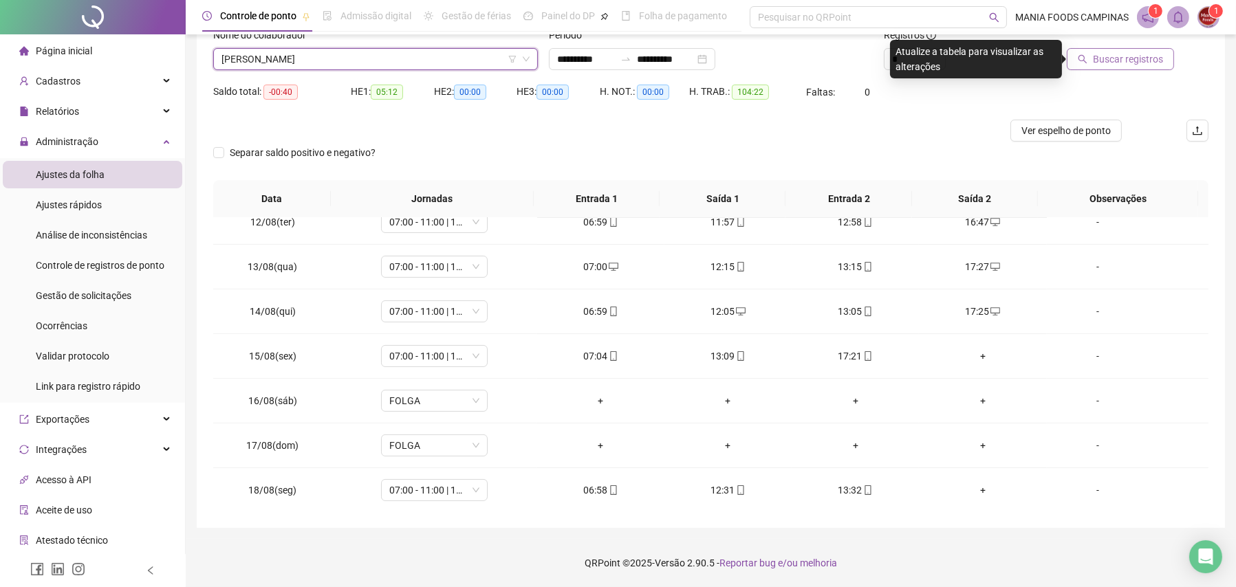
click at [1114, 61] on span "Buscar registros" at bounding box center [1128, 59] width 70 height 15
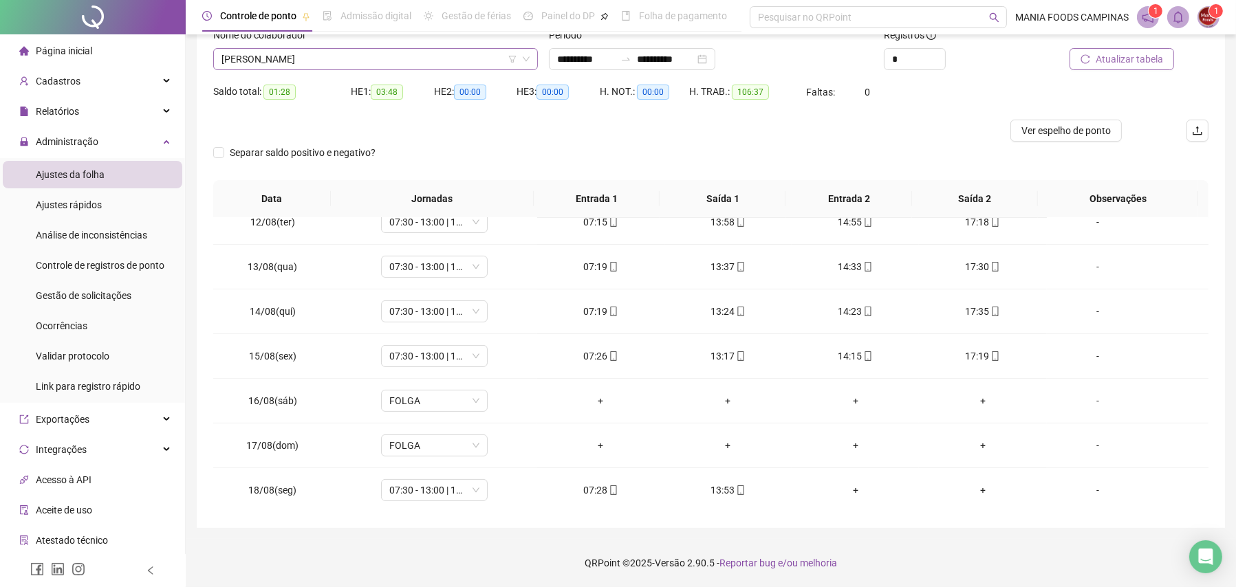
click at [235, 49] on span "[PERSON_NAME]" at bounding box center [376, 59] width 308 height 21
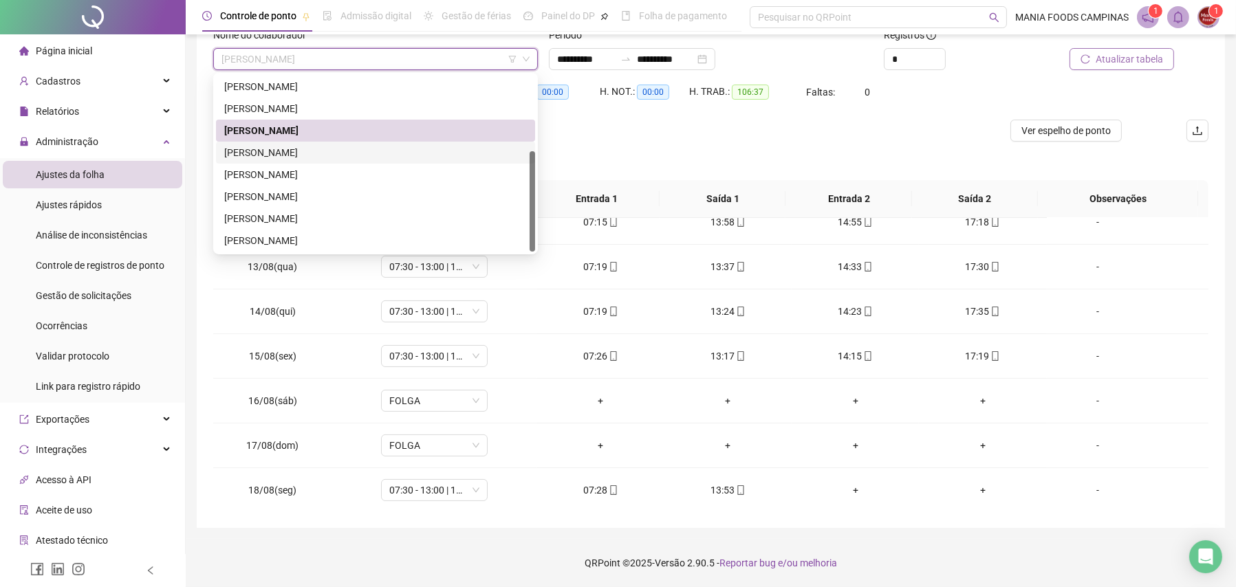
click at [266, 147] on div "[PERSON_NAME]" at bounding box center [375, 152] width 303 height 15
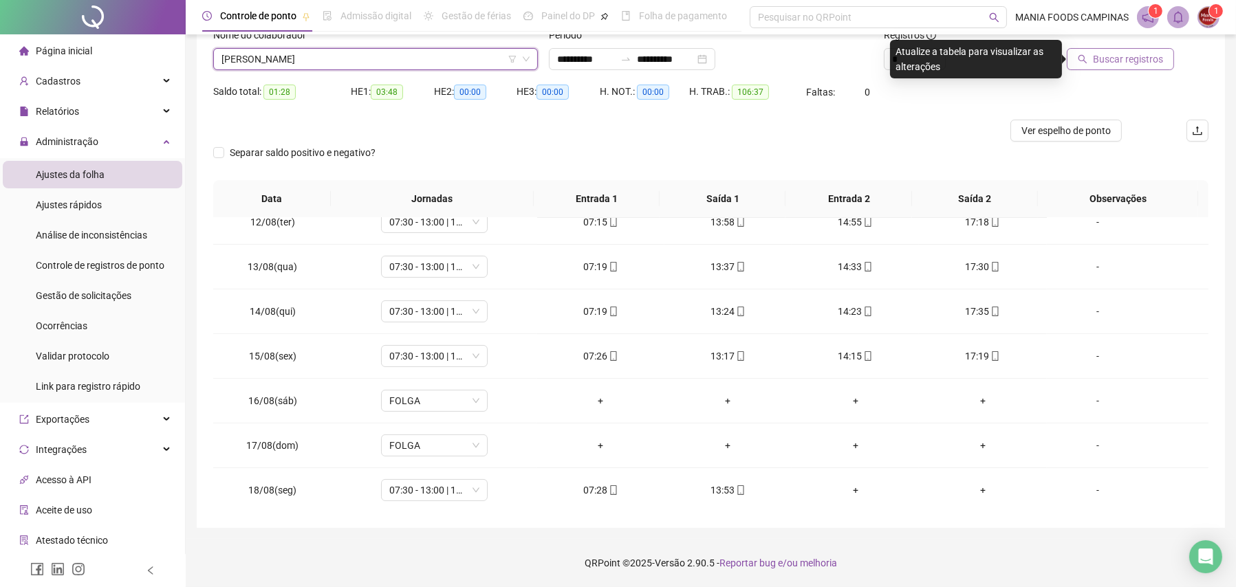
click at [1117, 48] on button "Buscar registros" at bounding box center [1120, 59] width 107 height 22
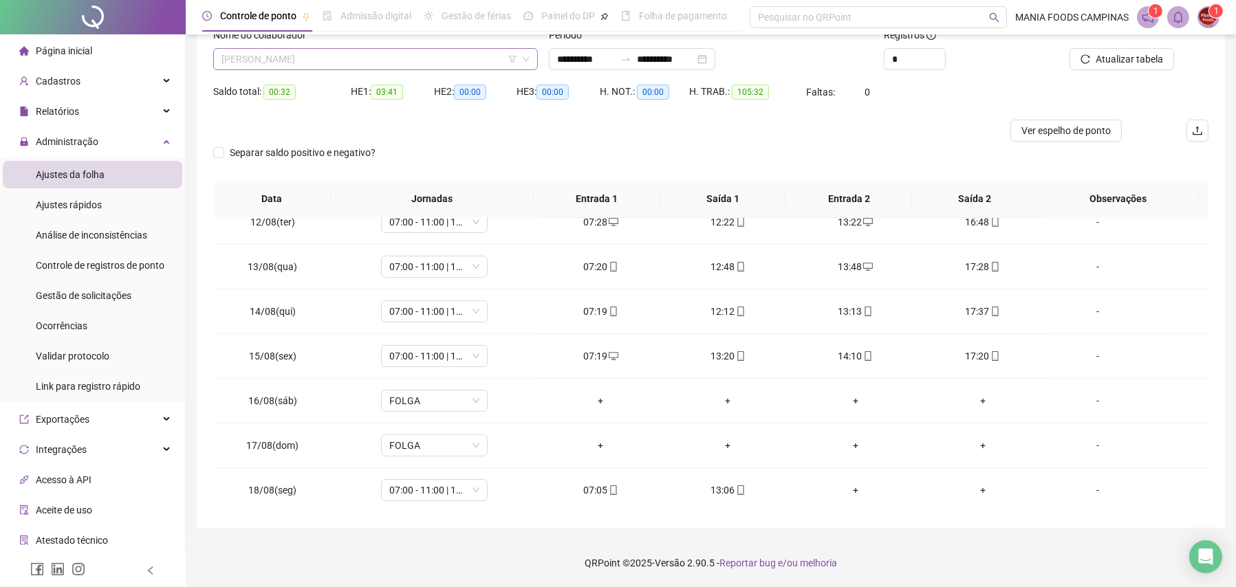
click at [228, 57] on span "[PERSON_NAME]" at bounding box center [376, 59] width 308 height 21
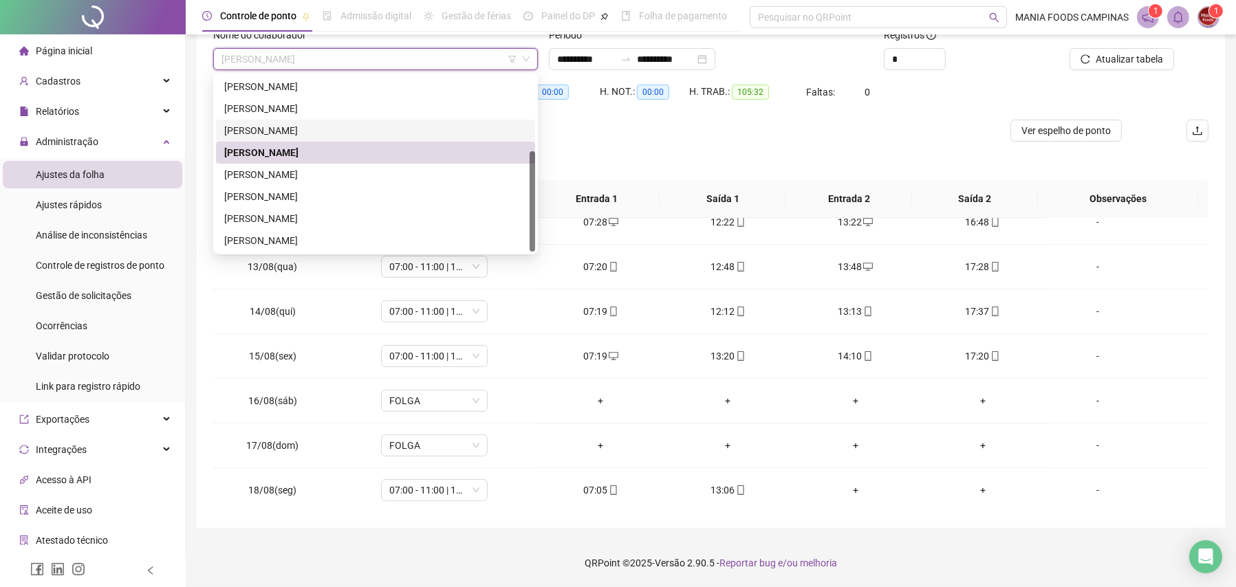
click at [741, 153] on div "Separar saldo positivo e negativo?" at bounding box center [710, 161] width 995 height 39
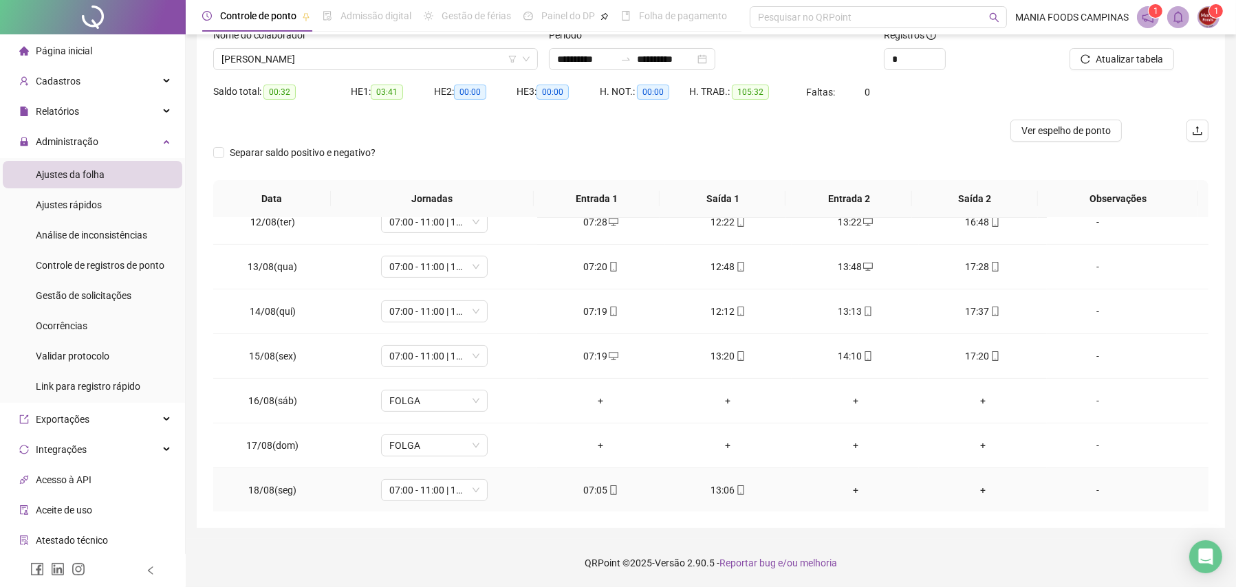
click at [839, 486] on div "+" at bounding box center [855, 490] width 105 height 15
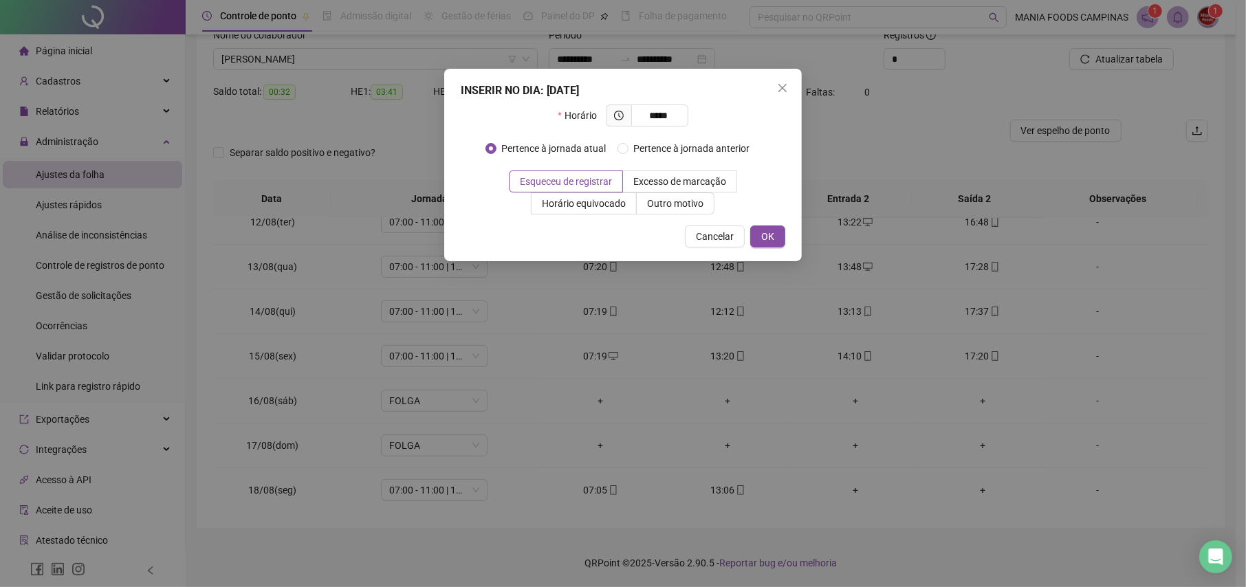
type input "*****"
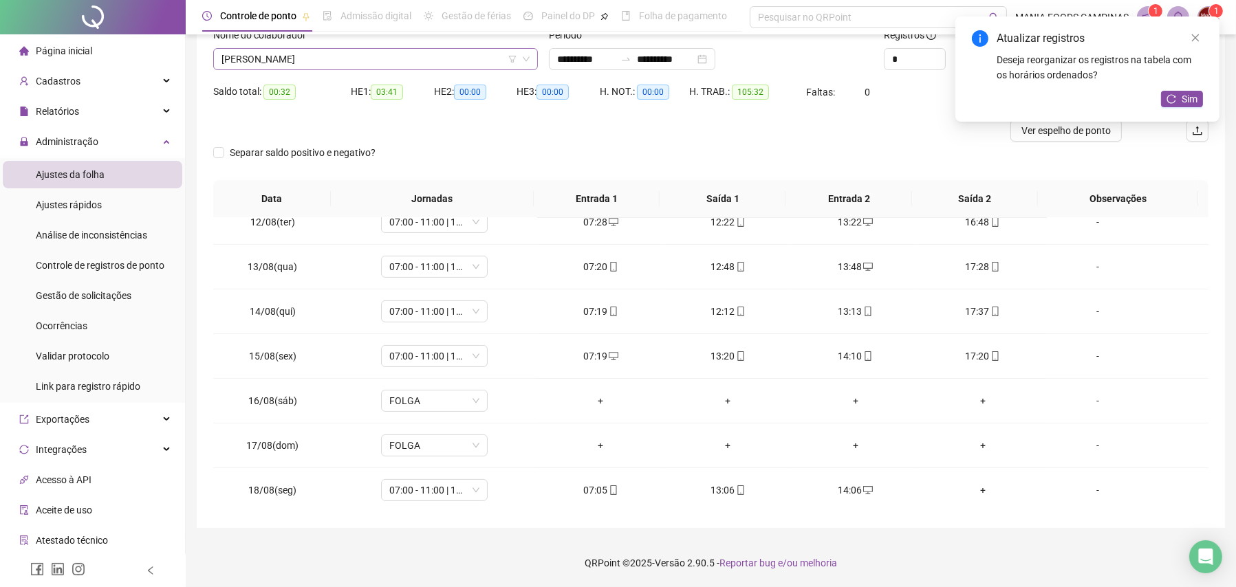
click at [470, 54] on span "[PERSON_NAME]" at bounding box center [376, 59] width 308 height 21
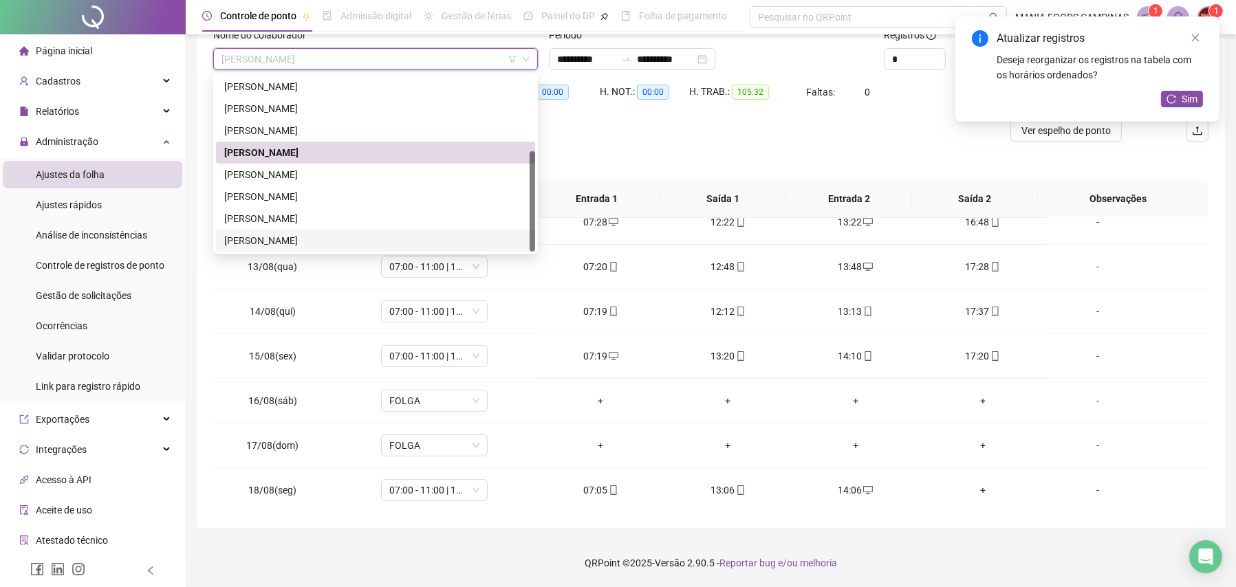
click at [266, 237] on div "[PERSON_NAME]" at bounding box center [375, 240] width 303 height 15
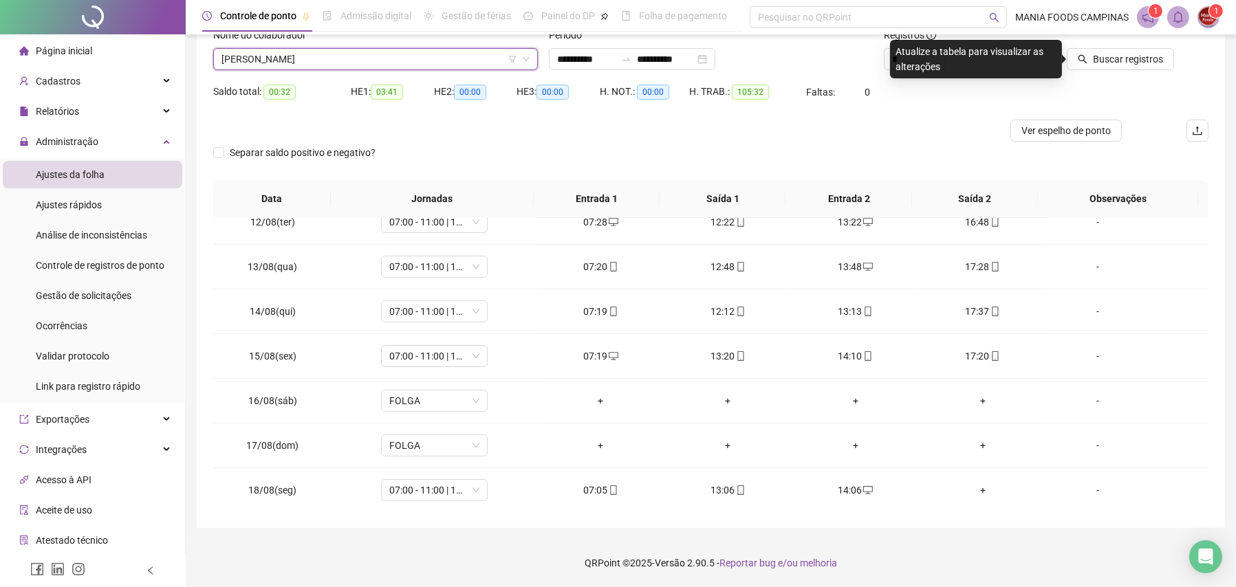
click at [693, 125] on div at bounding box center [586, 131] width 746 height 22
click at [1112, 59] on span "Buscar registros" at bounding box center [1128, 59] width 70 height 15
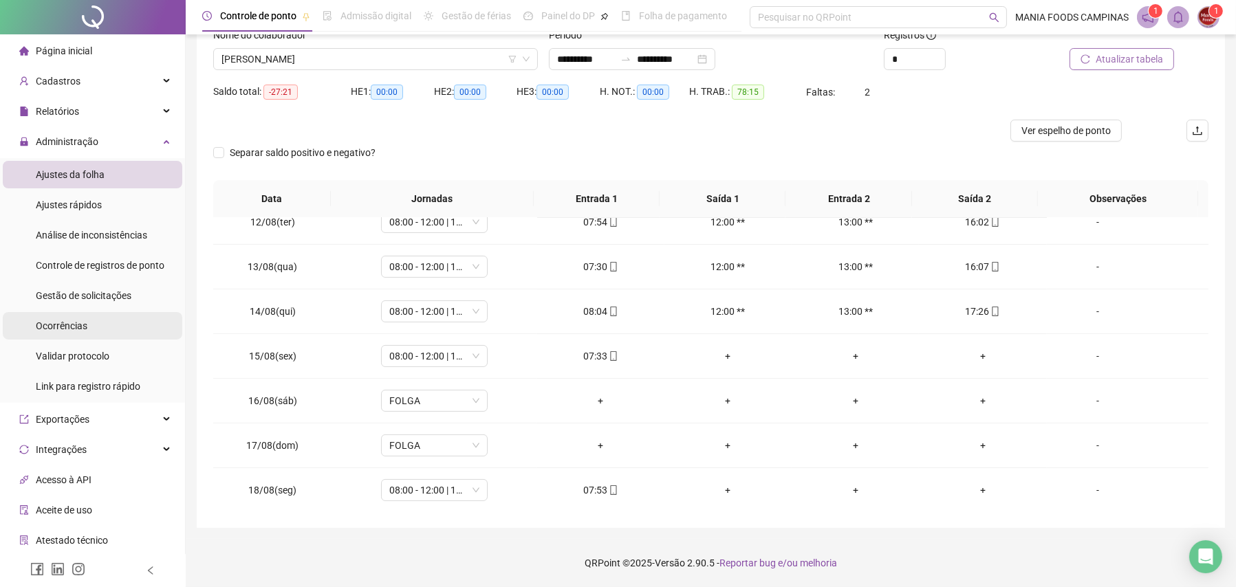
click at [60, 326] on span "Ocorrências" at bounding box center [62, 326] width 52 height 11
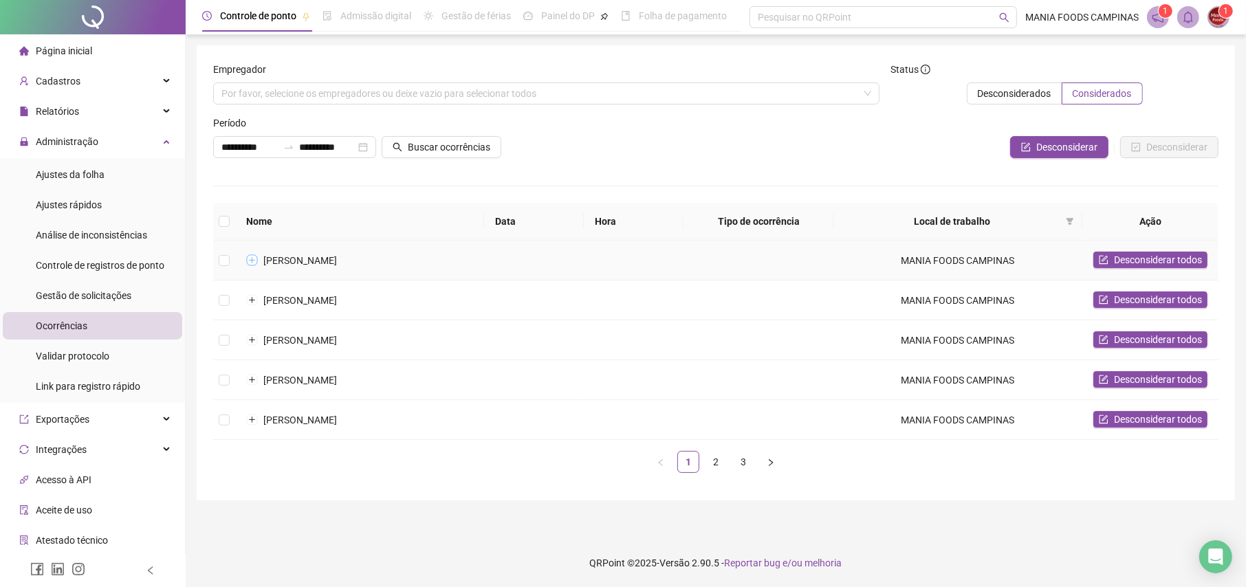
click at [257, 258] on button "Expandir linha" at bounding box center [252, 260] width 11 height 11
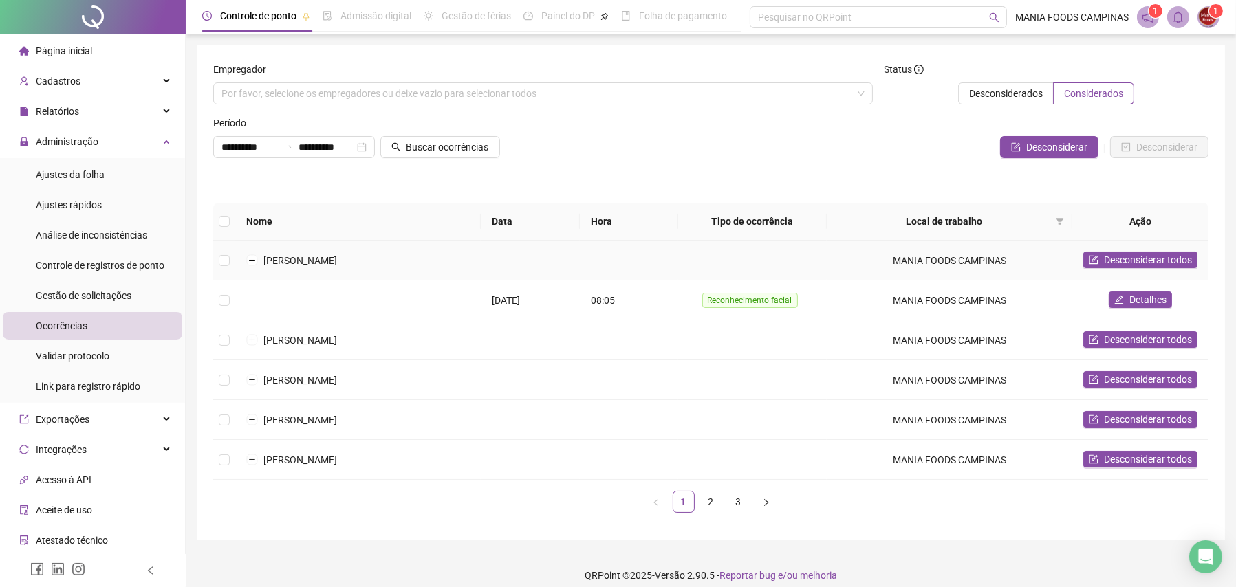
click at [230, 261] on td at bounding box center [224, 261] width 22 height 40
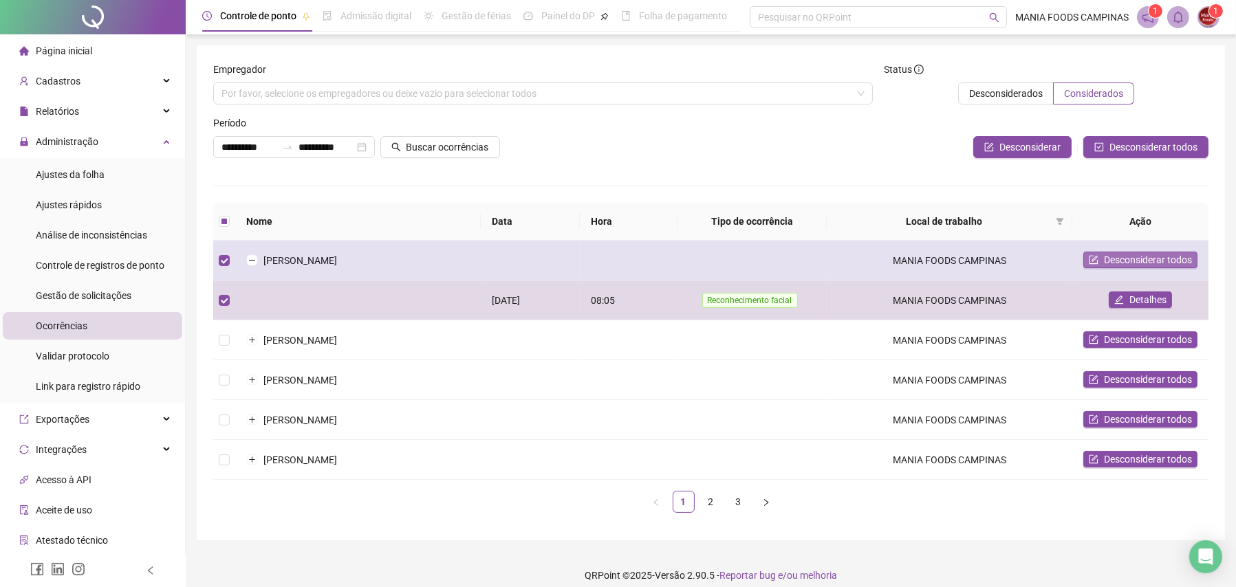
click at [1112, 257] on span "Desconsiderar todos" at bounding box center [1148, 259] width 88 height 15
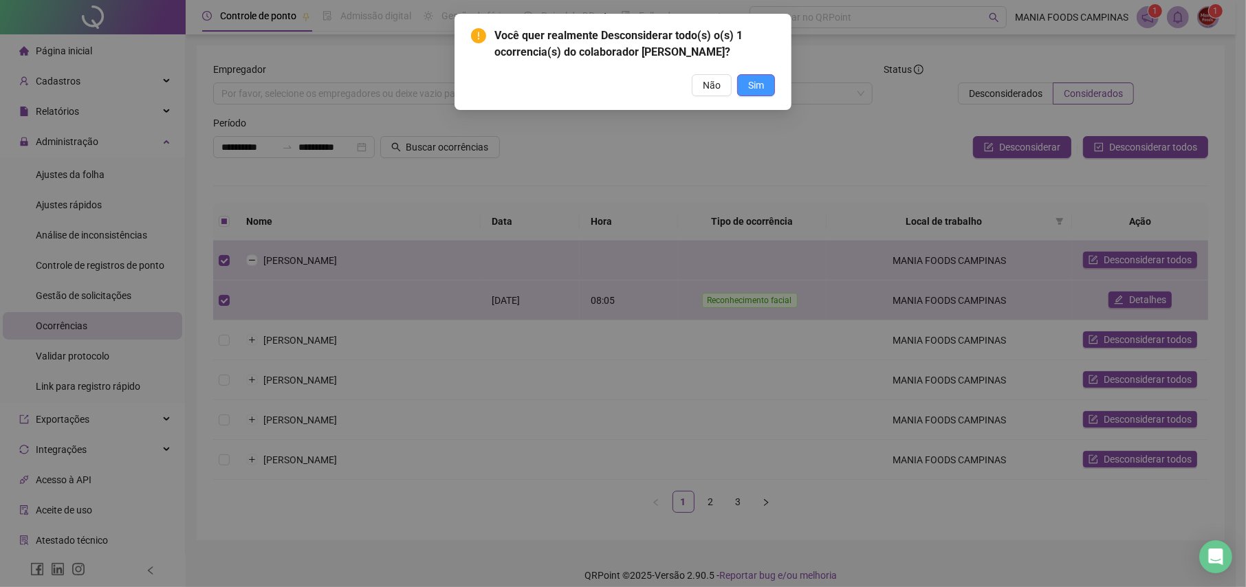
click at [753, 93] on span "Sim" at bounding box center [756, 85] width 16 height 15
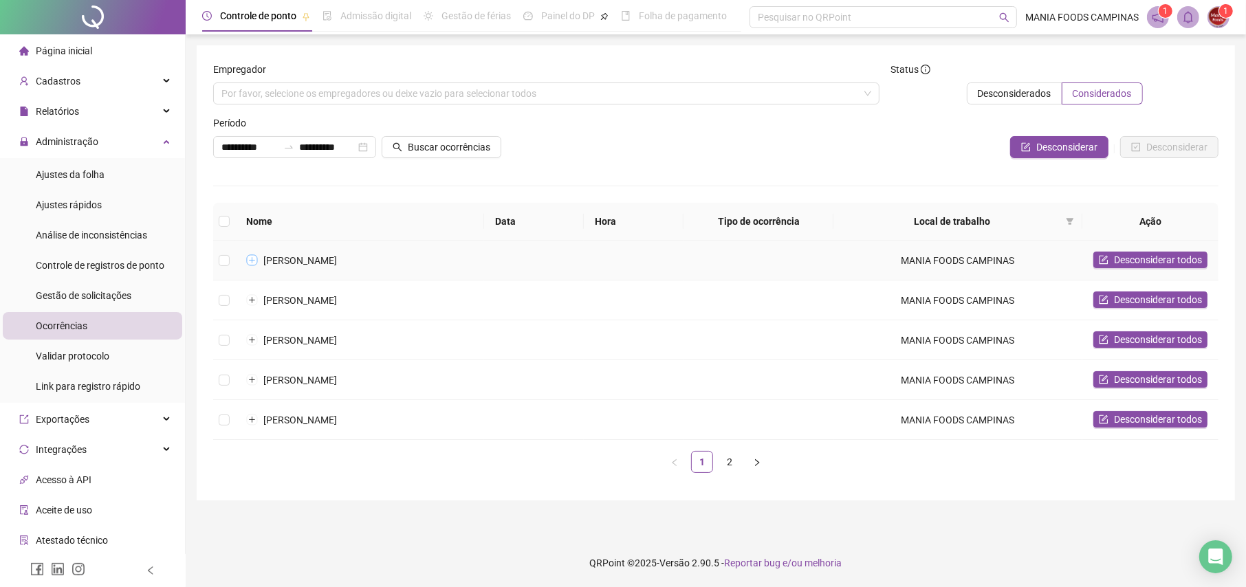
click at [254, 261] on button "Expandir linha" at bounding box center [252, 260] width 11 height 11
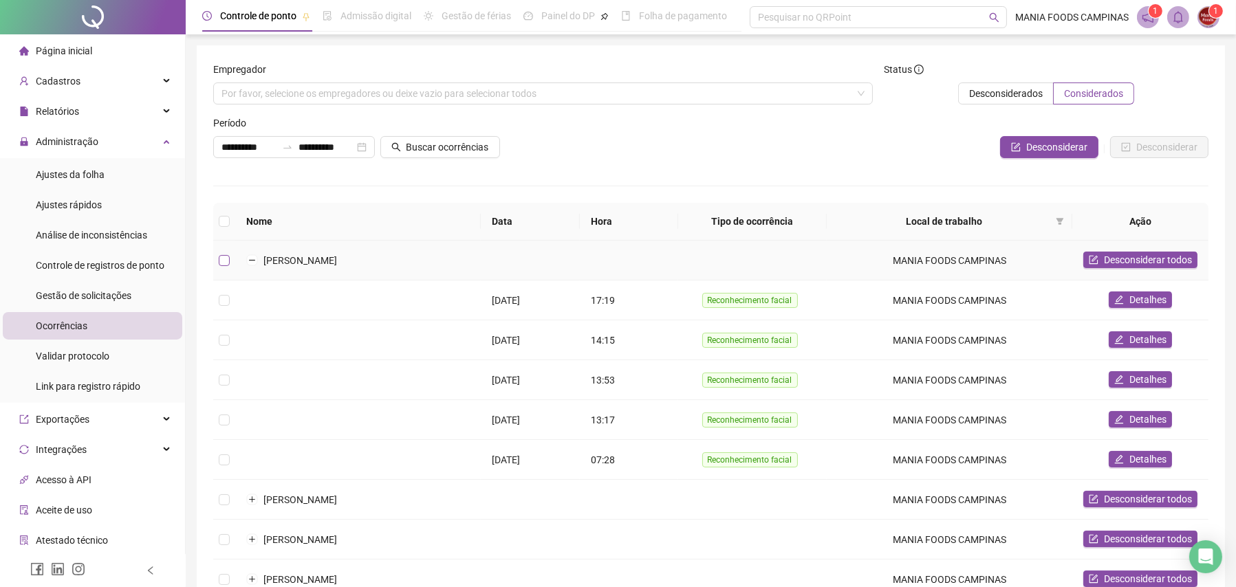
click at [221, 253] on label at bounding box center [224, 260] width 11 height 15
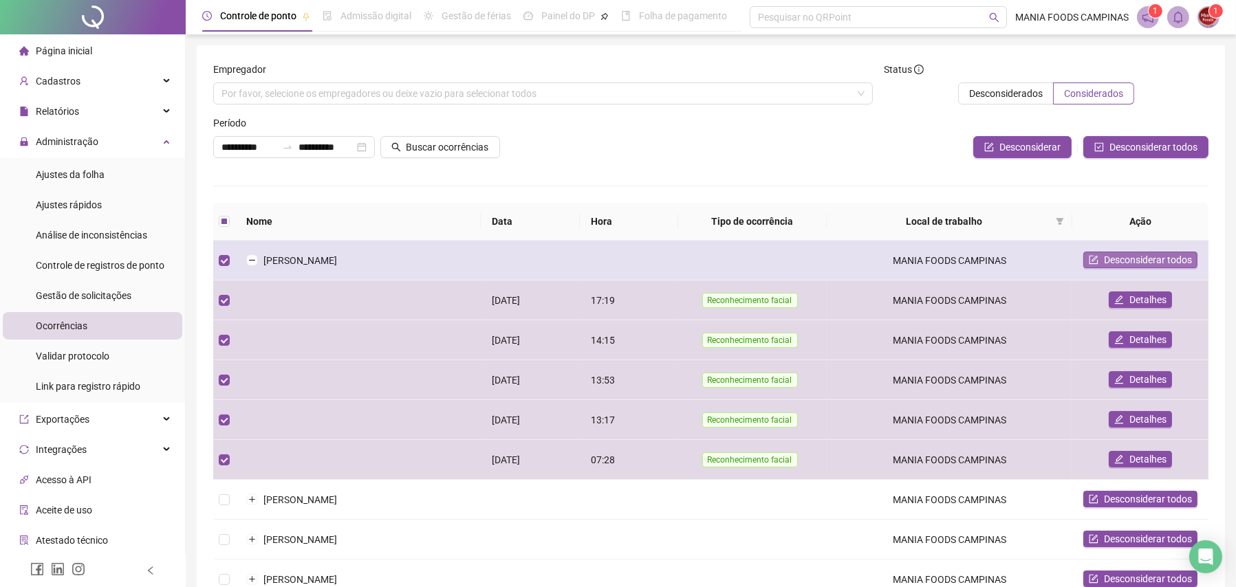
click at [1101, 257] on button "Desconsiderar todos" at bounding box center [1140, 260] width 114 height 17
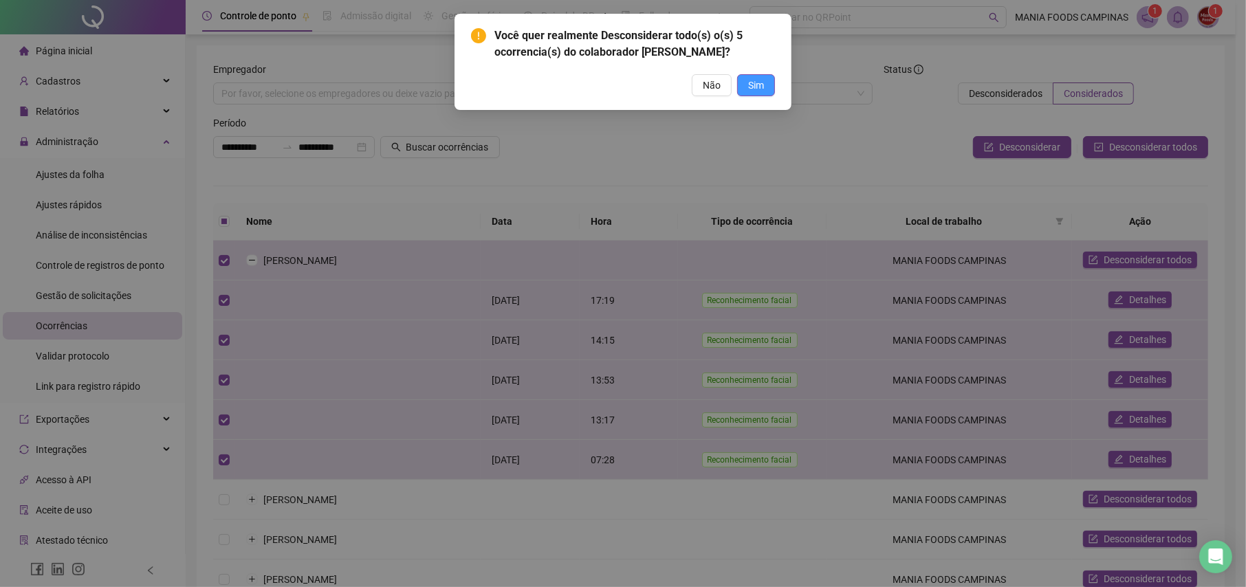
click at [752, 93] on span "Sim" at bounding box center [756, 85] width 16 height 15
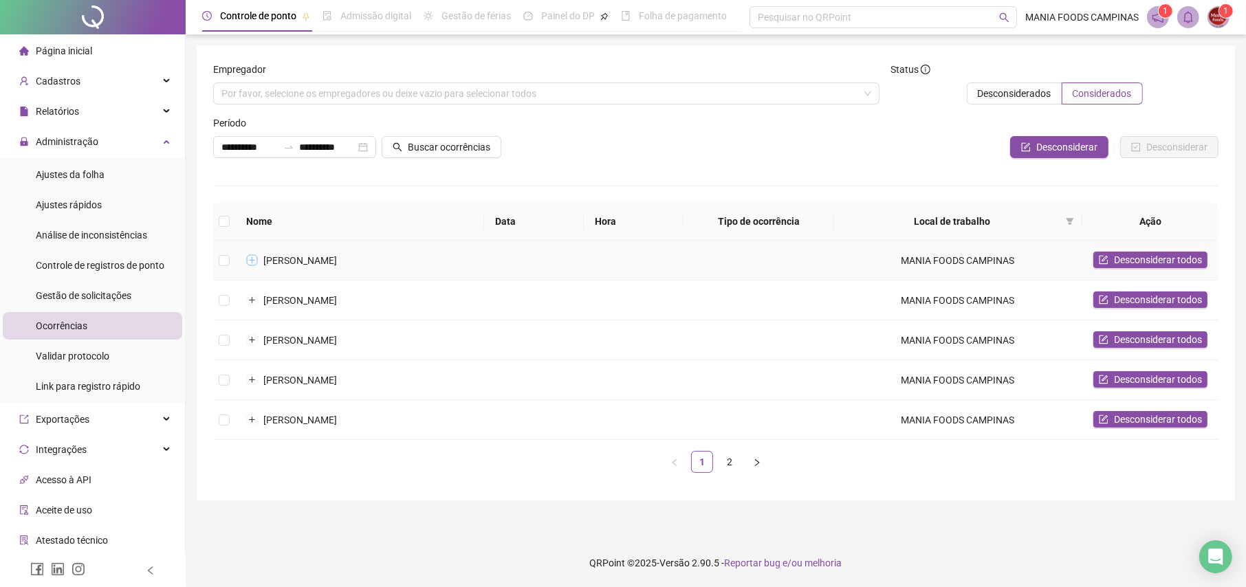
click at [252, 255] on button "Expandir linha" at bounding box center [252, 260] width 11 height 11
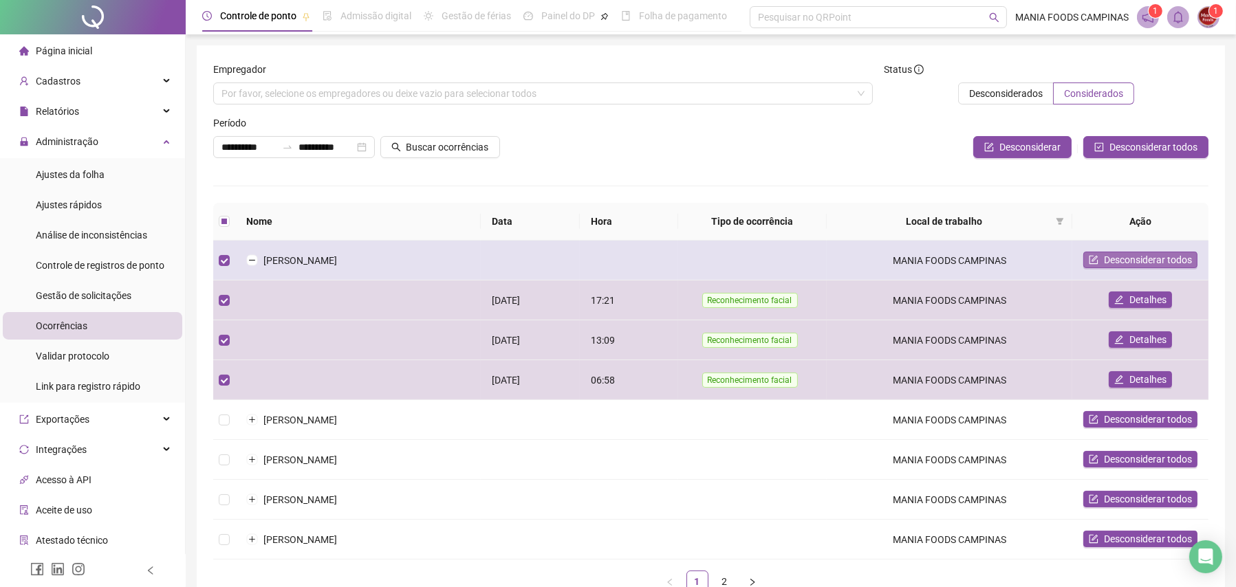
click at [1114, 253] on span "Desconsiderar todos" at bounding box center [1148, 259] width 88 height 15
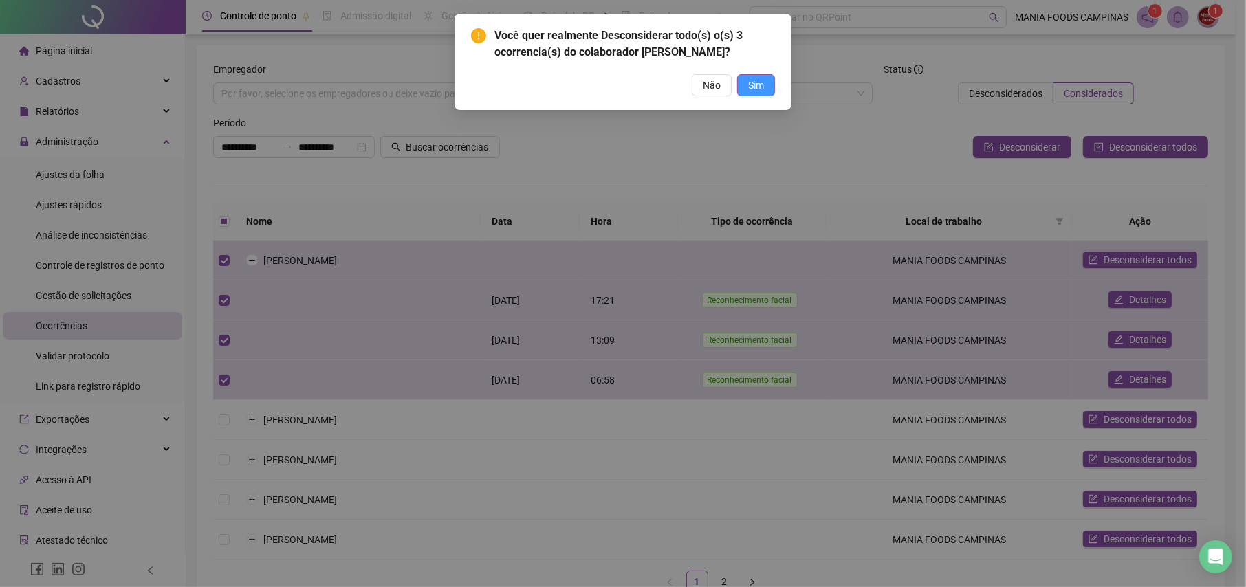
click at [768, 96] on button "Sim" at bounding box center [756, 85] width 38 height 22
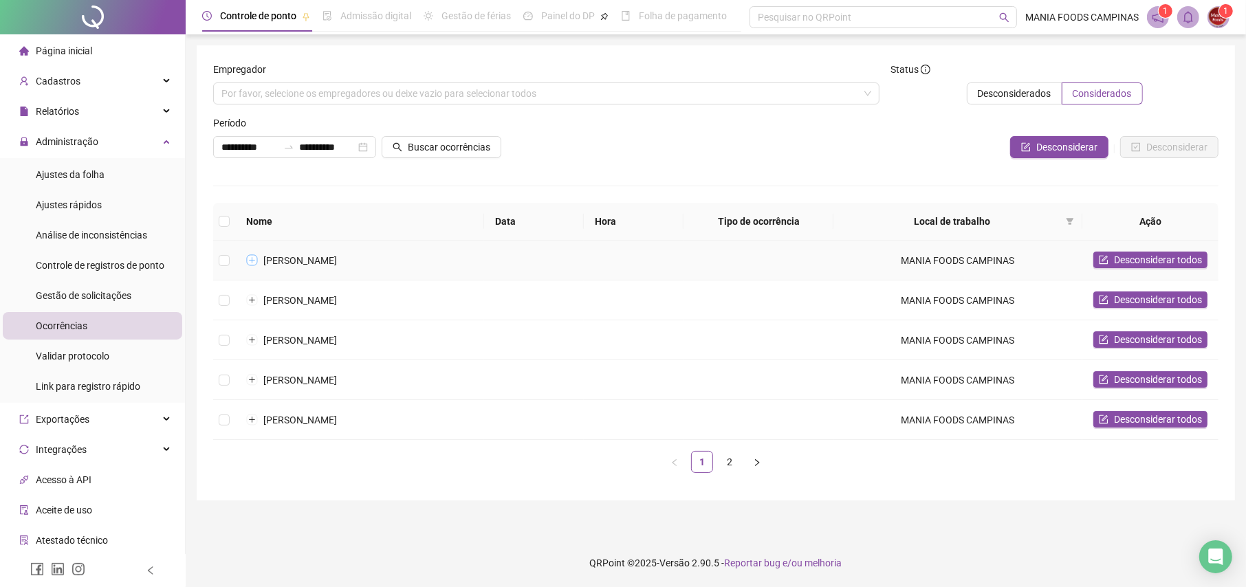
click at [253, 257] on button "Expandir linha" at bounding box center [252, 260] width 11 height 11
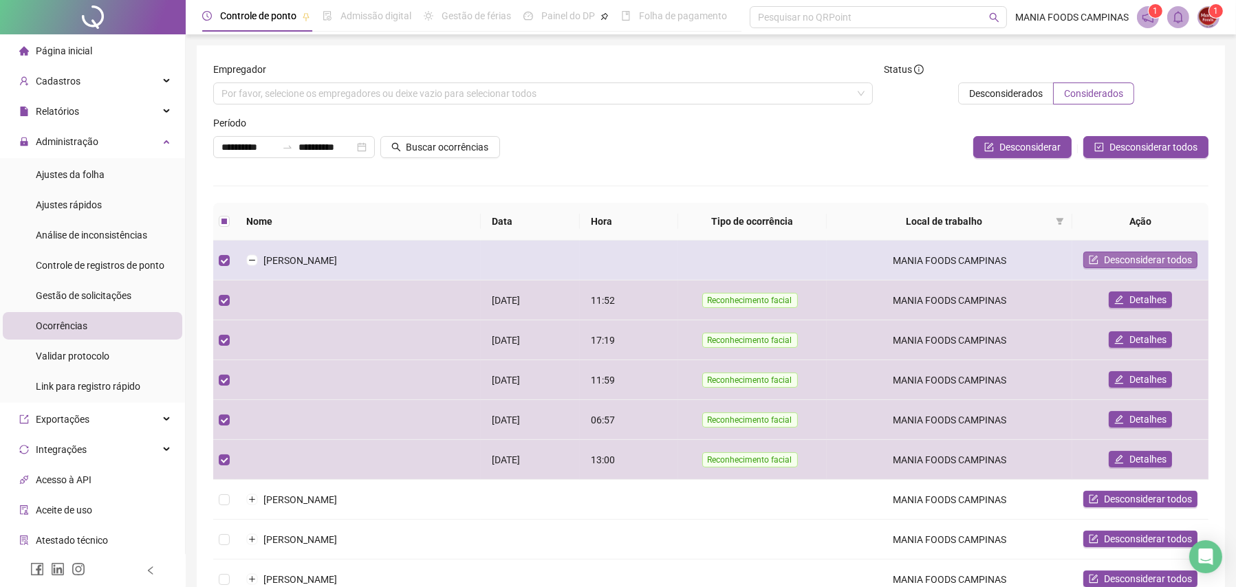
click at [1118, 261] on span "Desconsiderar todos" at bounding box center [1148, 259] width 88 height 15
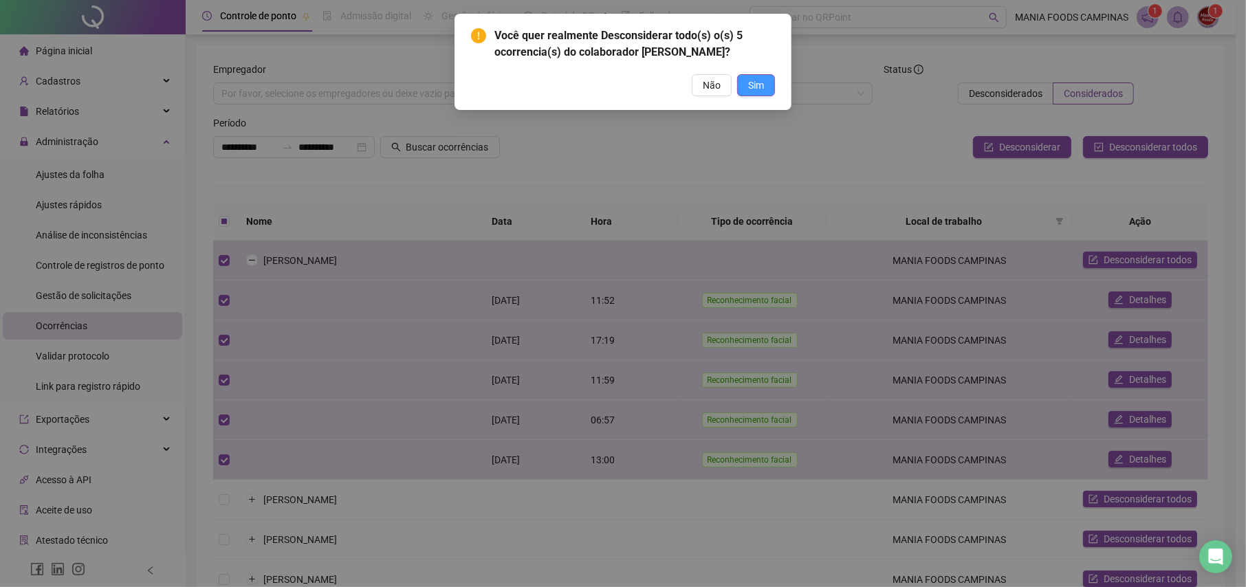
click at [754, 90] on span "Sim" at bounding box center [756, 85] width 16 height 15
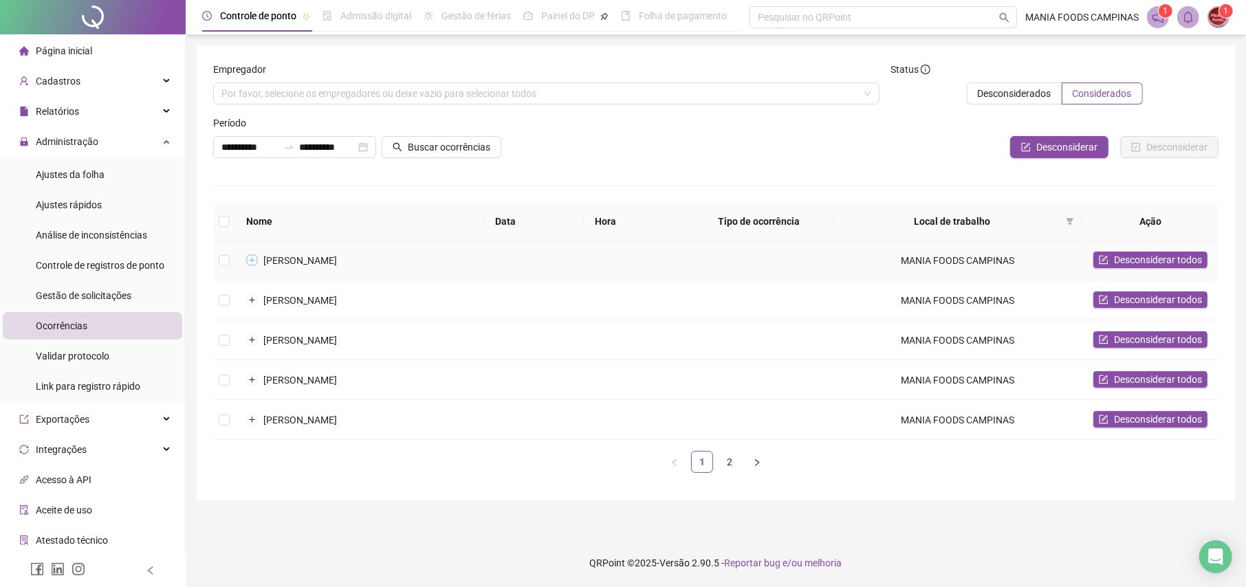
click at [250, 257] on button "Expandir linha" at bounding box center [252, 260] width 11 height 11
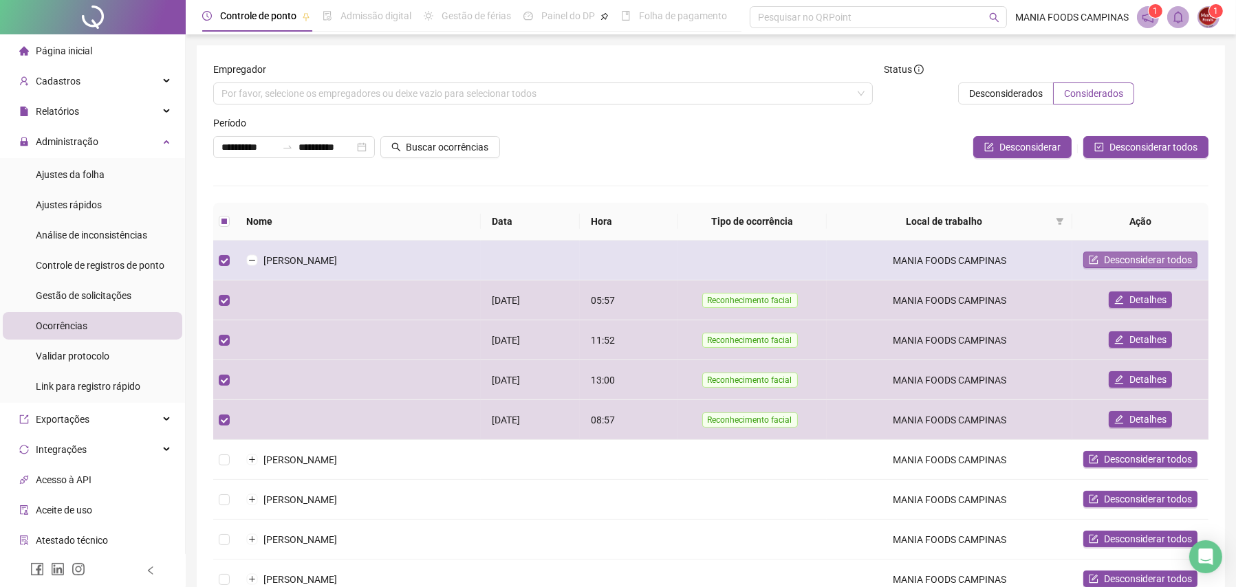
click at [1105, 261] on span "Desconsiderar todos" at bounding box center [1148, 259] width 88 height 15
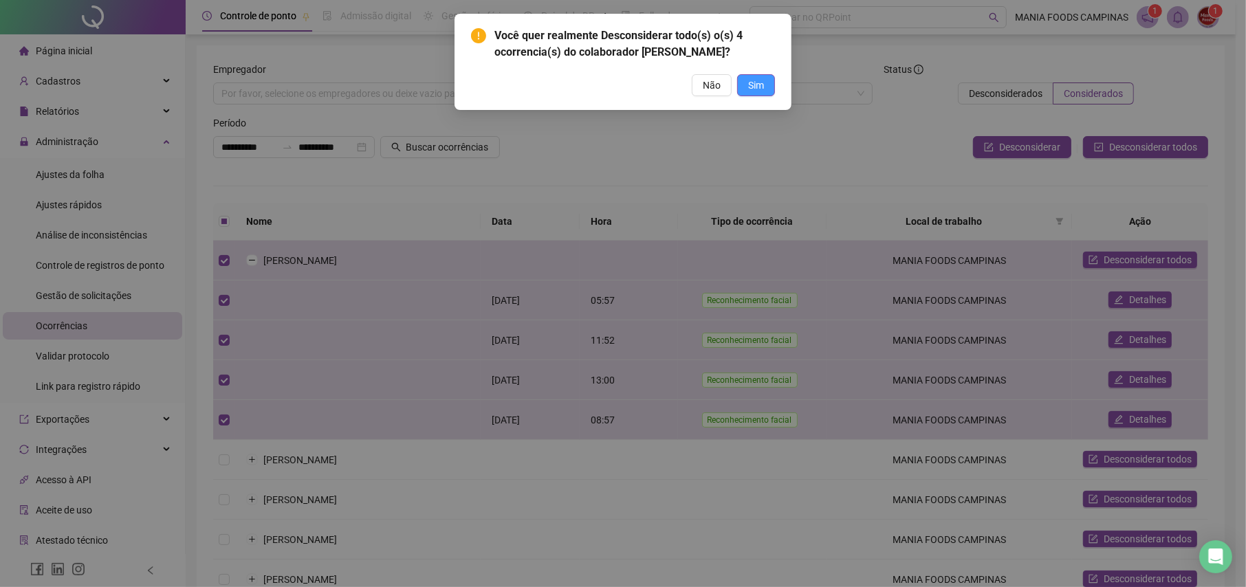
click at [755, 96] on button "Sim" at bounding box center [756, 85] width 38 height 22
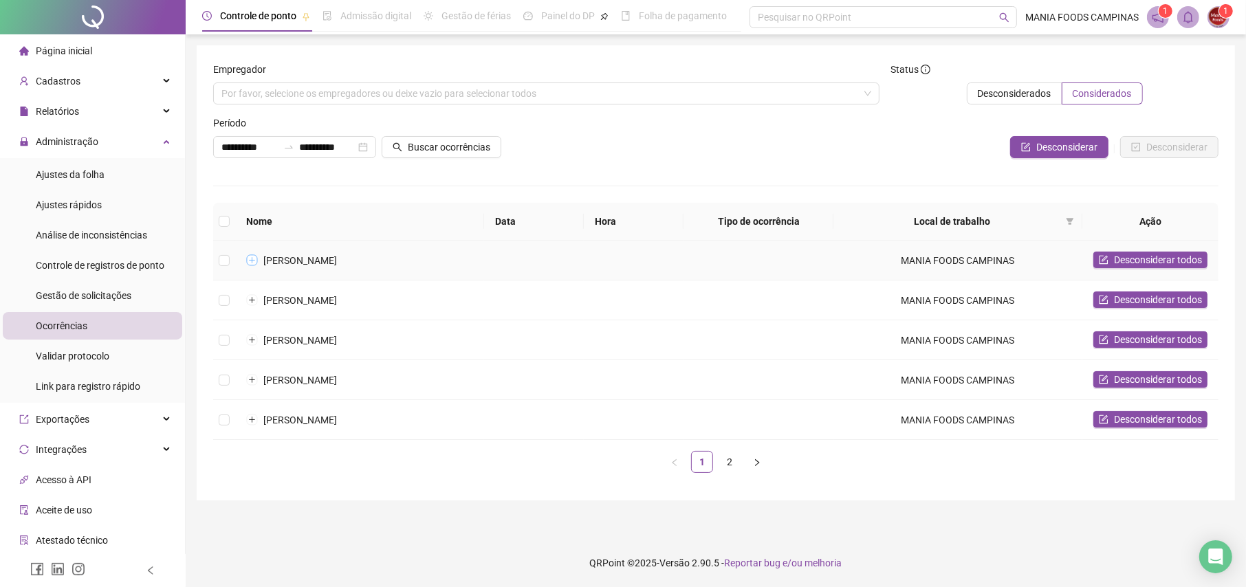
click at [252, 255] on button "Expandir linha" at bounding box center [252, 260] width 11 height 11
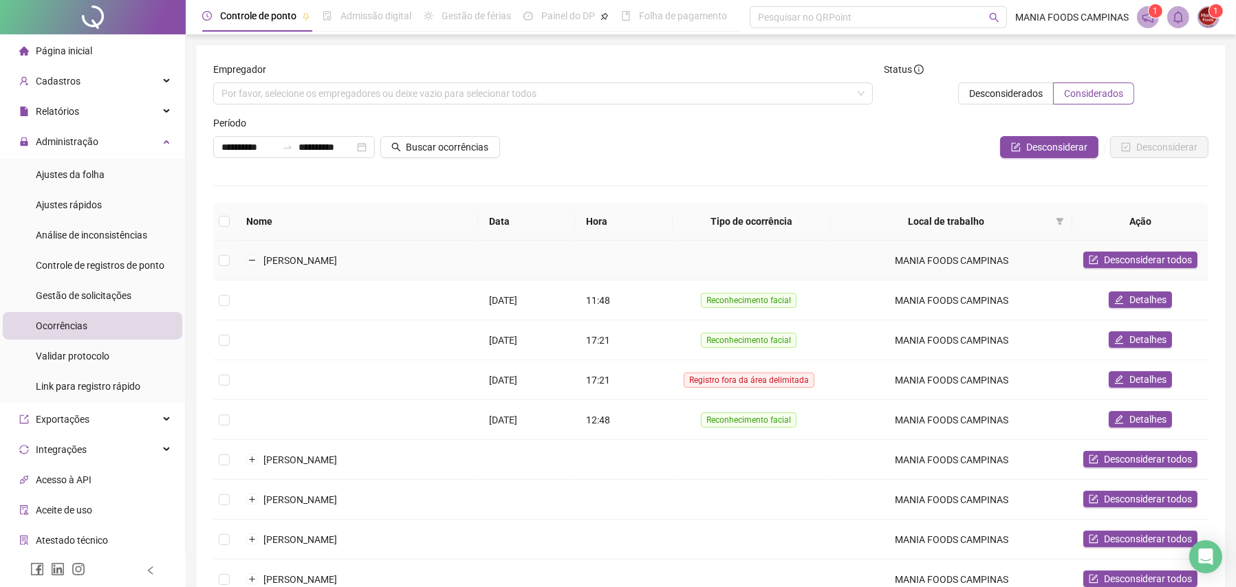
click at [229, 259] on td at bounding box center [224, 261] width 22 height 40
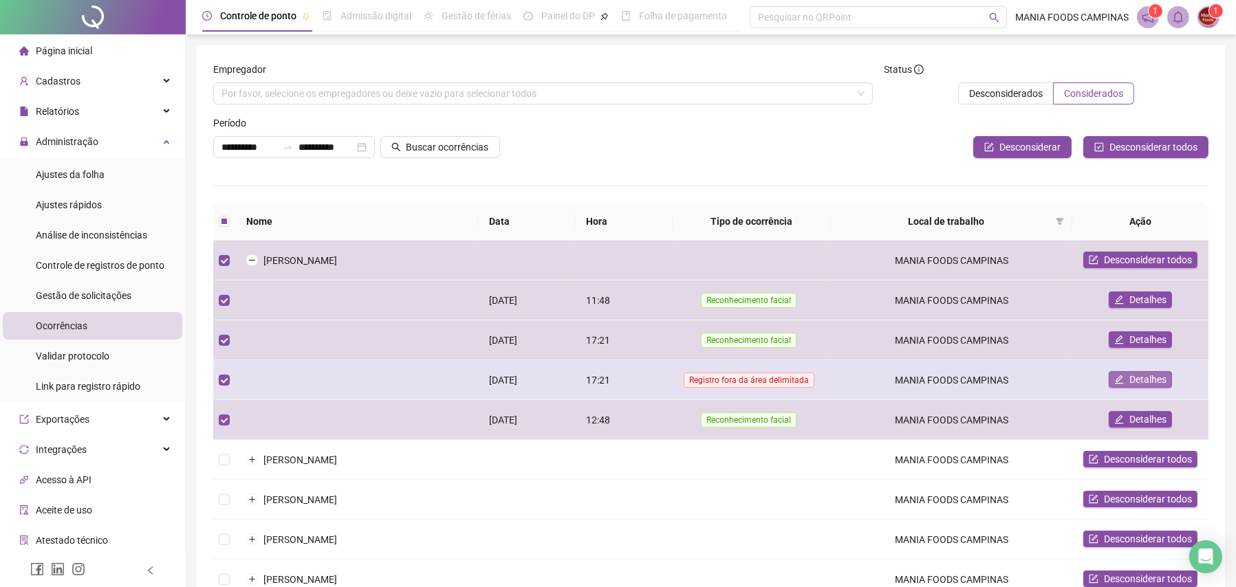
click at [1138, 379] on span "Detalhes" at bounding box center [1148, 379] width 37 height 15
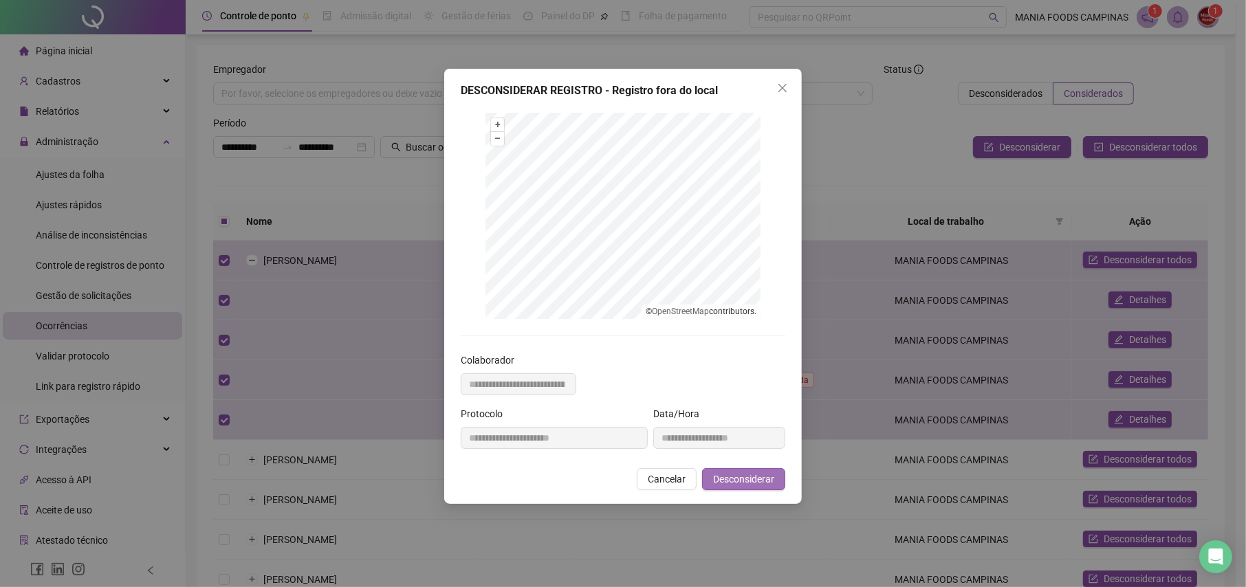
click at [722, 478] on span "Desconsiderar" at bounding box center [743, 479] width 61 height 15
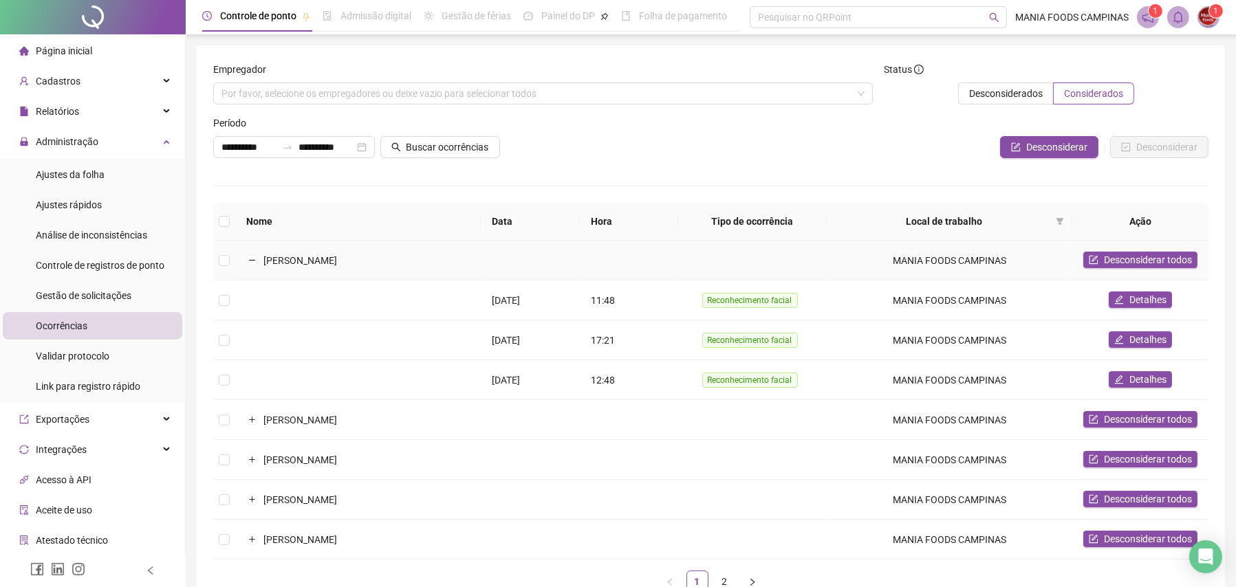
click at [230, 257] on td at bounding box center [224, 261] width 22 height 40
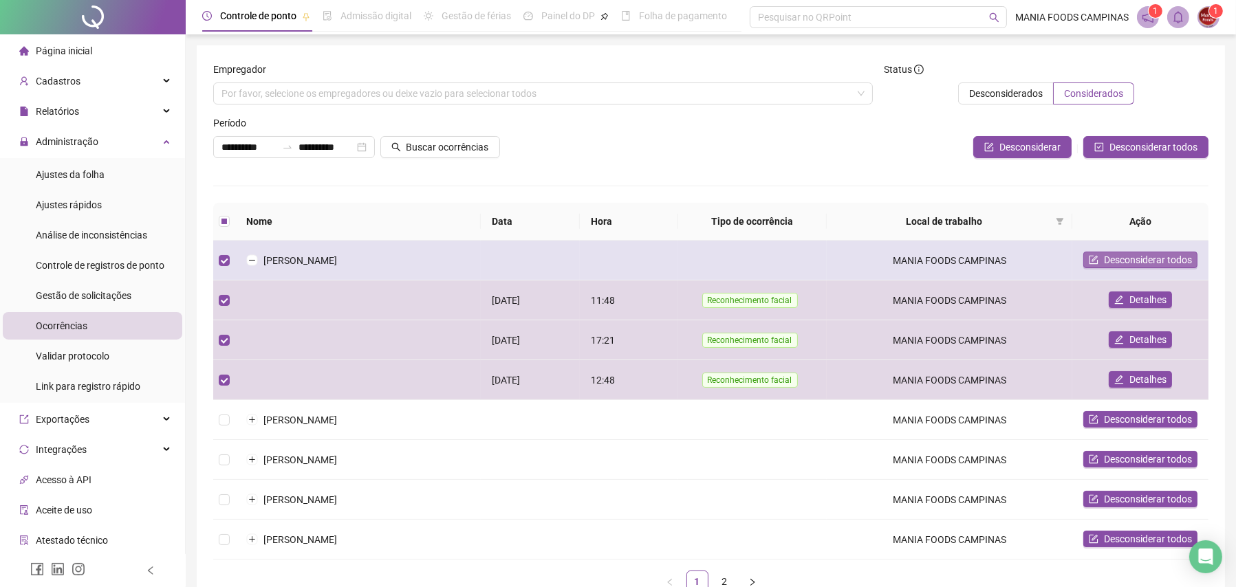
click at [1099, 254] on button "Desconsiderar todos" at bounding box center [1140, 260] width 114 height 17
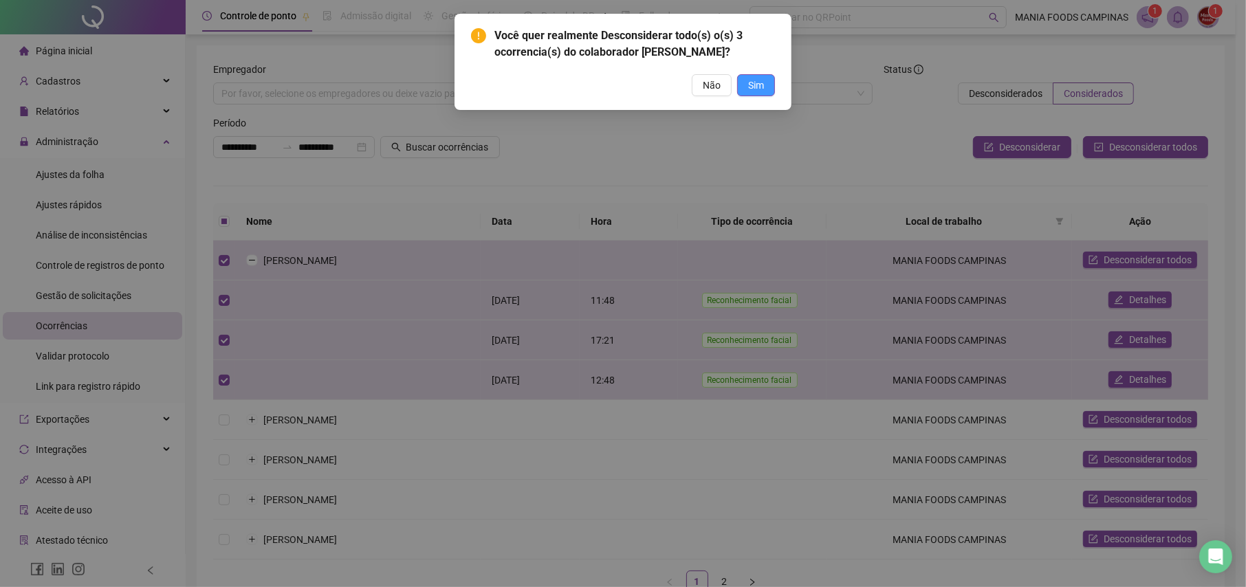
click at [757, 93] on span "Sim" at bounding box center [756, 85] width 16 height 15
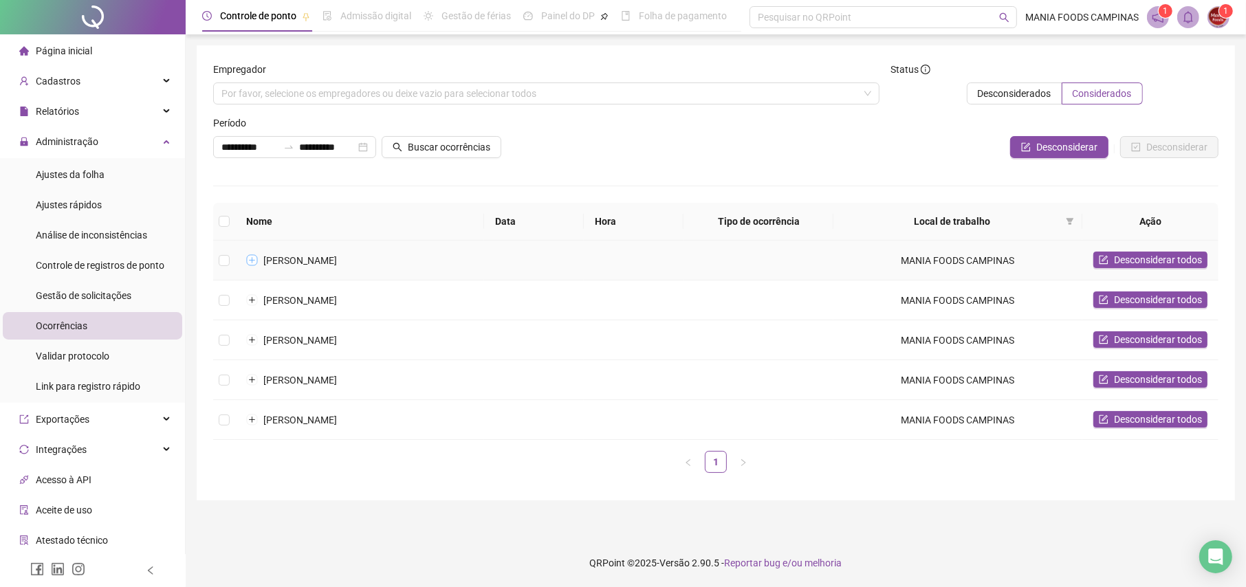
click at [253, 255] on button "Expandir linha" at bounding box center [252, 260] width 11 height 11
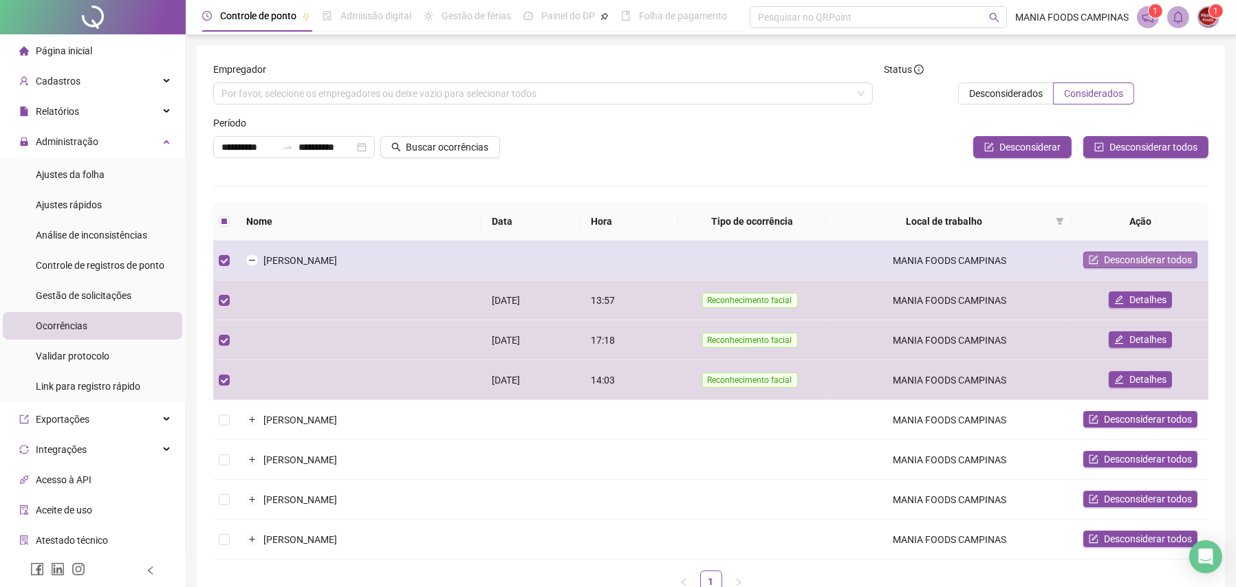
click at [1125, 255] on span "Desconsiderar todos" at bounding box center [1148, 259] width 88 height 15
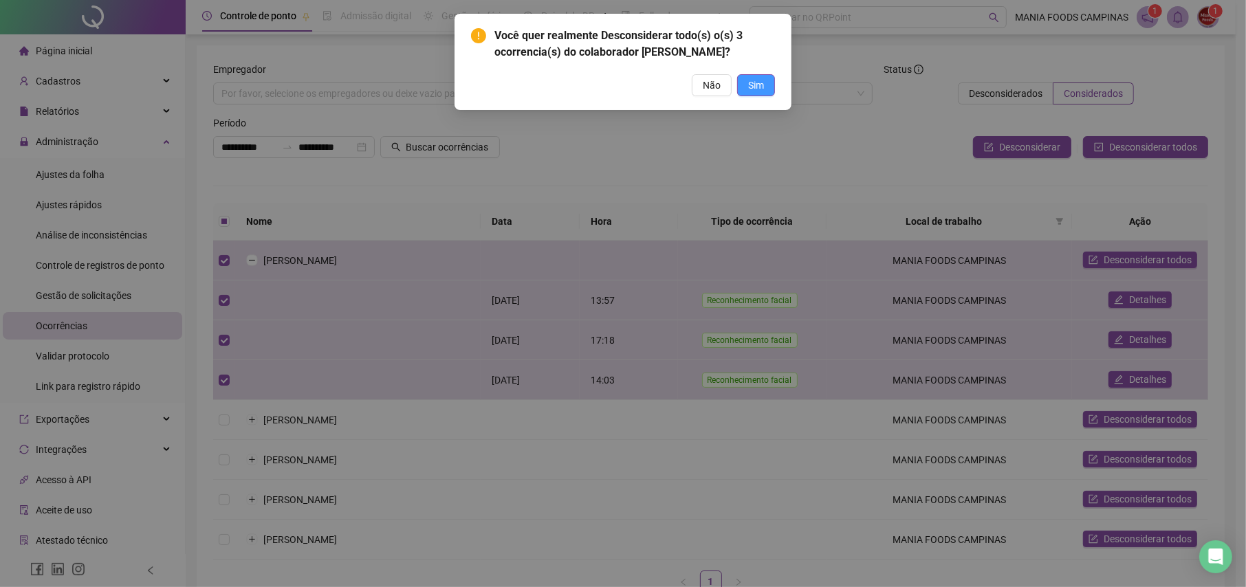
click at [742, 96] on button "Sim" at bounding box center [756, 85] width 38 height 22
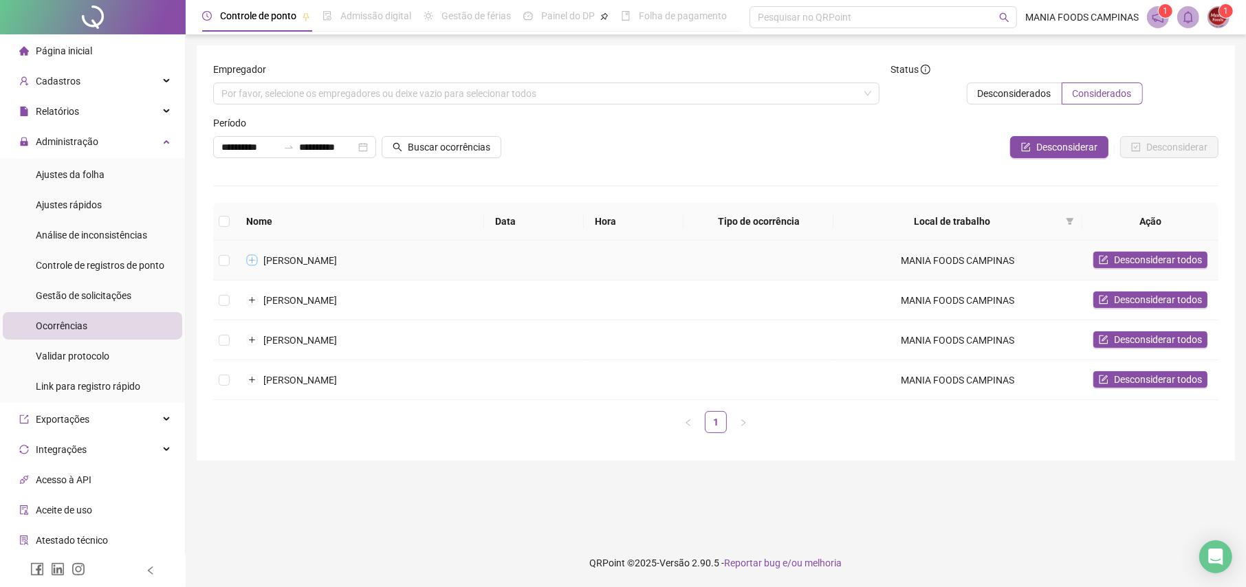
click at [255, 259] on button "Expandir linha" at bounding box center [252, 260] width 11 height 11
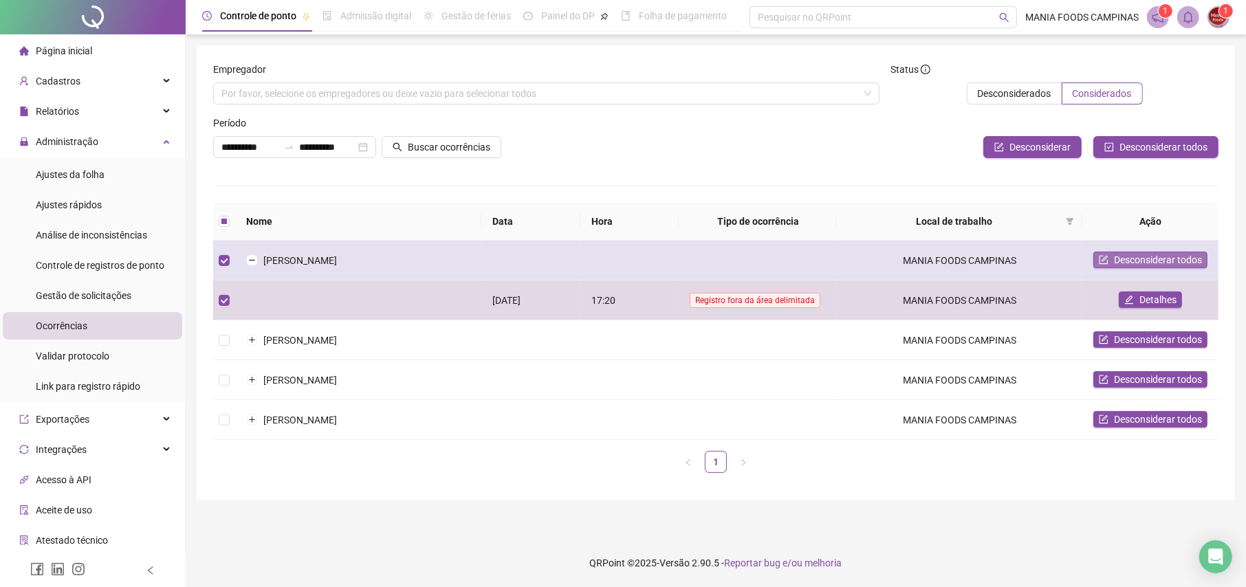
click at [1117, 261] on span "Desconsiderar todos" at bounding box center [1158, 259] width 88 height 15
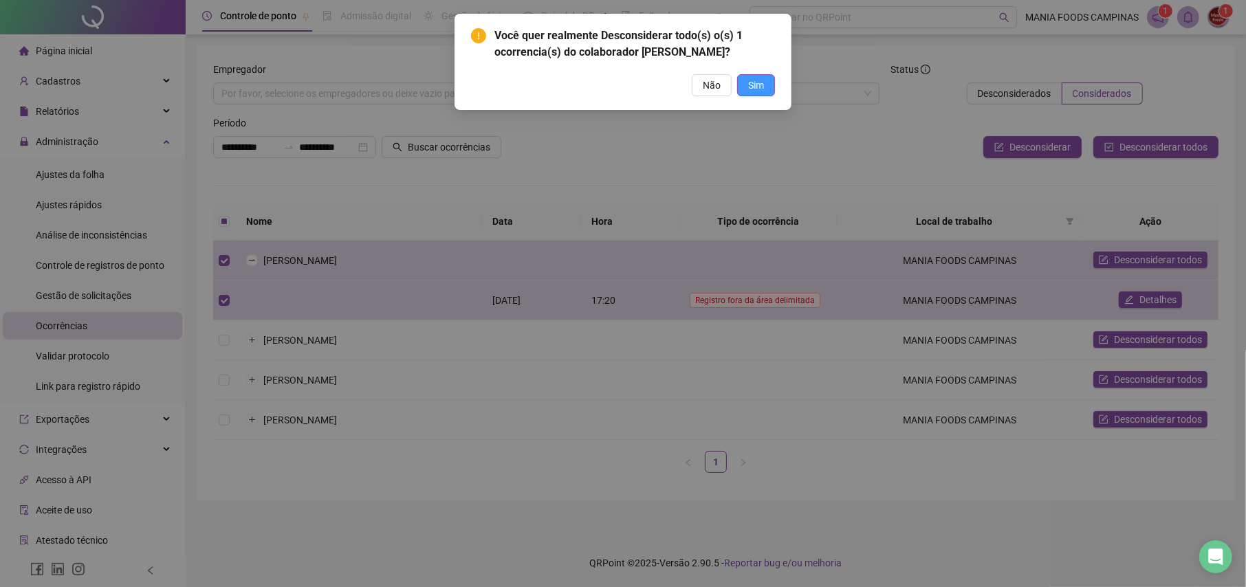
click at [758, 93] on span "Sim" at bounding box center [756, 85] width 16 height 15
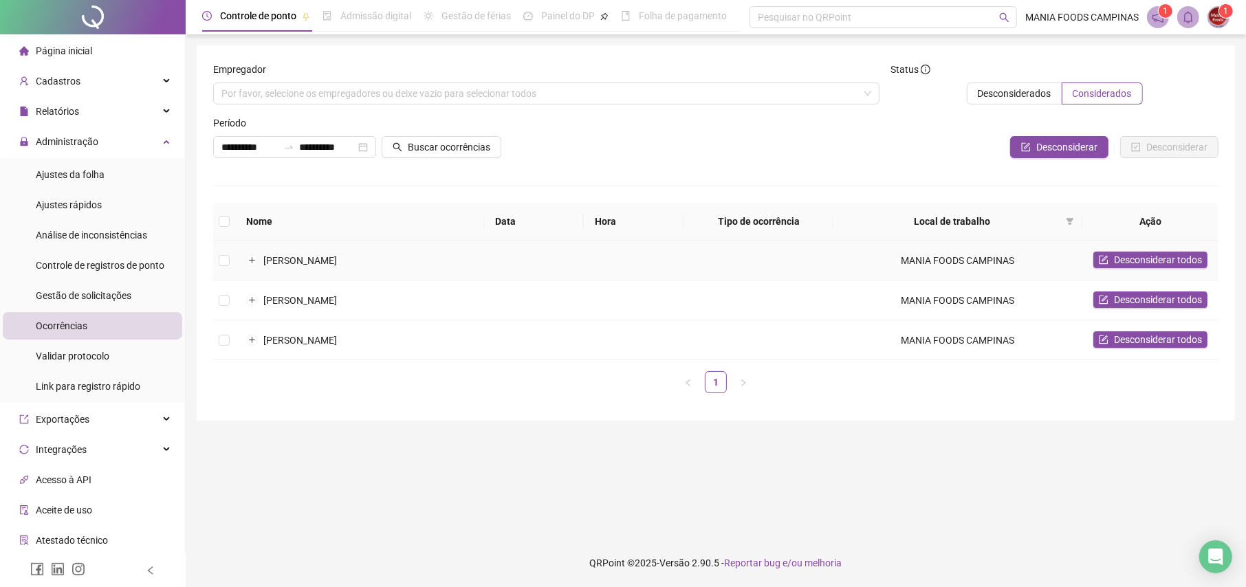
click at [252, 266] on td "[PERSON_NAME]" at bounding box center [359, 261] width 249 height 40
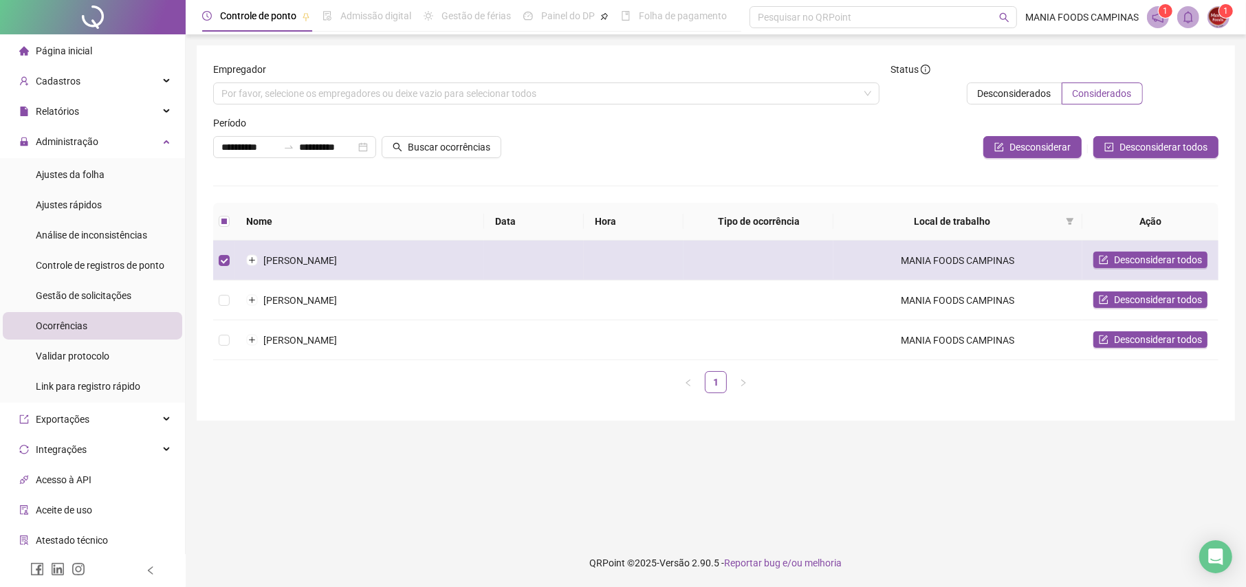
click at [253, 248] on td "[PERSON_NAME]" at bounding box center [359, 261] width 249 height 40
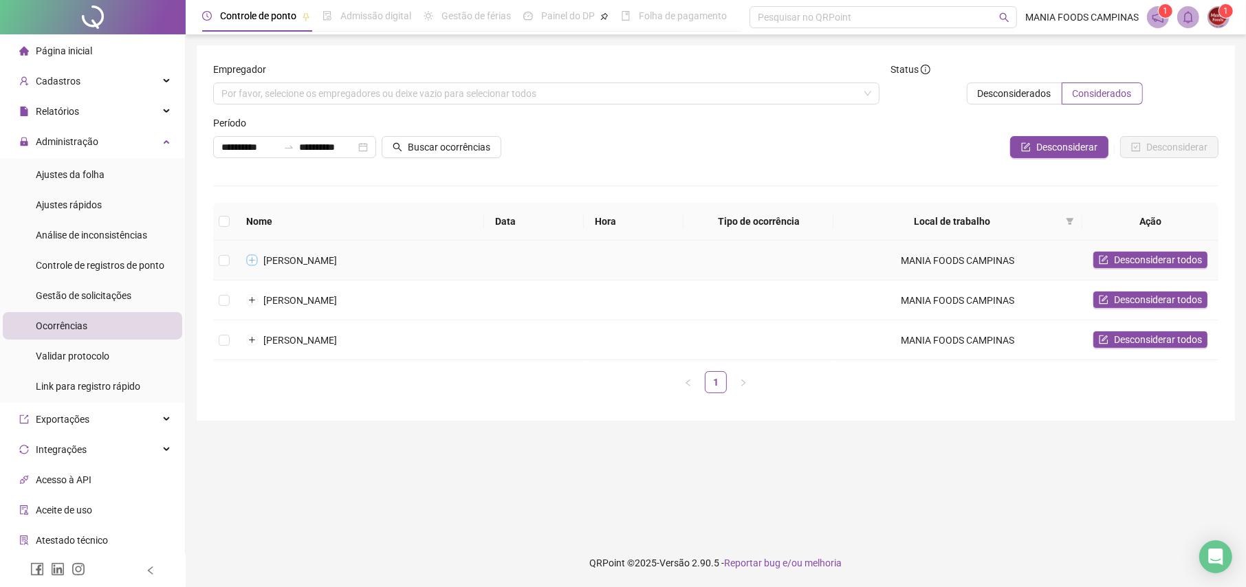
click at [252, 256] on button "Expandir linha" at bounding box center [252, 260] width 11 height 11
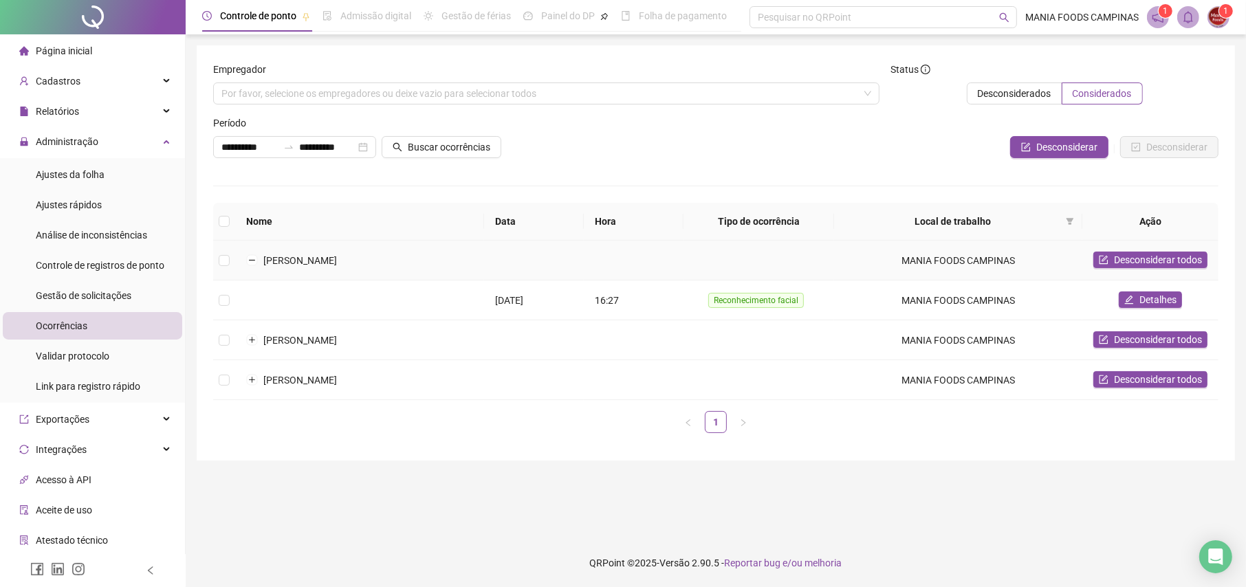
click at [228, 261] on td at bounding box center [224, 261] width 22 height 40
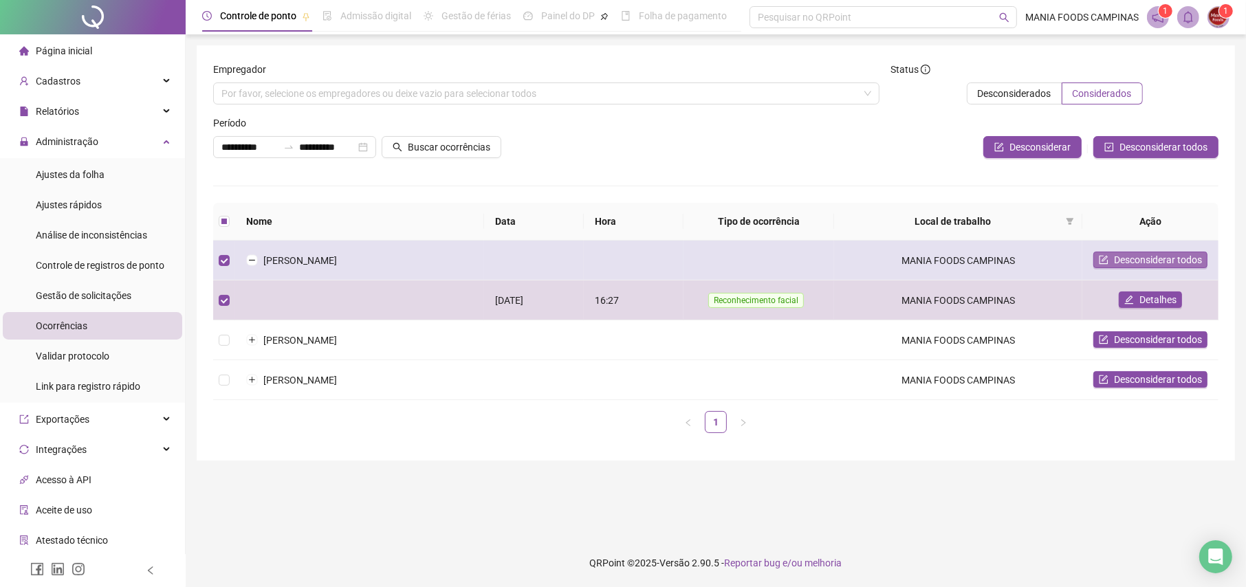
click at [1113, 261] on button "Desconsiderar todos" at bounding box center [1151, 260] width 114 height 17
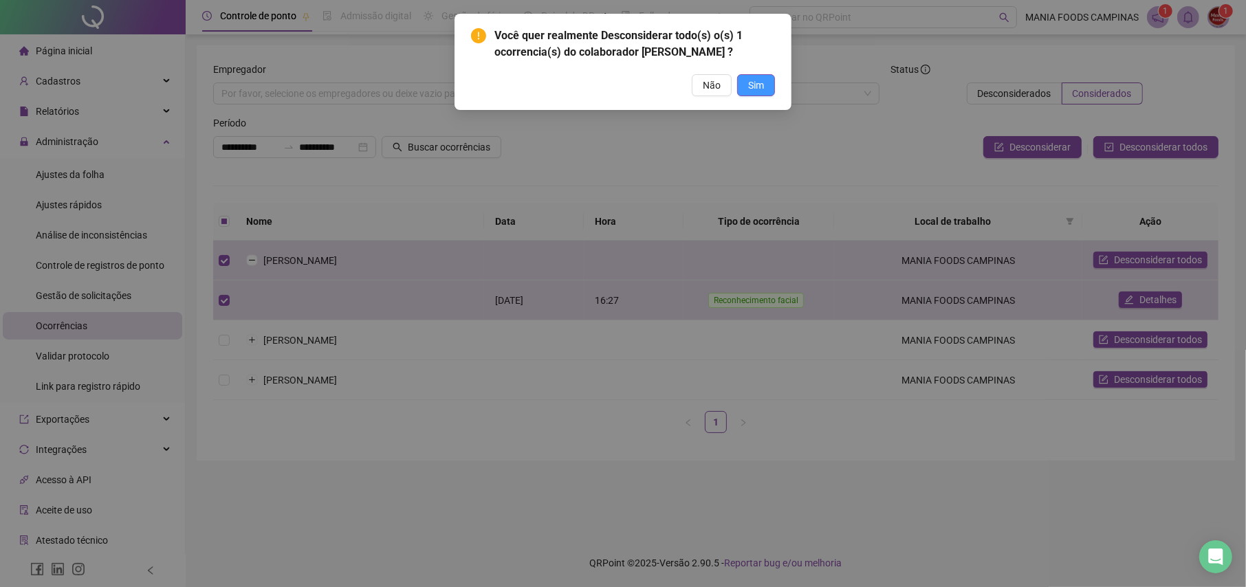
click at [755, 93] on span "Sim" at bounding box center [756, 85] width 16 height 15
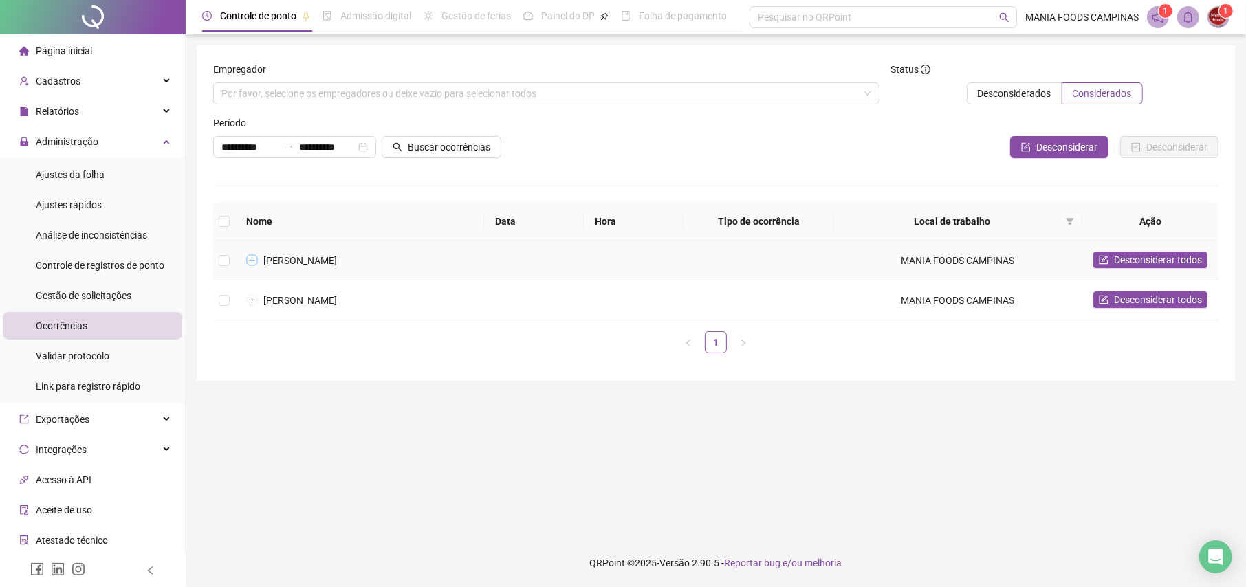
click at [247, 258] on button "Expandir linha" at bounding box center [252, 260] width 11 height 11
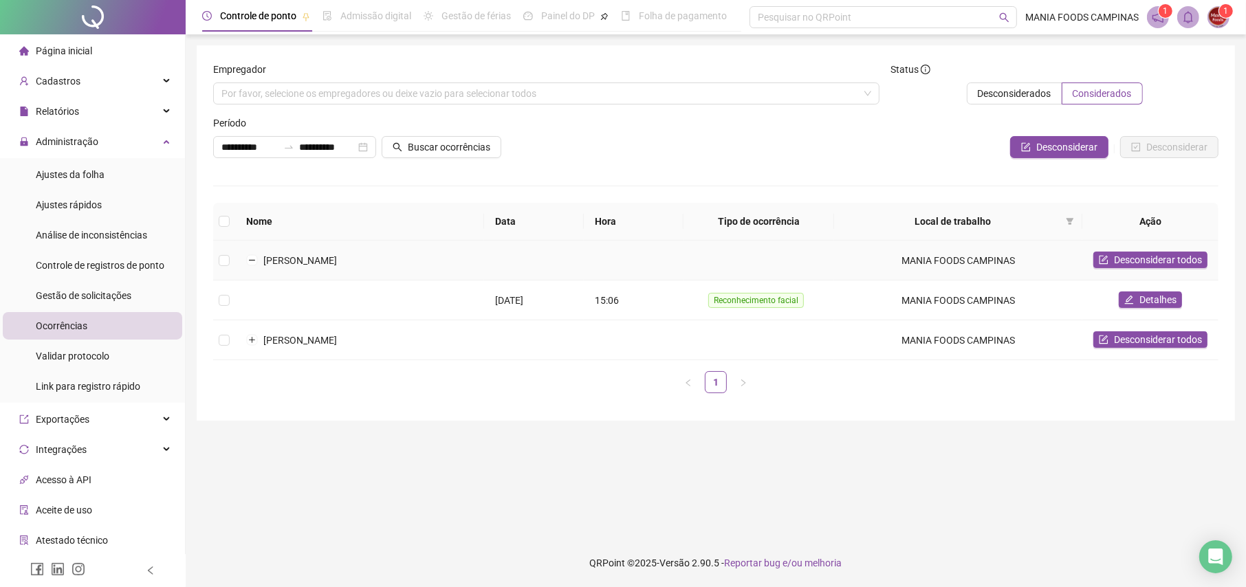
click at [230, 258] on td at bounding box center [224, 261] width 22 height 40
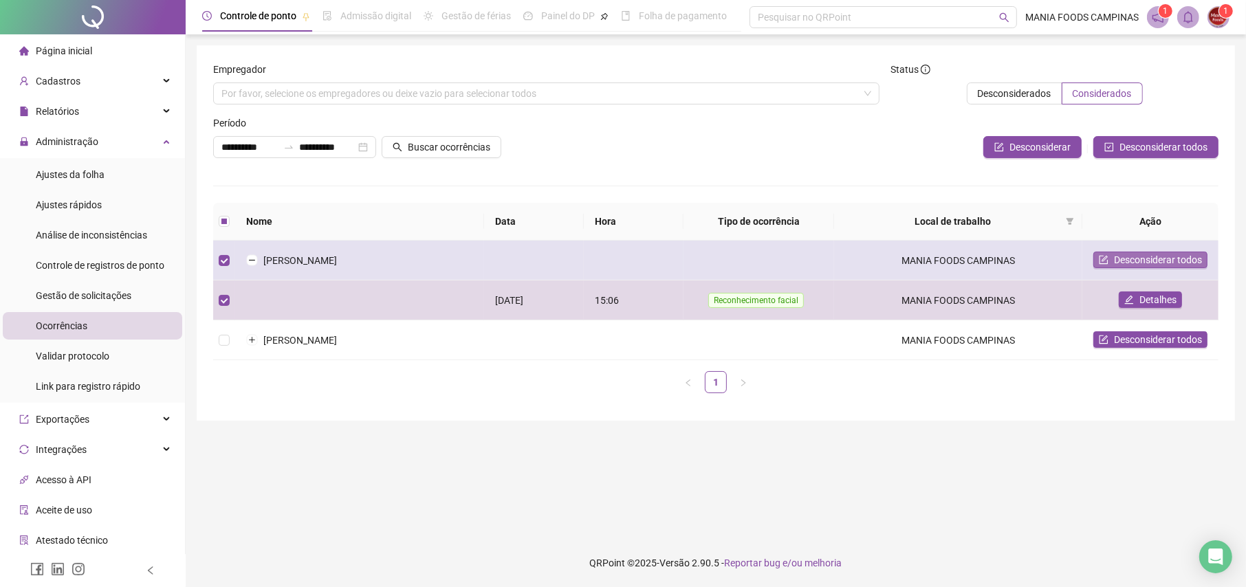
click at [1116, 261] on span "Desconsiderar todos" at bounding box center [1158, 259] width 88 height 15
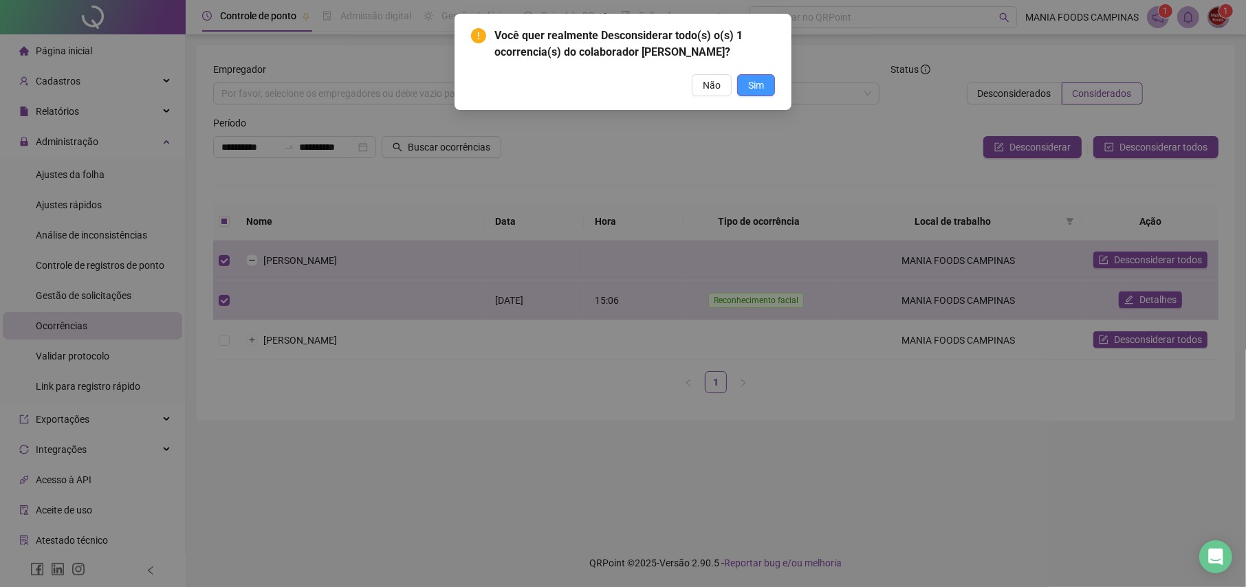
click at [757, 93] on span "Sim" at bounding box center [756, 85] width 16 height 15
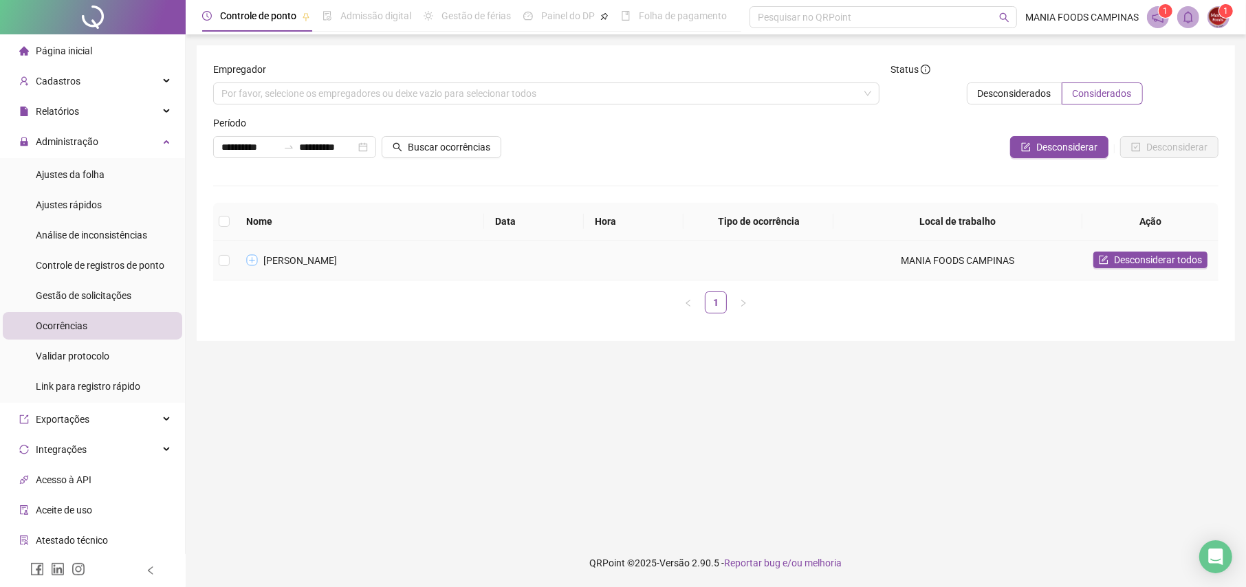
click at [248, 257] on button "Expandir linha" at bounding box center [252, 260] width 11 height 11
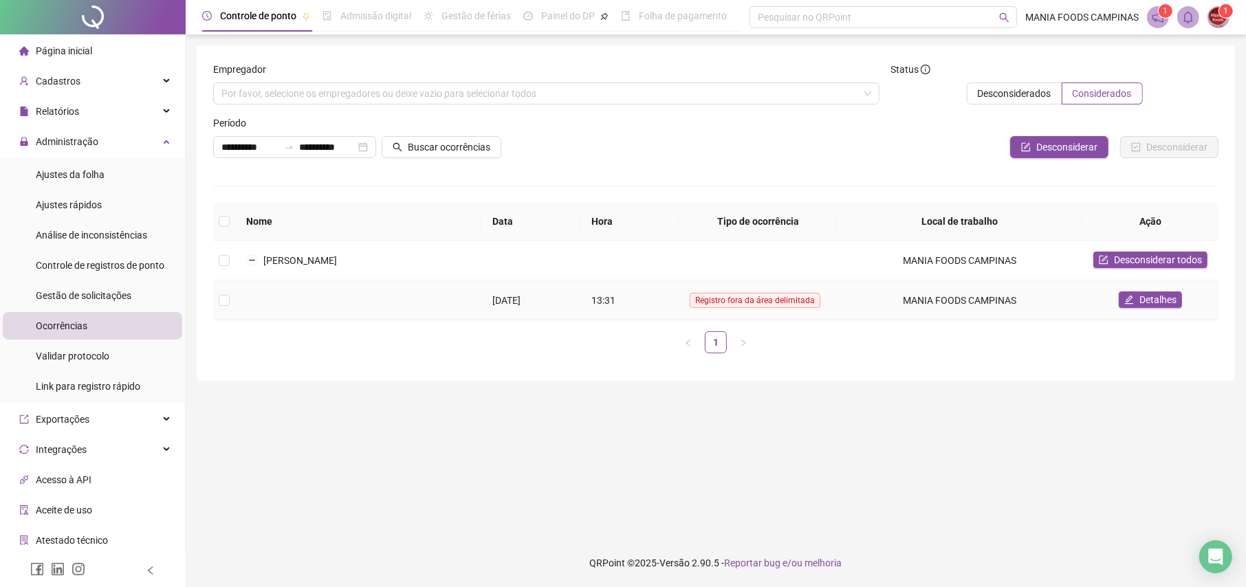
click at [1152, 288] on td "Detalhes" at bounding box center [1151, 301] width 136 height 40
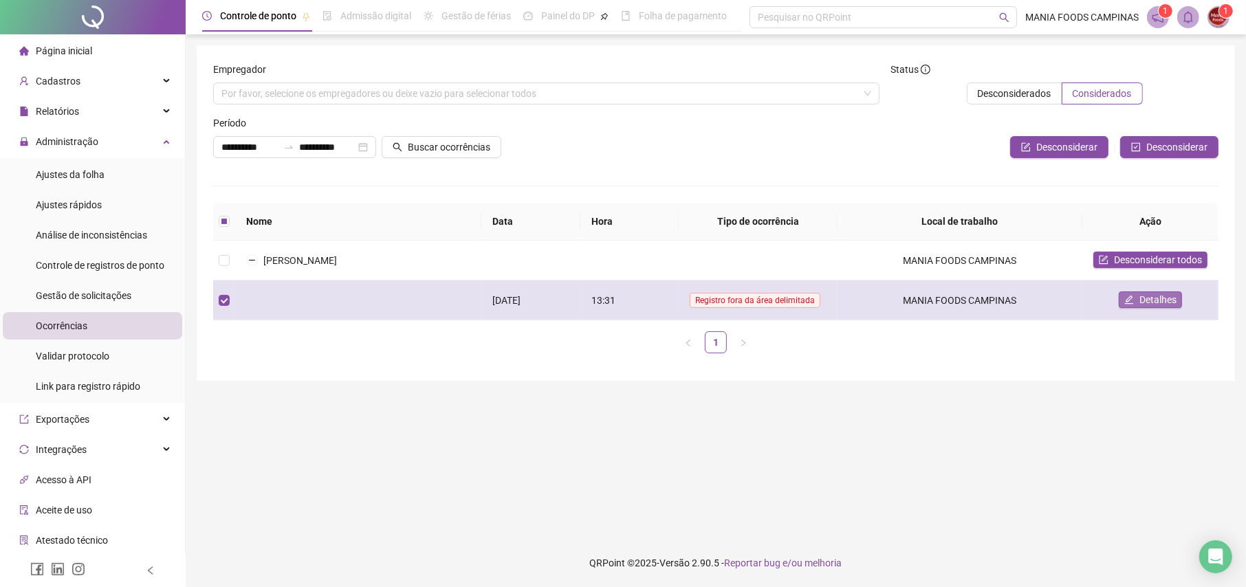
click at [1139, 295] on button "Detalhes" at bounding box center [1150, 300] width 63 height 17
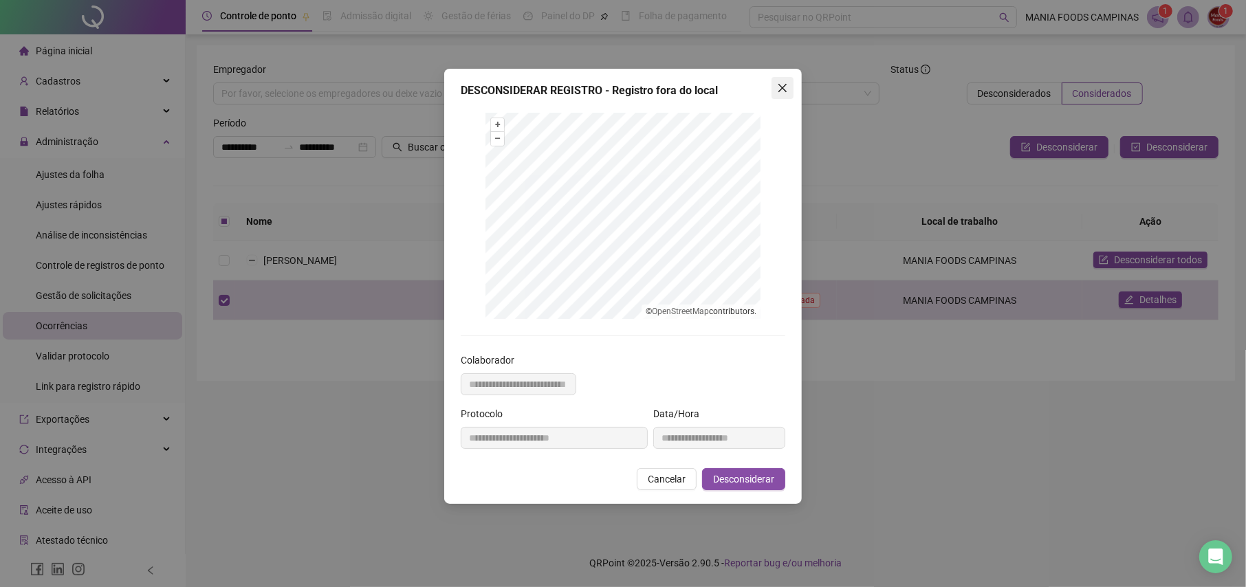
click at [792, 89] on span "Close" at bounding box center [783, 88] width 22 height 11
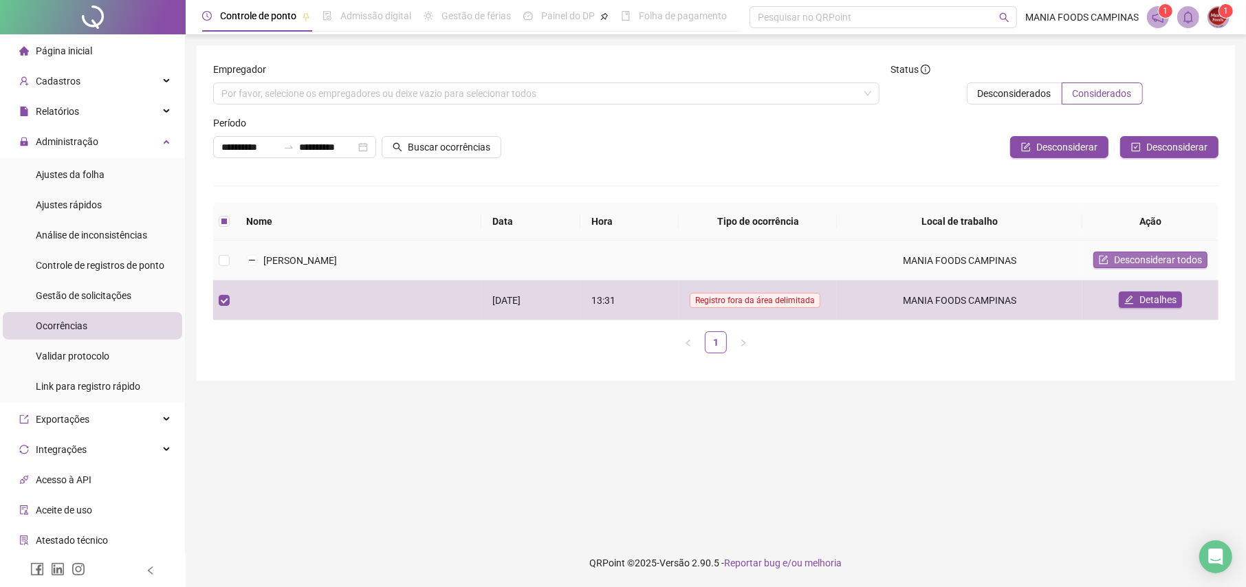
click at [1162, 258] on span "Desconsiderar todos" at bounding box center [1158, 259] width 88 height 15
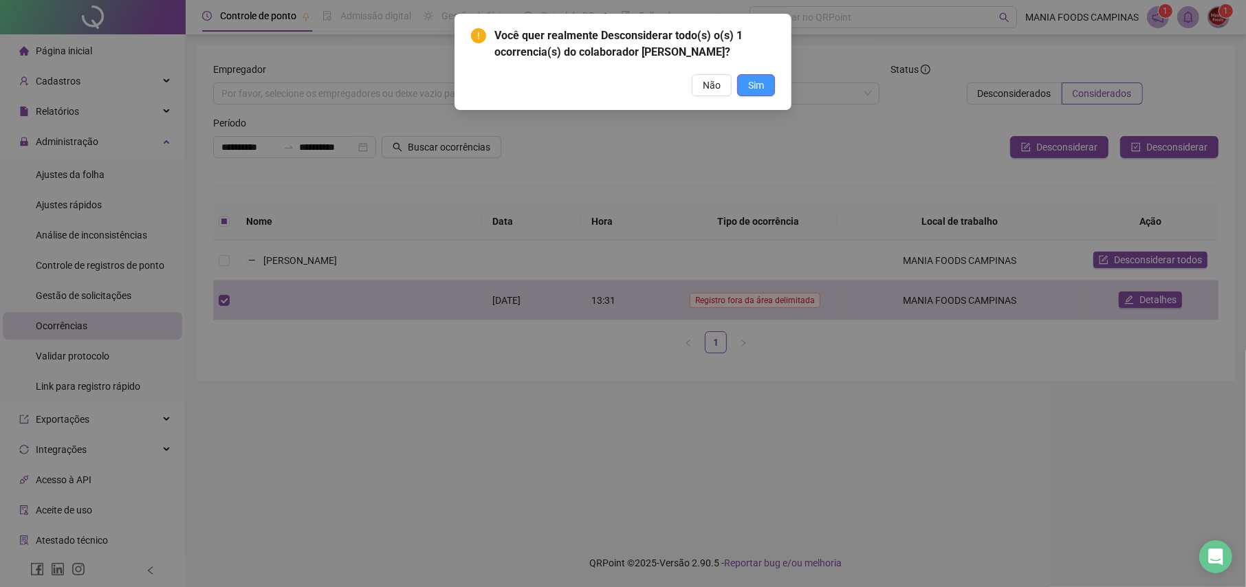
click at [759, 93] on span "Sim" at bounding box center [756, 85] width 16 height 15
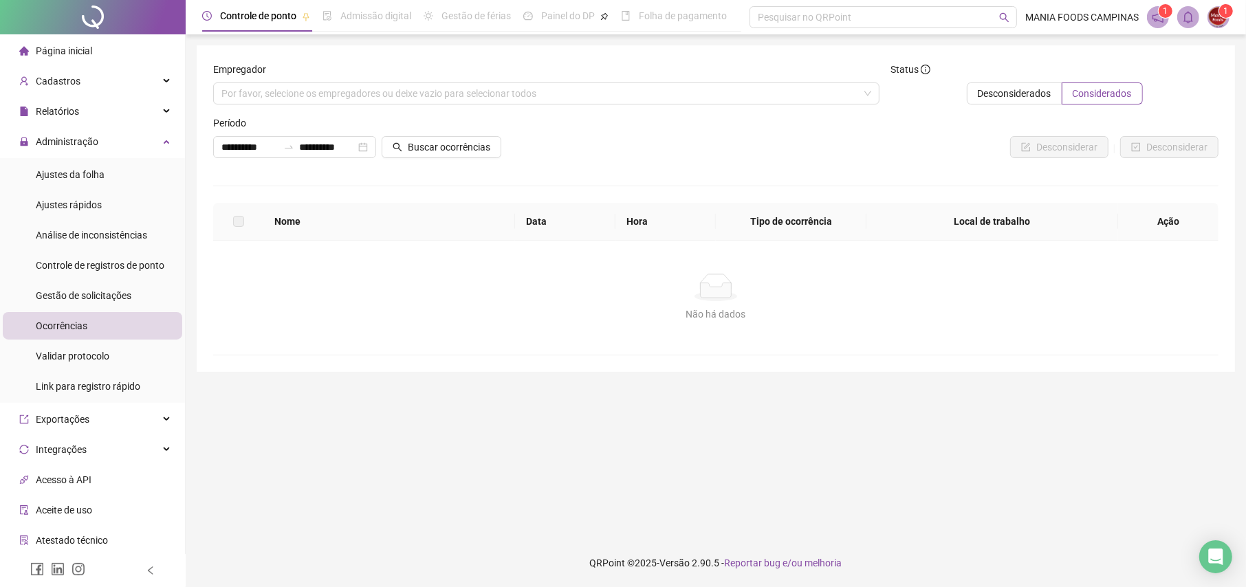
drag, startPoint x: 412, startPoint y: 334, endPoint x: 395, endPoint y: 324, distance: 20.1
click at [412, 334] on div "Não há dados Não há dados" at bounding box center [716, 298] width 1006 height 114
click at [113, 171] on li "Ajustes da folha" at bounding box center [93, 175] width 180 height 28
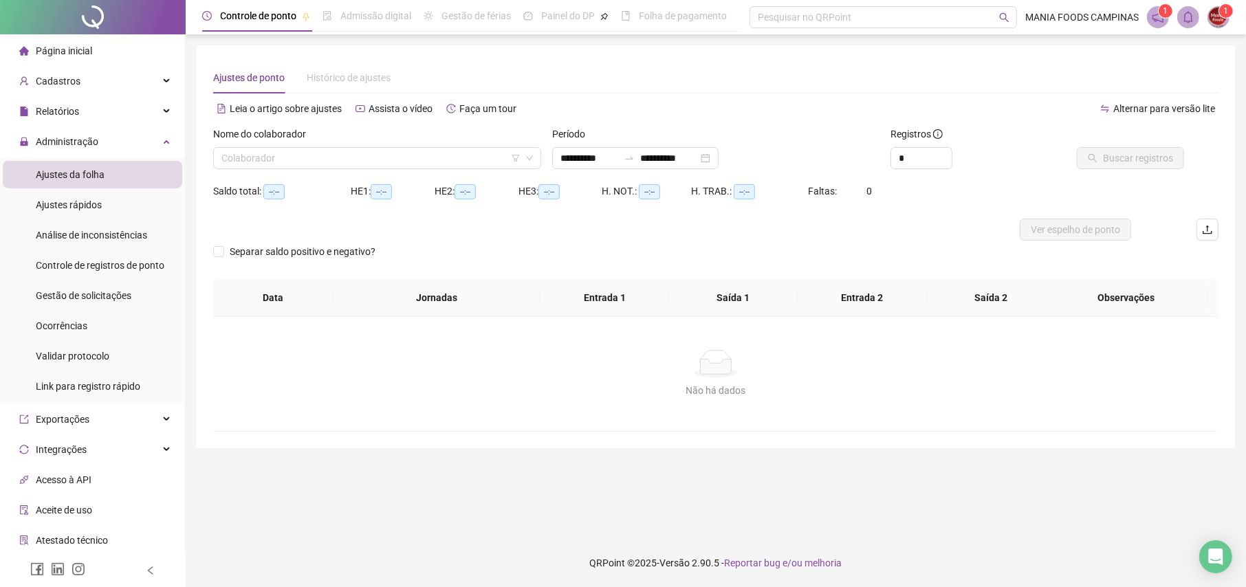
type input "**********"
click at [719, 166] on div "**********" at bounding box center [635, 158] width 166 height 22
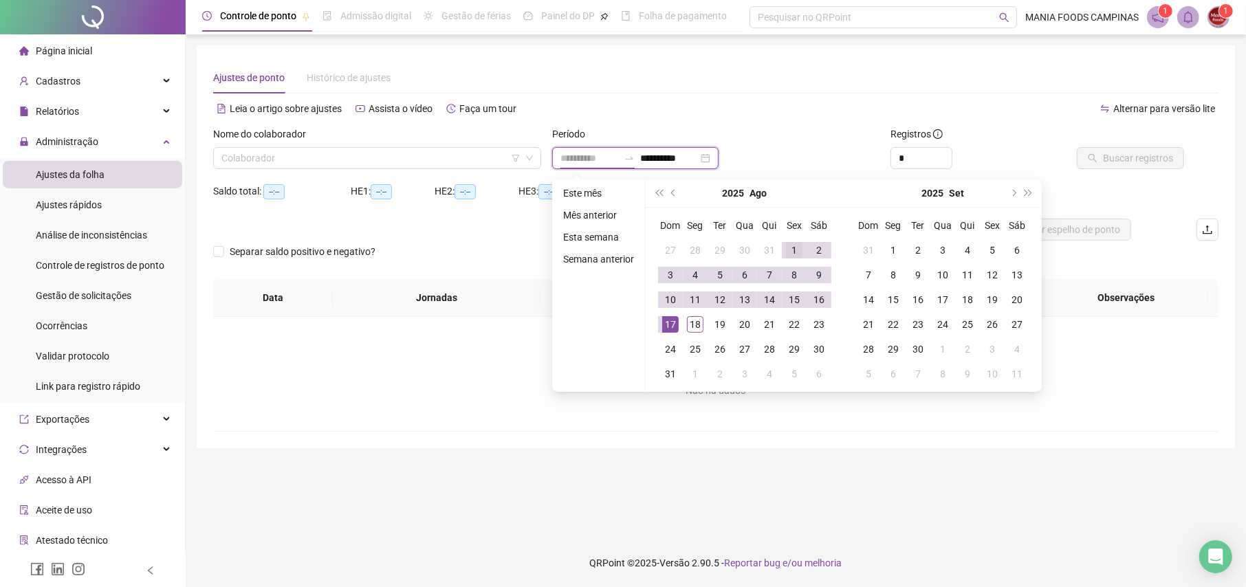
type input "**********"
click at [783, 249] on td "1" at bounding box center [794, 250] width 25 height 25
type input "**********"
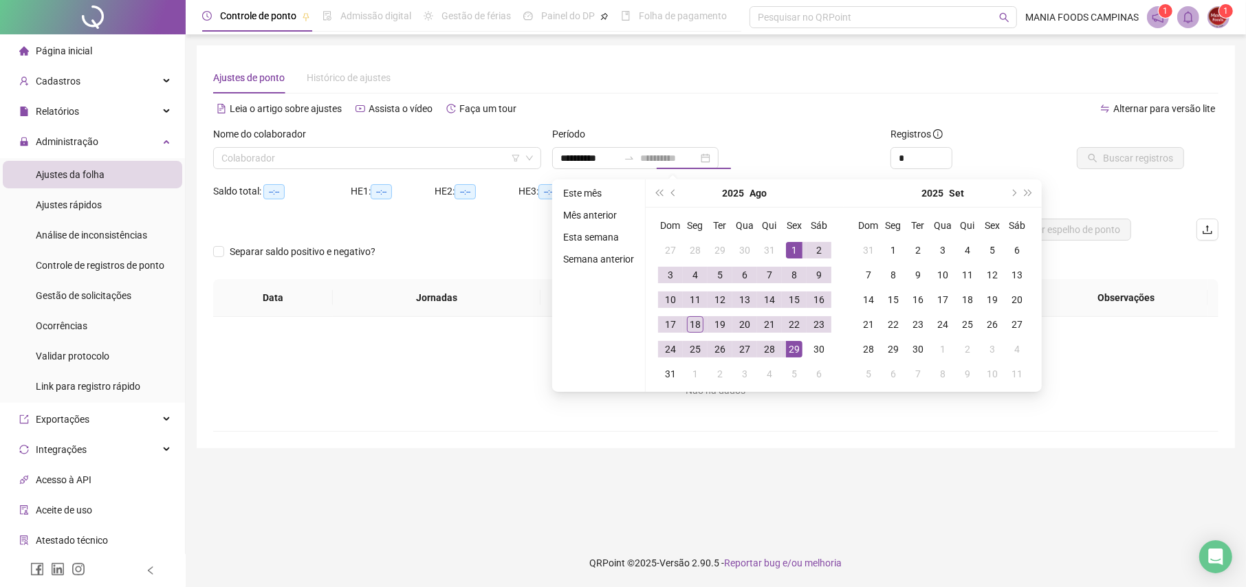
click at [804, 345] on td "29" at bounding box center [794, 349] width 25 height 25
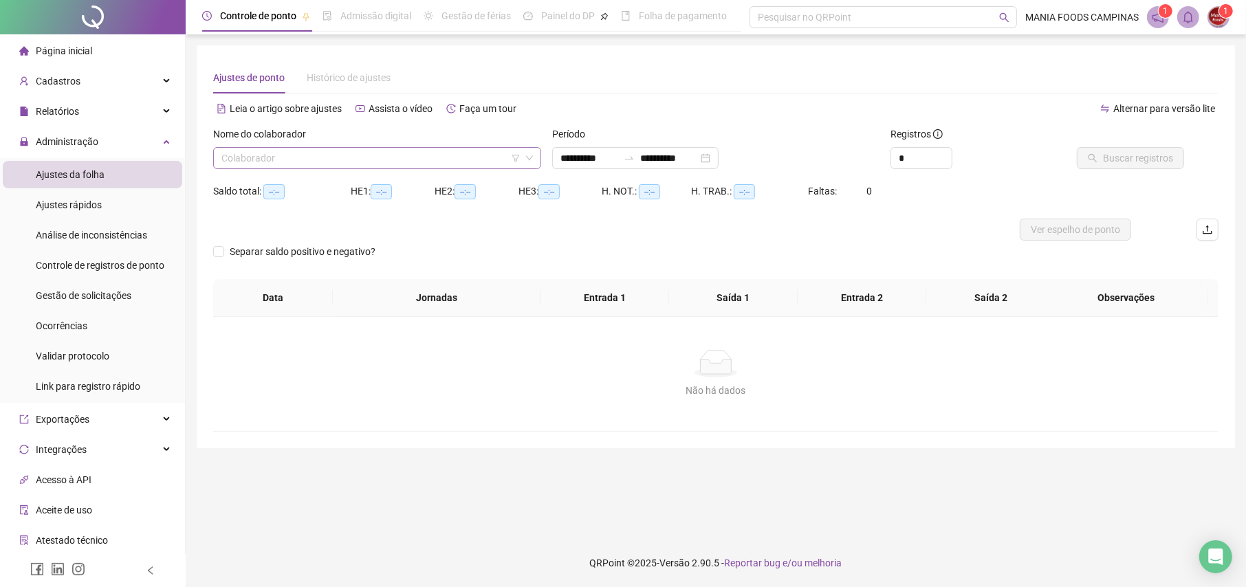
click at [478, 167] on input "search" at bounding box center [371, 158] width 299 height 21
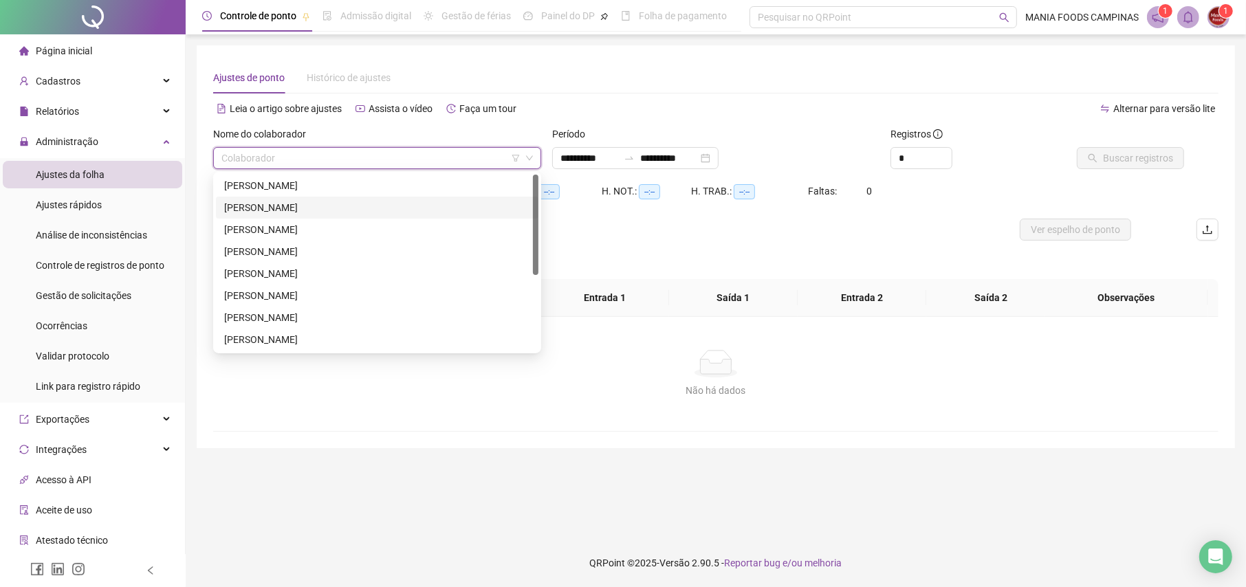
click at [288, 205] on div "[PERSON_NAME]" at bounding box center [377, 207] width 306 height 15
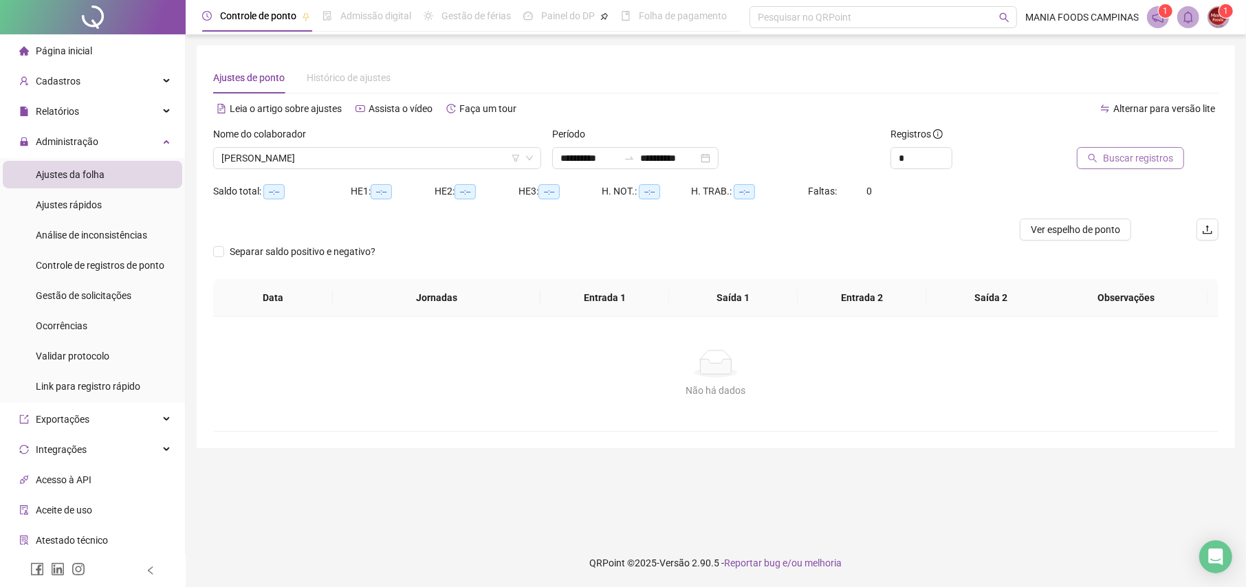
click at [1160, 161] on span "Buscar registros" at bounding box center [1138, 158] width 70 height 15
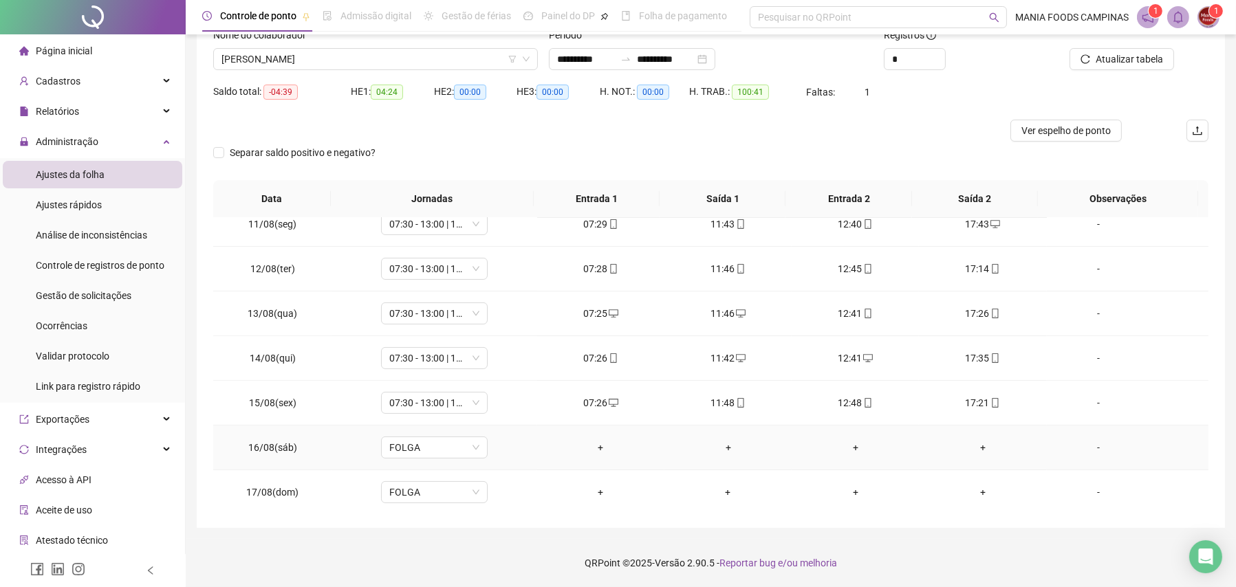
scroll to position [510, 0]
click at [596, 487] on div "+" at bounding box center [600, 490] width 105 height 15
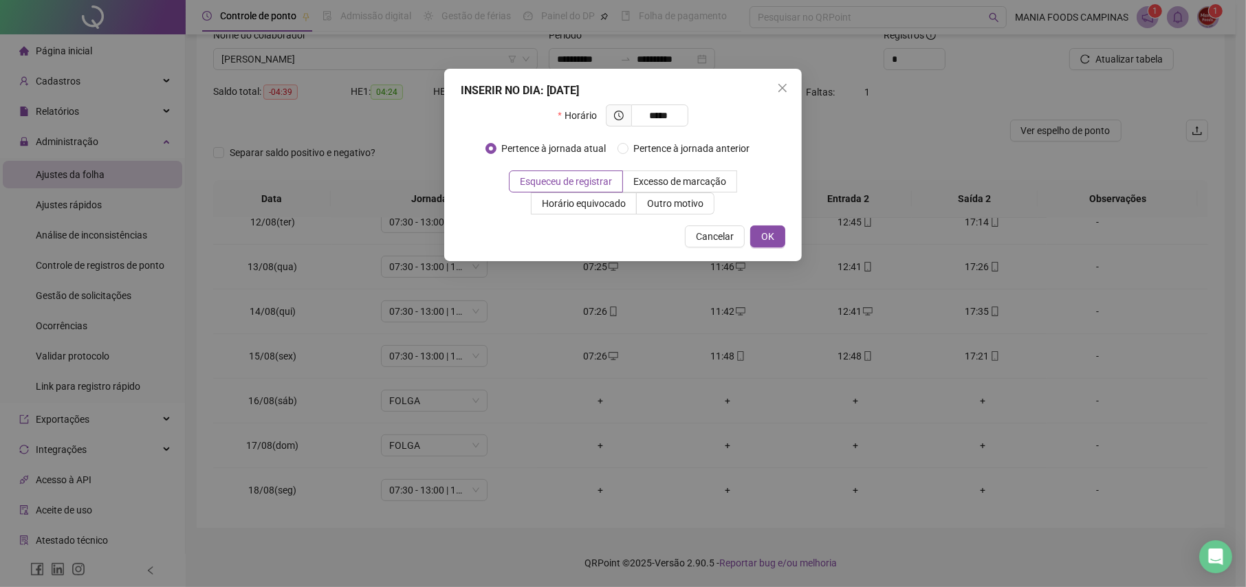
type input "*****"
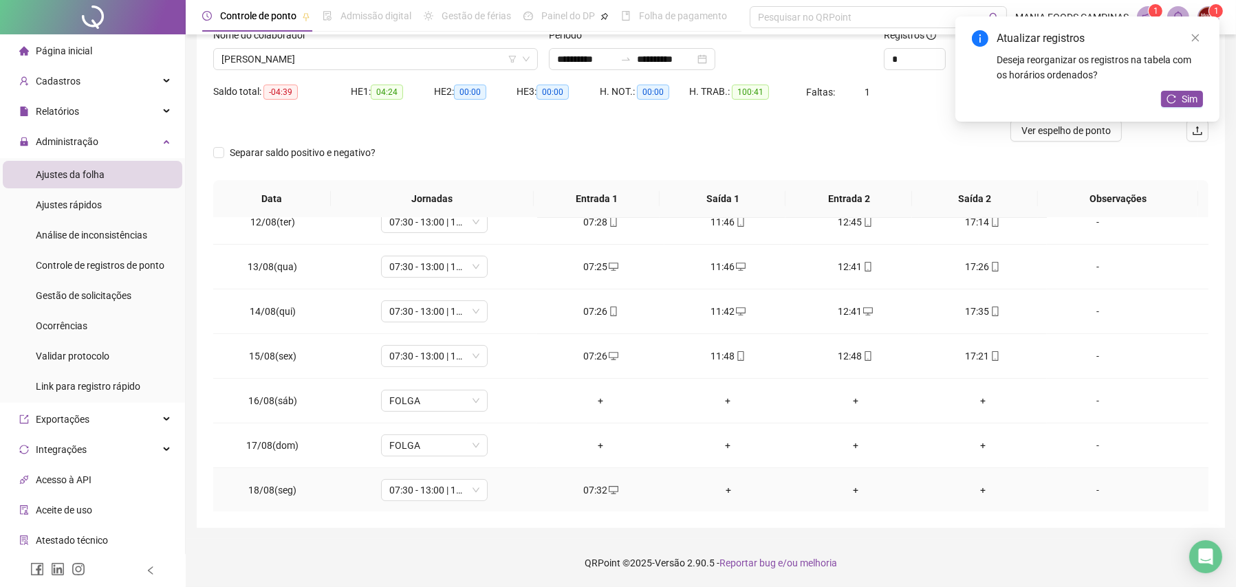
click at [726, 490] on div "+" at bounding box center [728, 490] width 105 height 15
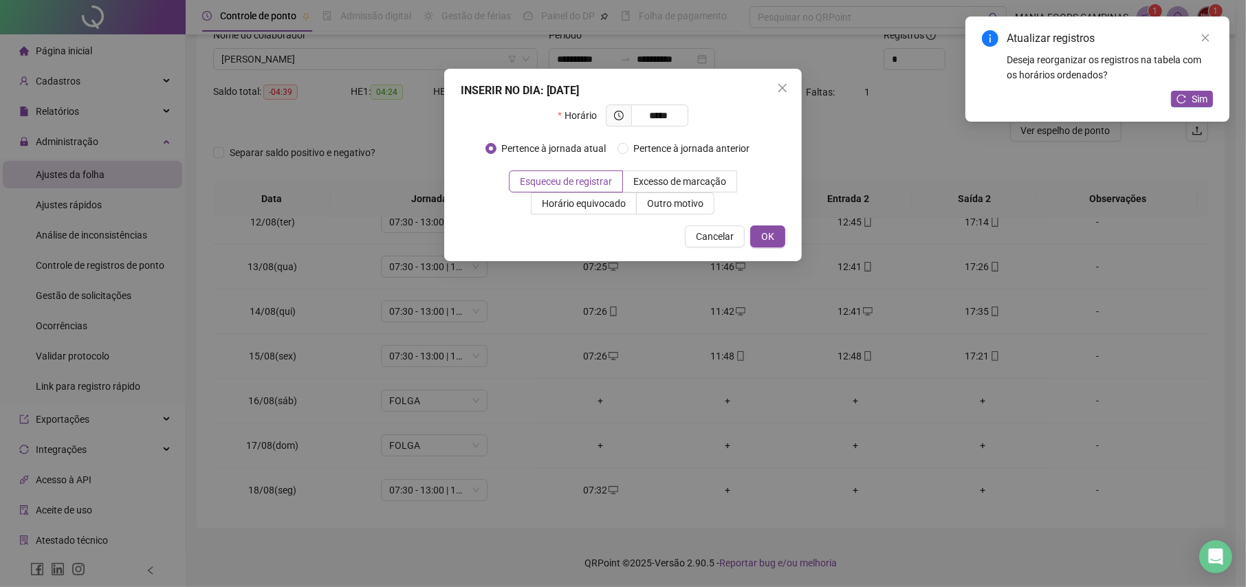
type input "*****"
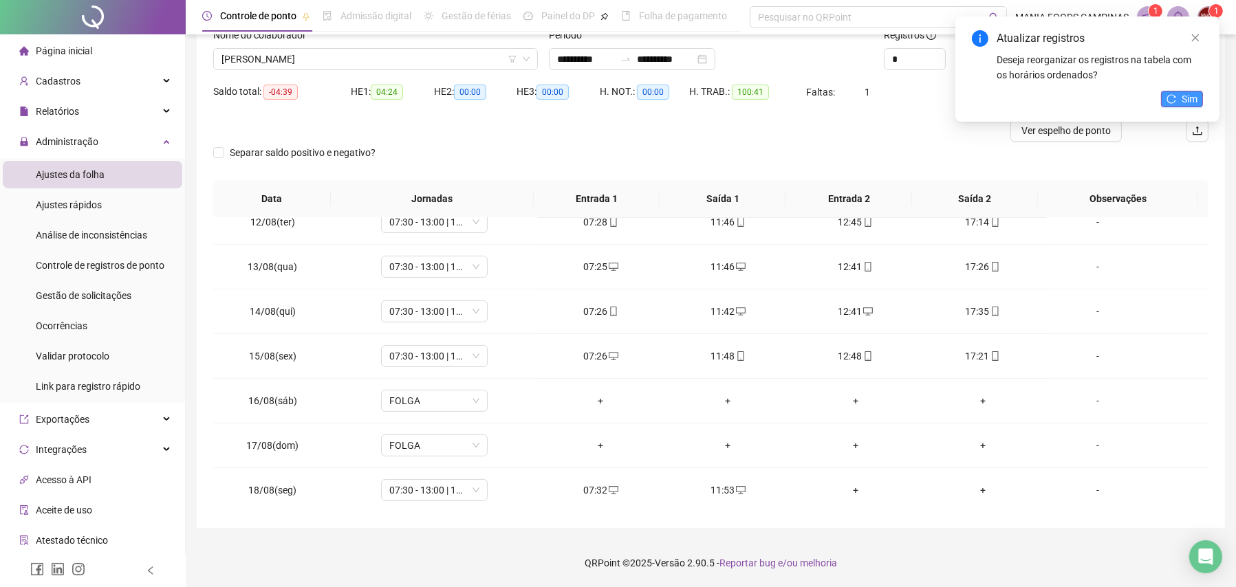
click at [1179, 103] on button "Sim" at bounding box center [1182, 99] width 42 height 17
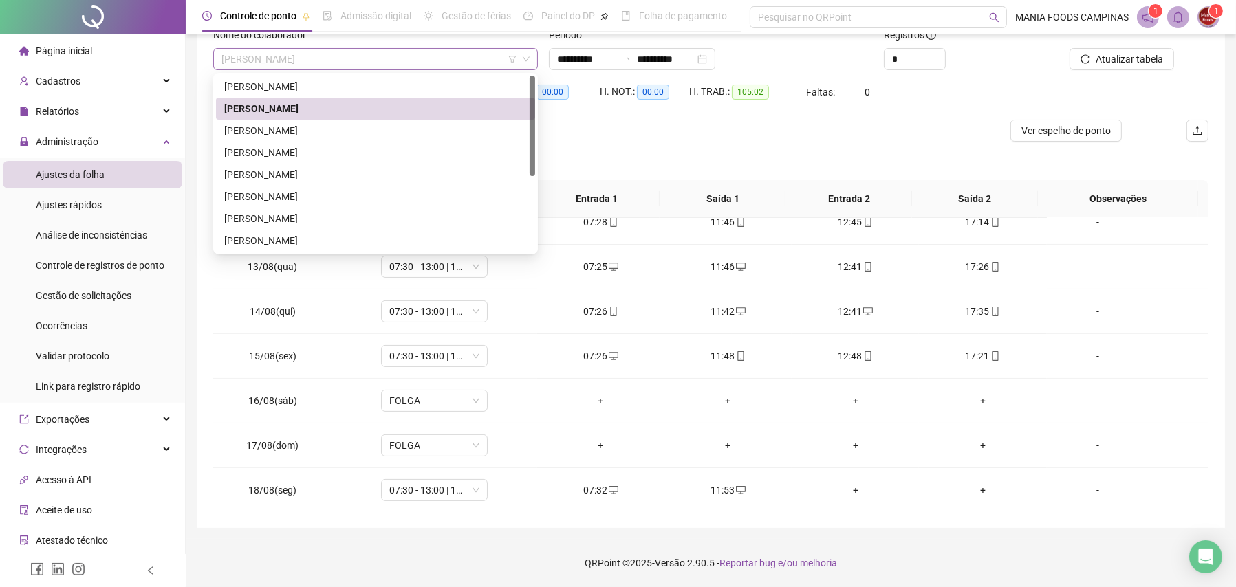
click at [318, 58] on span "[PERSON_NAME]" at bounding box center [376, 59] width 308 height 21
click at [292, 90] on div "[PERSON_NAME]" at bounding box center [375, 86] width 303 height 15
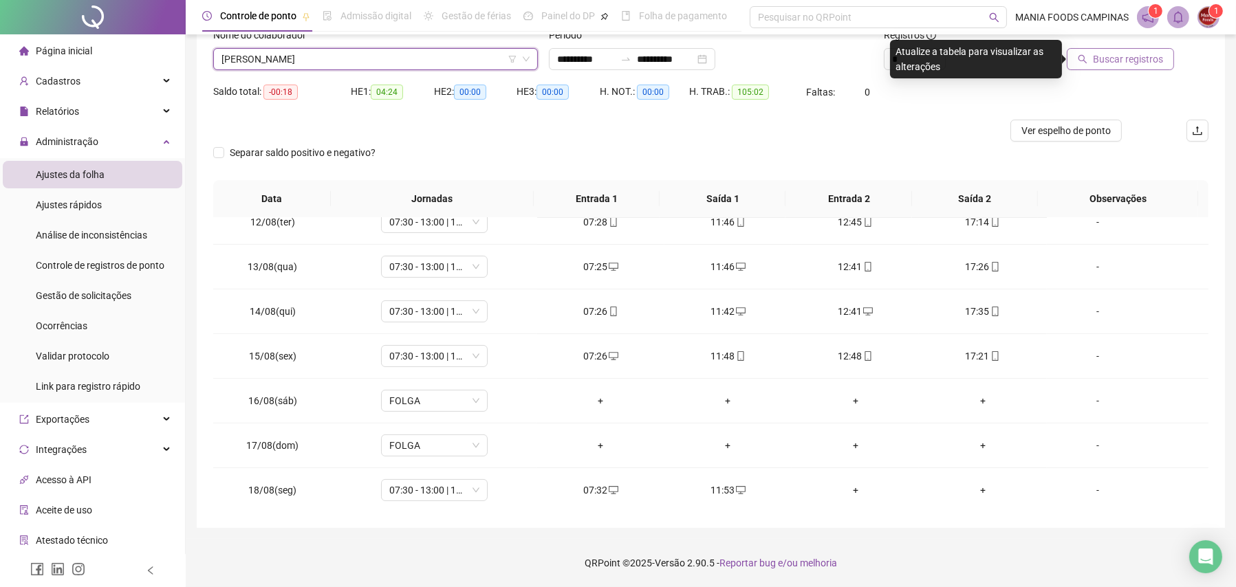
click at [1112, 65] on span "Buscar registros" at bounding box center [1128, 59] width 70 height 15
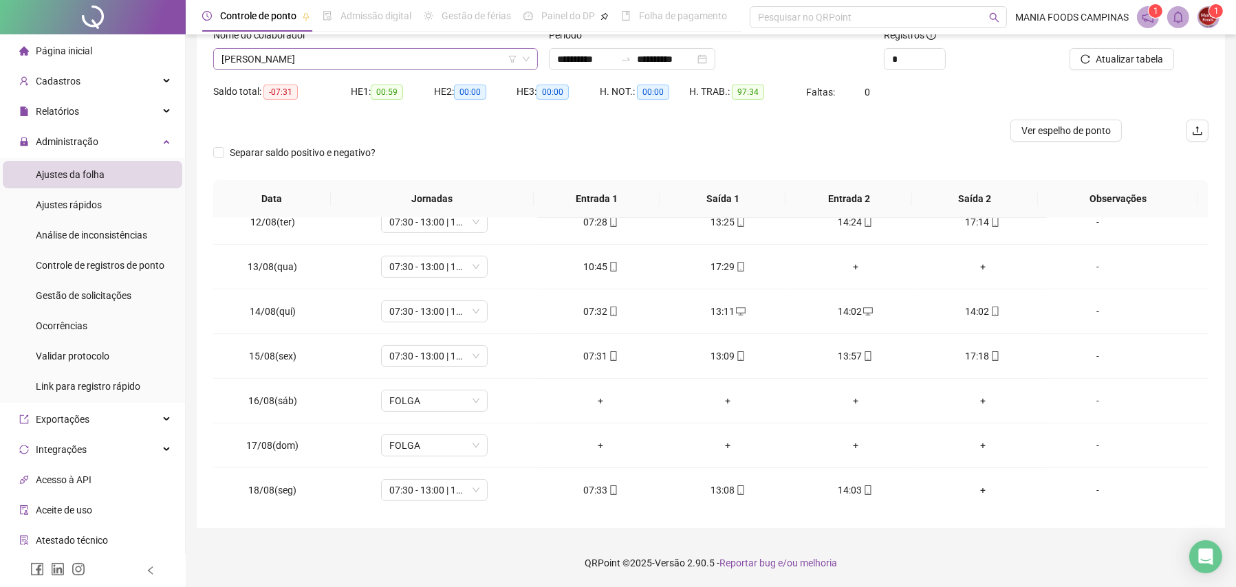
click at [342, 65] on span "[PERSON_NAME]" at bounding box center [376, 59] width 308 height 21
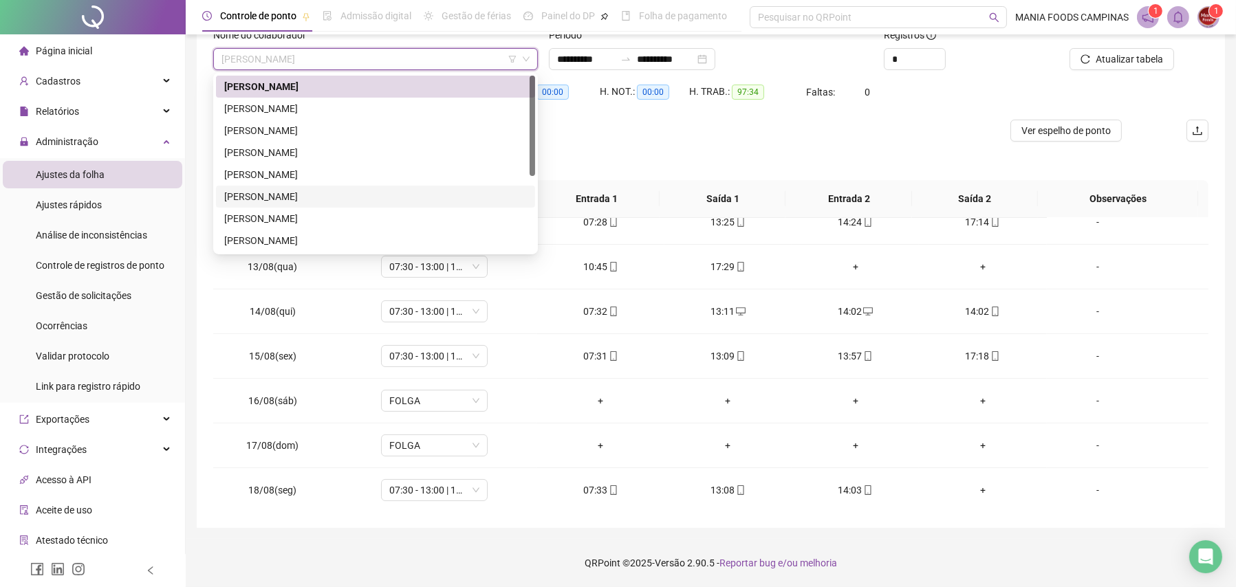
scroll to position [69, 0]
click at [277, 199] on div "[PERSON_NAME]" at bounding box center [375, 193] width 303 height 15
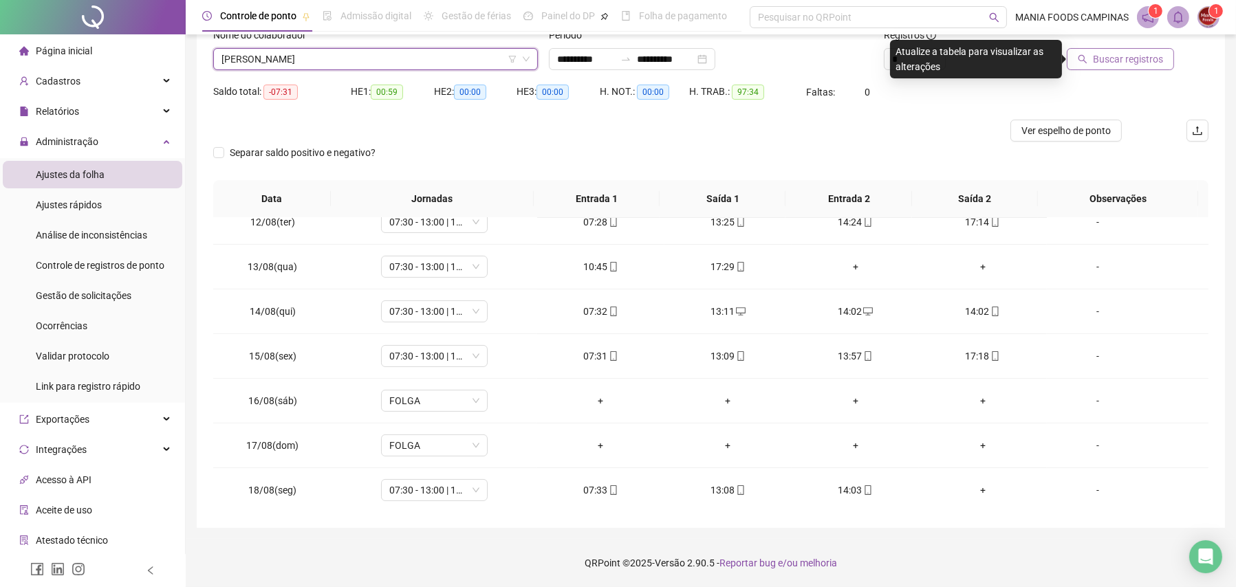
click at [1094, 65] on button "Buscar registros" at bounding box center [1120, 59] width 107 height 22
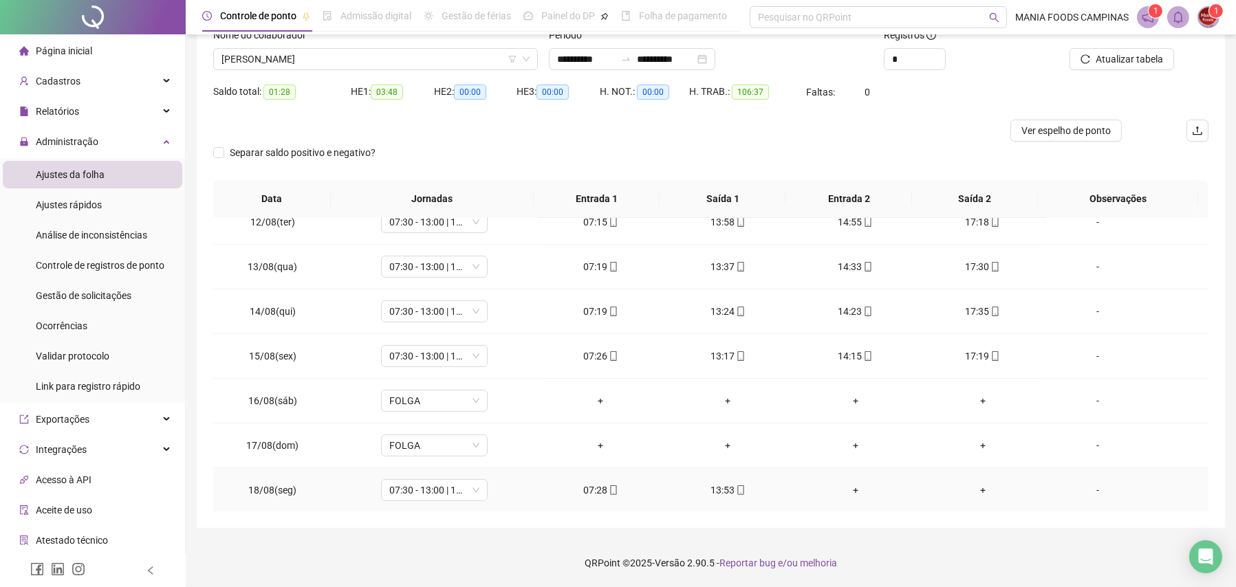
click at [840, 490] on div "+" at bounding box center [855, 490] width 105 height 15
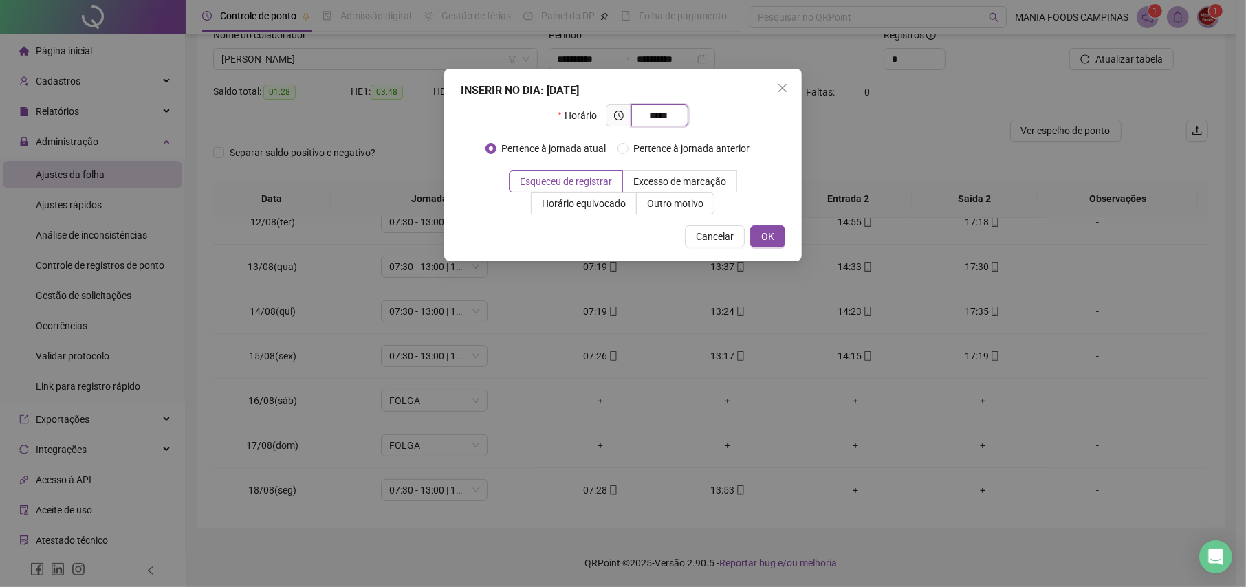
type input "*****"
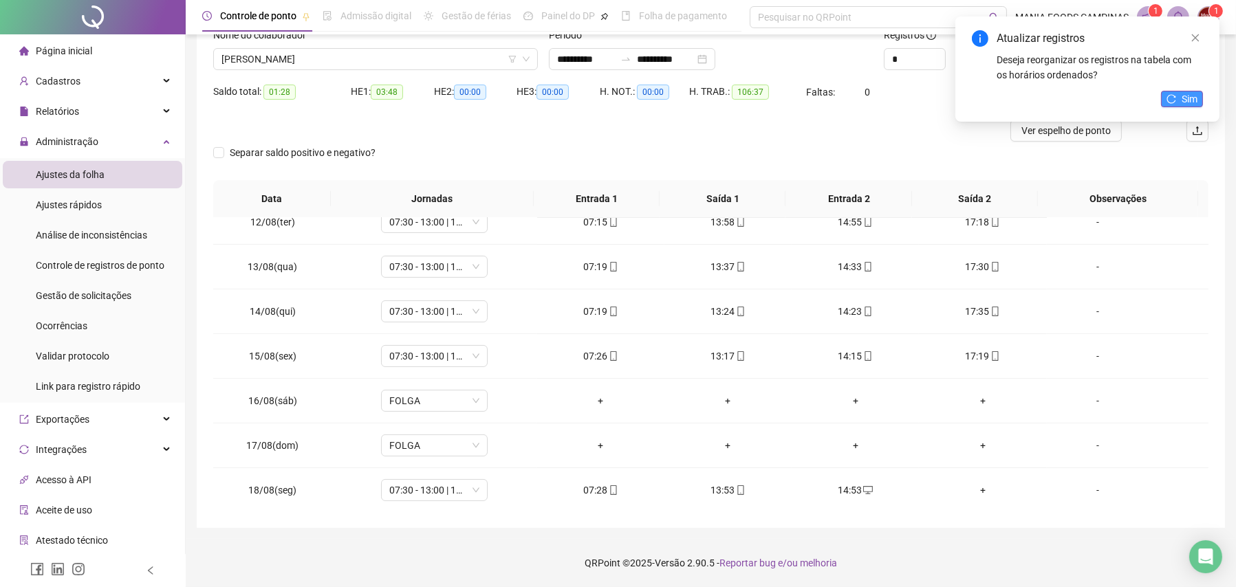
click at [1184, 102] on span "Sim" at bounding box center [1190, 98] width 16 height 15
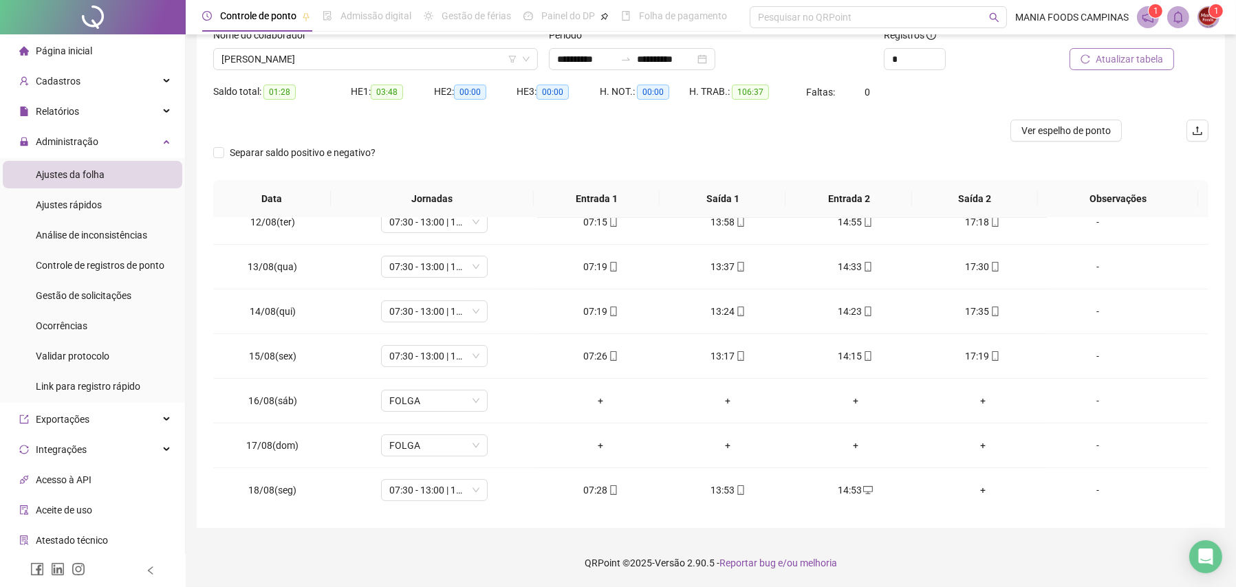
drag, startPoint x: 1133, startPoint y: 60, endPoint x: 1119, endPoint y: 60, distance: 14.4
click at [1132, 60] on span "Atualizar tabela" at bounding box center [1129, 59] width 67 height 15
click at [321, 64] on span "[PERSON_NAME]" at bounding box center [376, 59] width 308 height 21
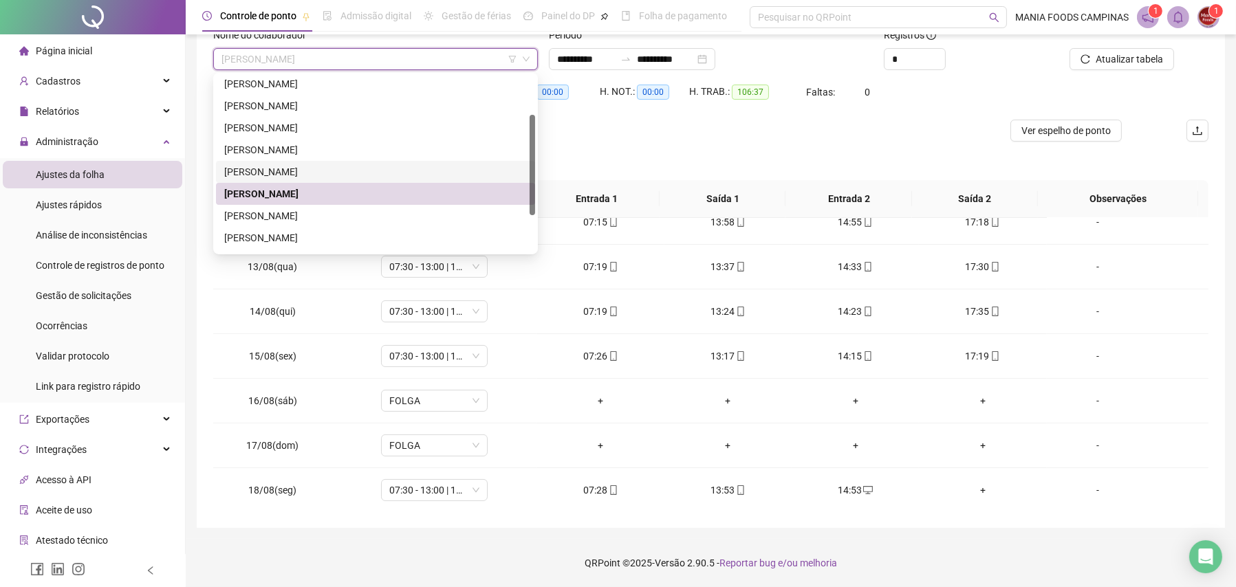
click at [303, 164] on div "[PERSON_NAME]" at bounding box center [375, 171] width 303 height 15
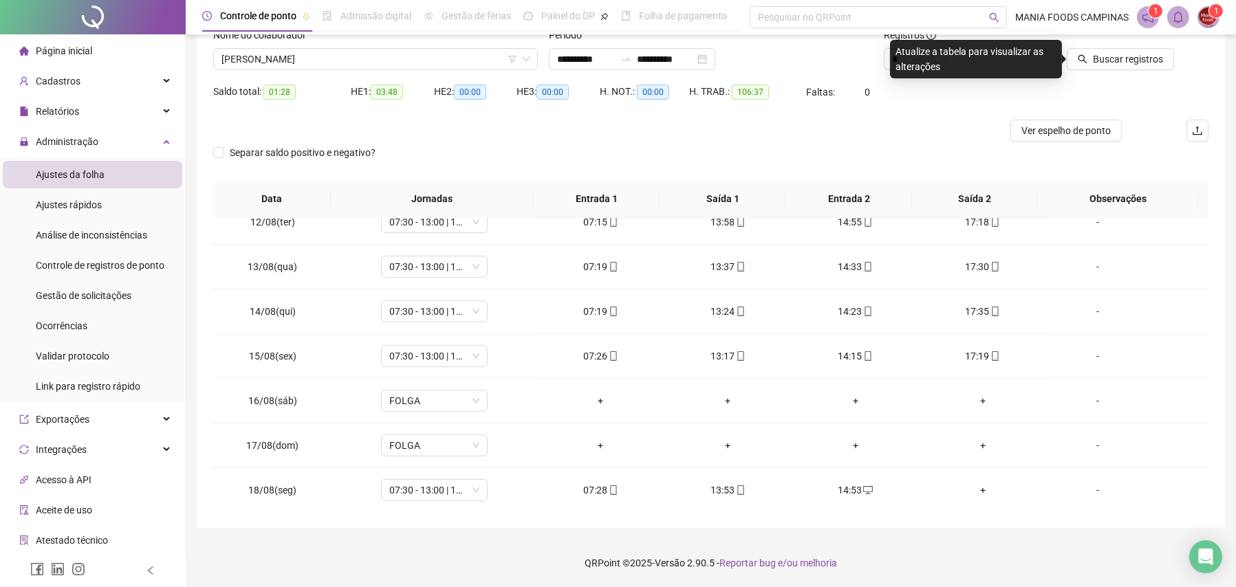
drag, startPoint x: 312, startPoint y: 140, endPoint x: 343, endPoint y: 91, distance: 56.9
click at [312, 140] on div at bounding box center [586, 131] width 746 height 22
